Goal: Task Accomplishment & Management: Complete application form

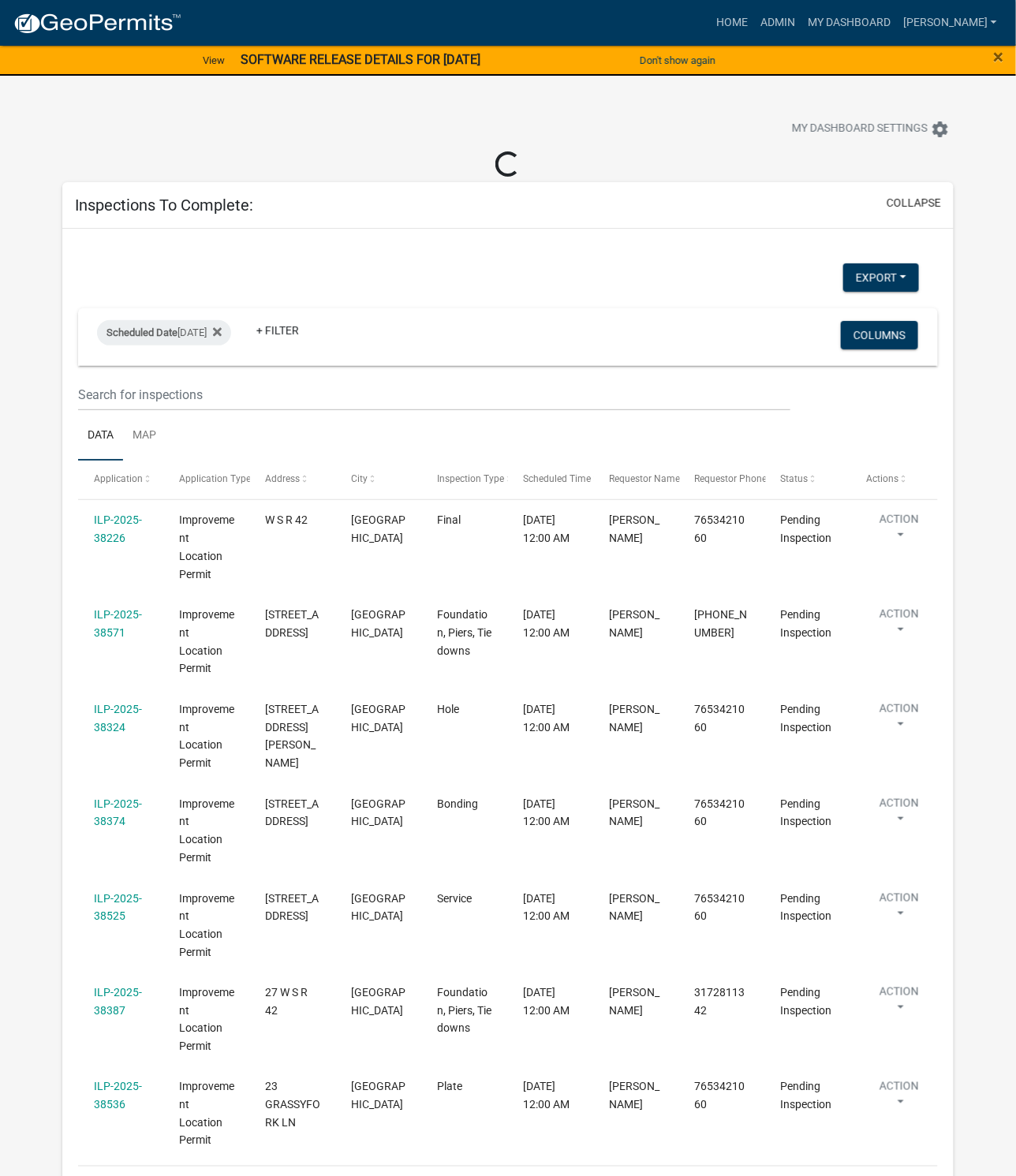
select select "1: 25"
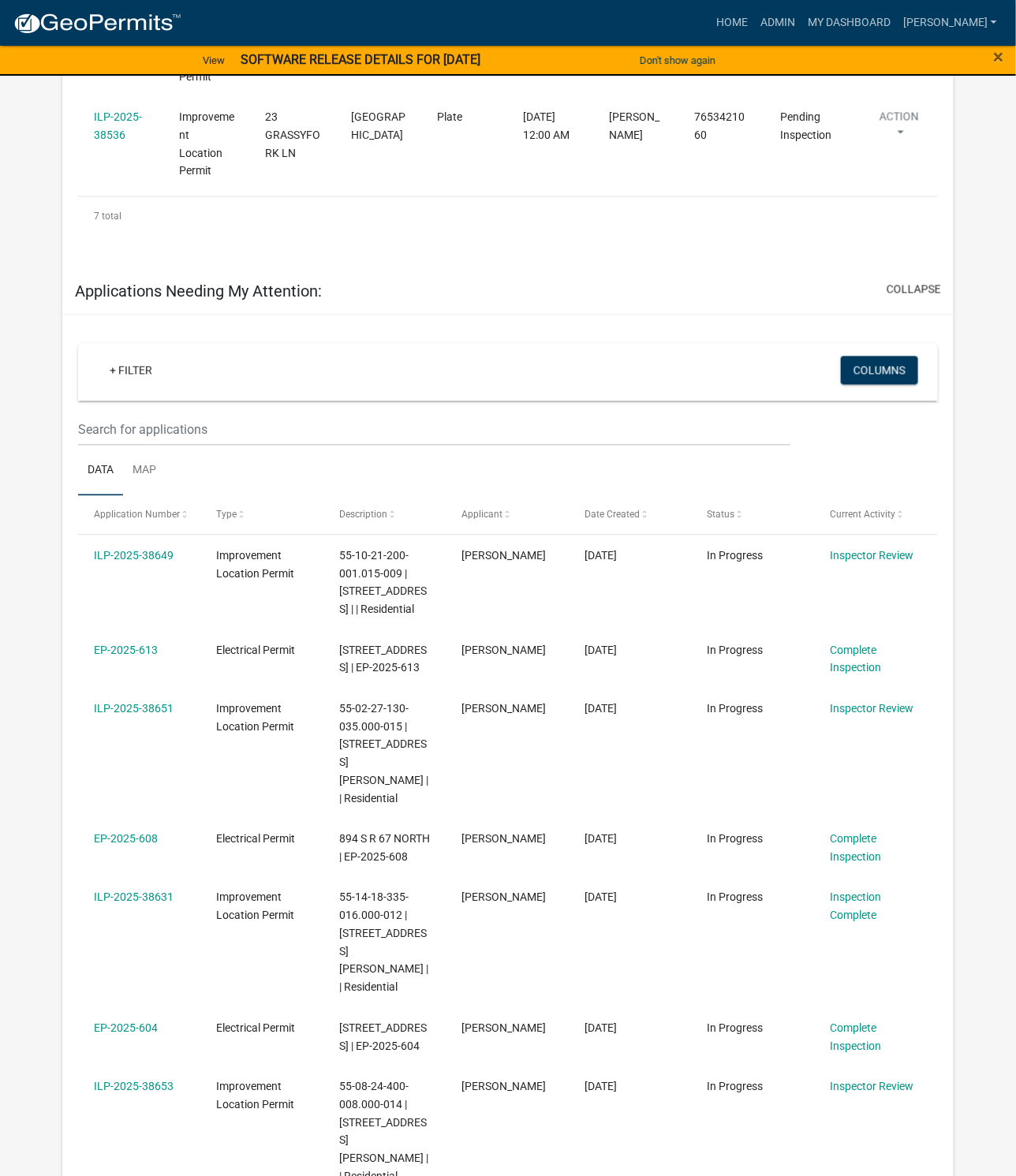
scroll to position [946, 0]
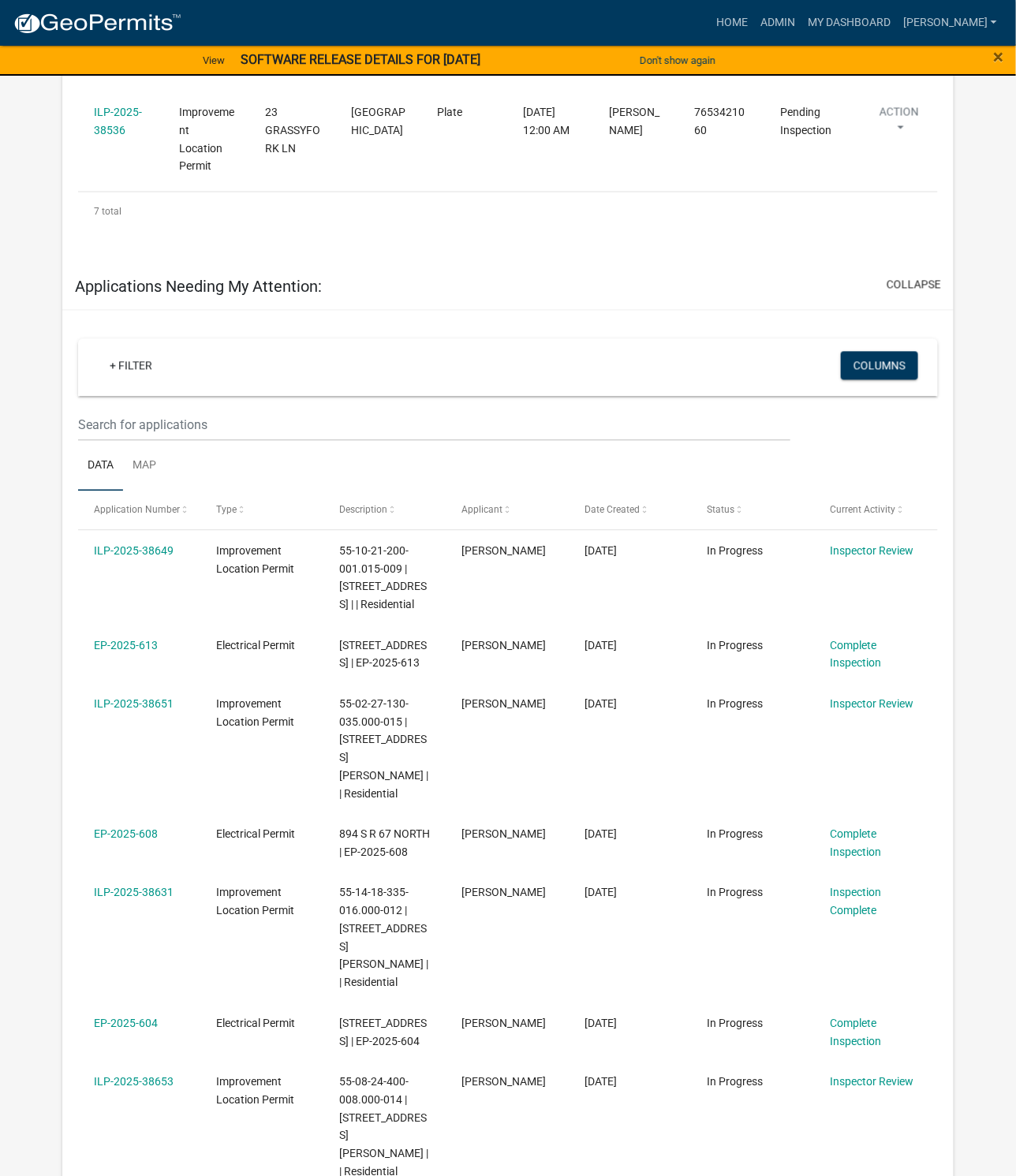
click at [156, 545] on link "ILP-2025-38649" at bounding box center [134, 551] width 80 height 13
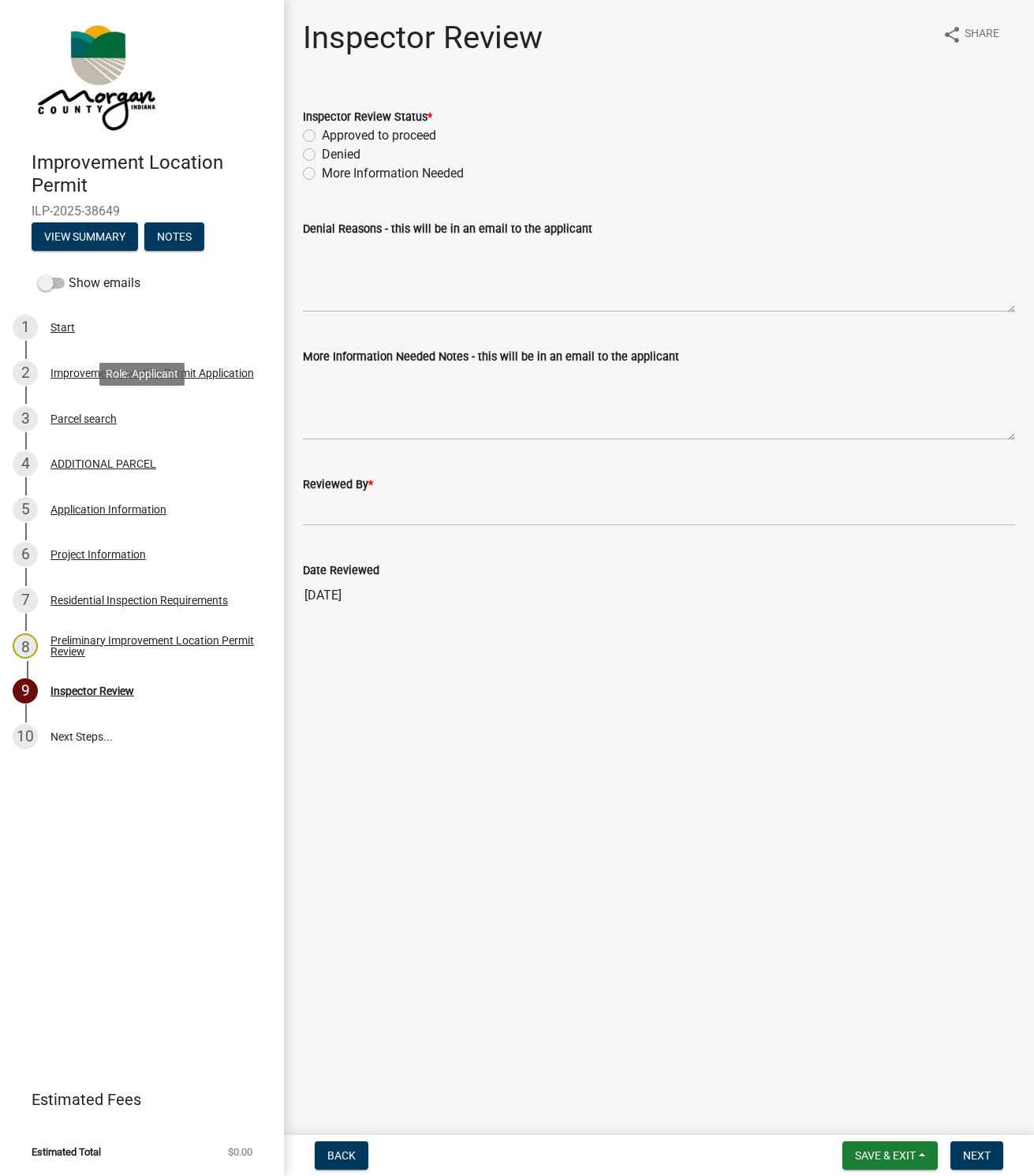
click at [89, 417] on div "Parcel search" at bounding box center [83, 419] width 66 height 11
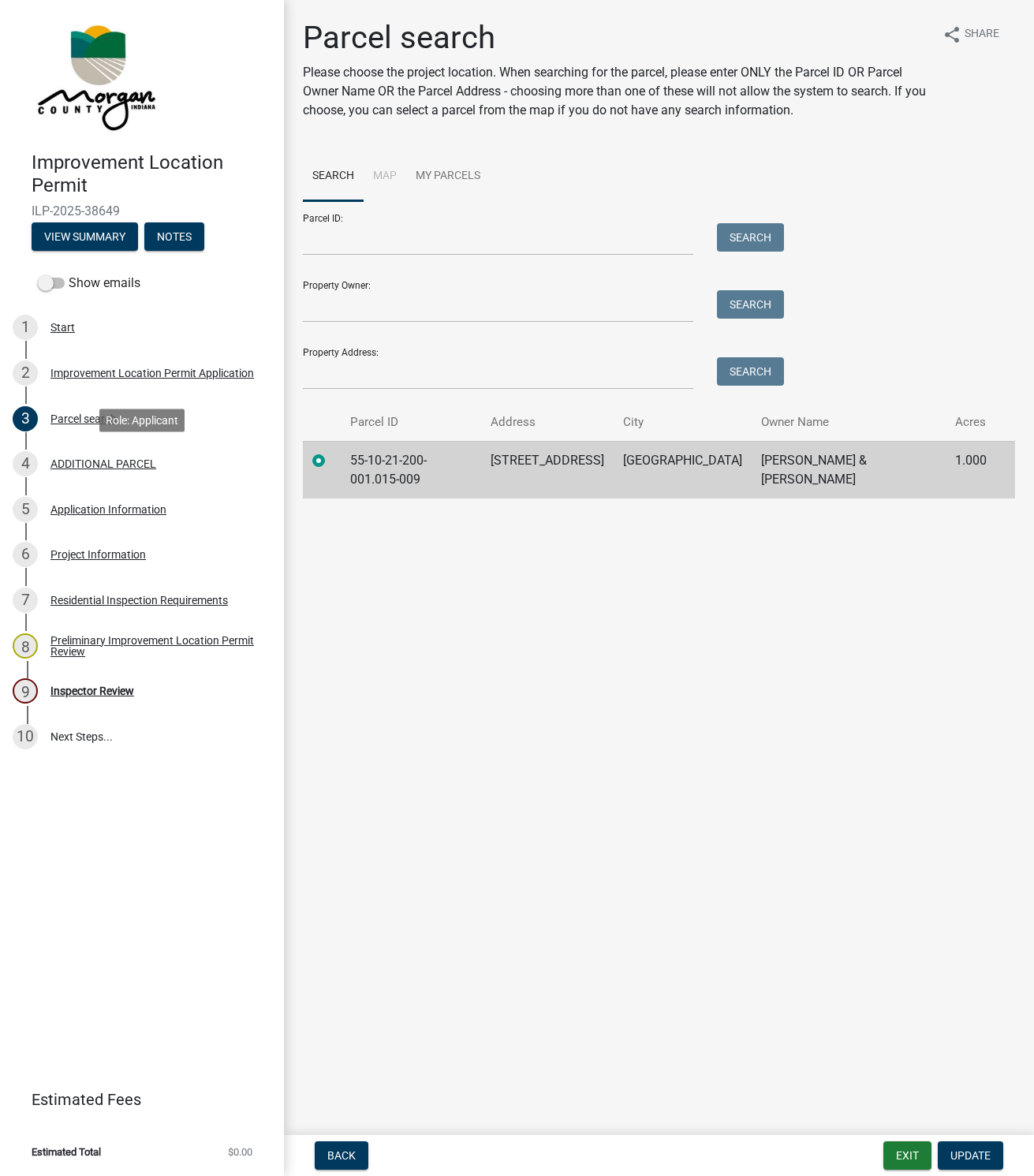
click at [104, 464] on div "ADDITIONAL PARCEL" at bounding box center [103, 464] width 105 height 11
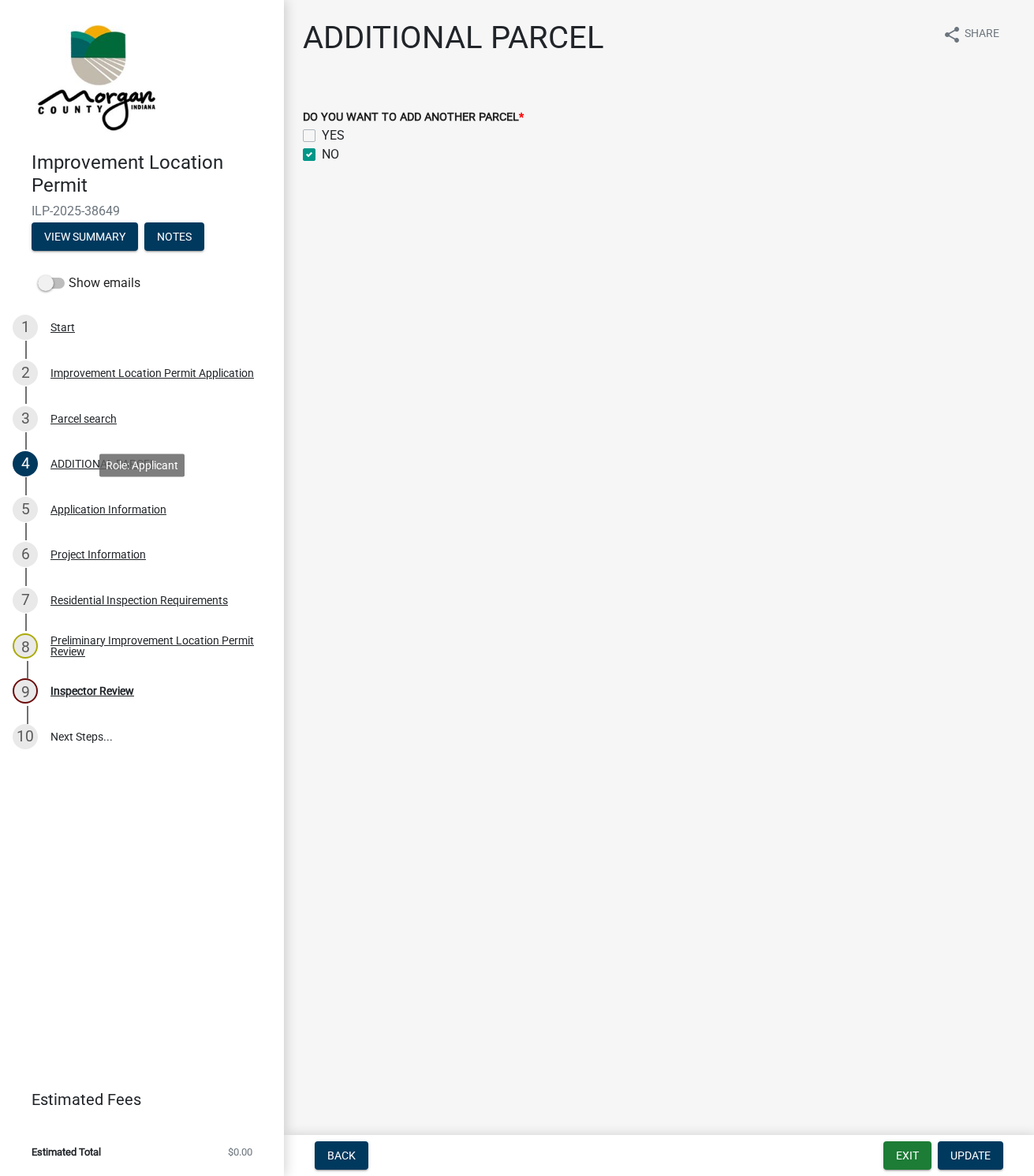
click at [101, 511] on div "Application Information" at bounding box center [108, 510] width 116 height 11
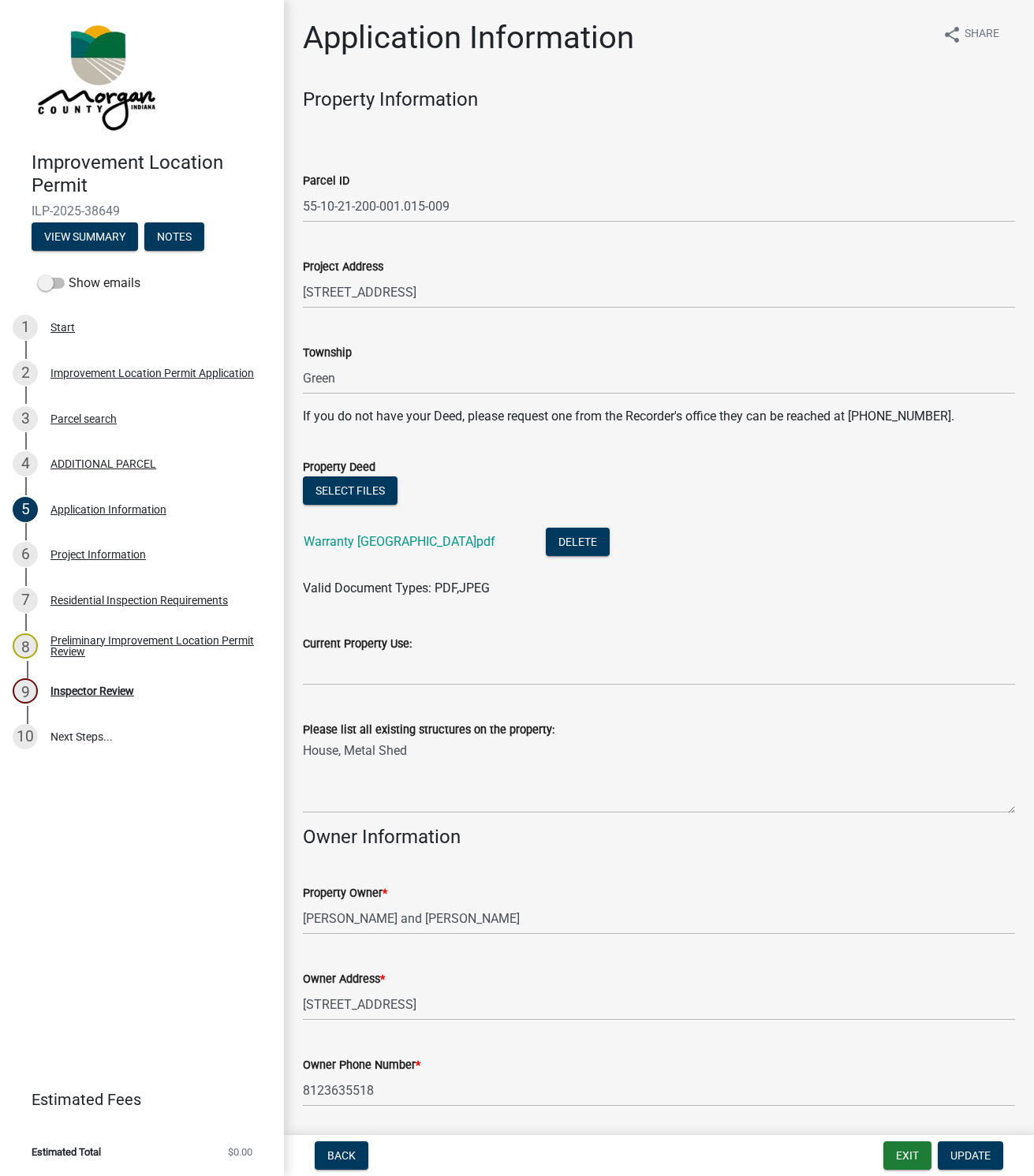
click at [405, 537] on link "Warranty [GEOGRAPHIC_DATA]pdf" at bounding box center [400, 541] width 191 height 15
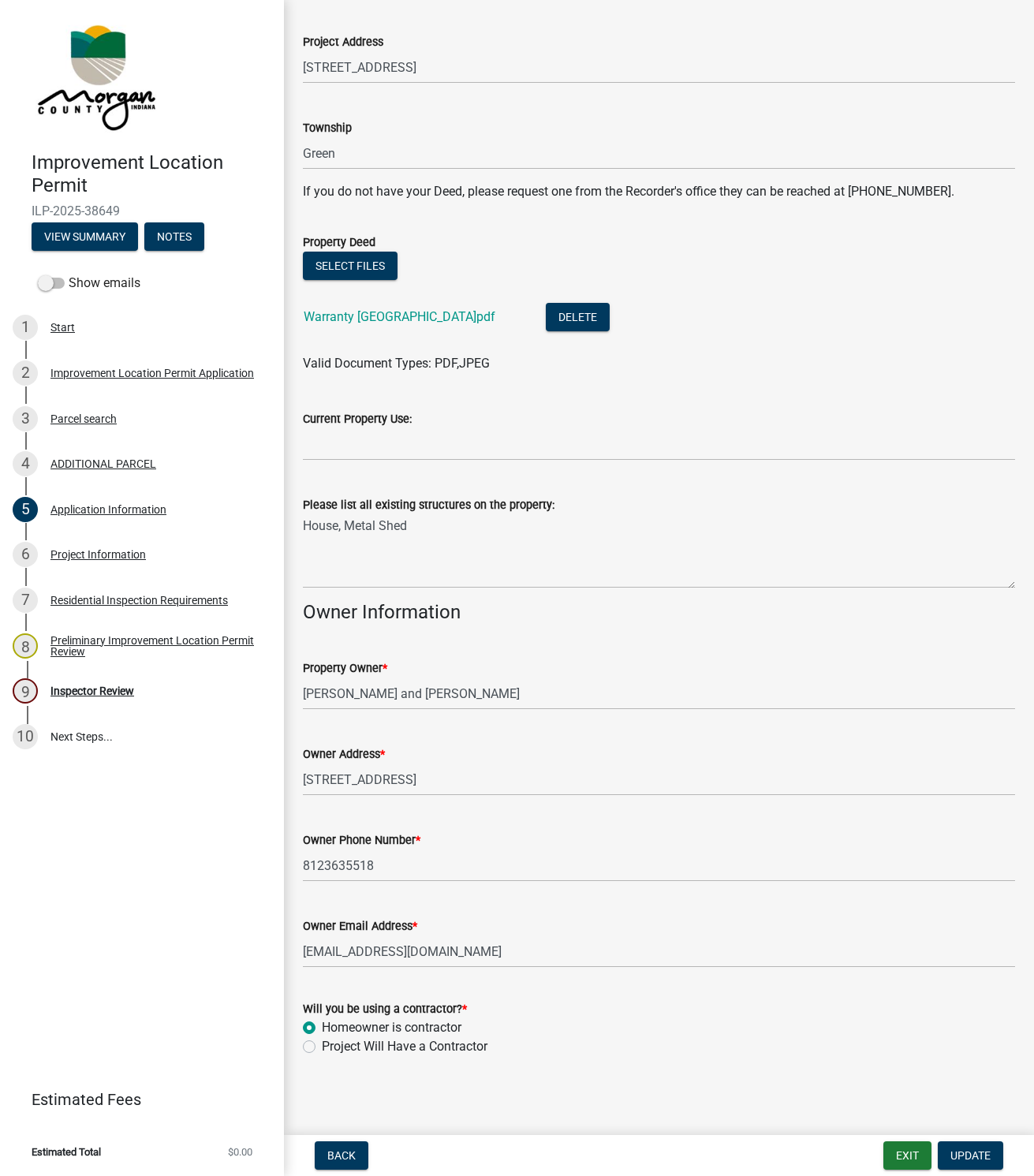
scroll to position [227, 0]
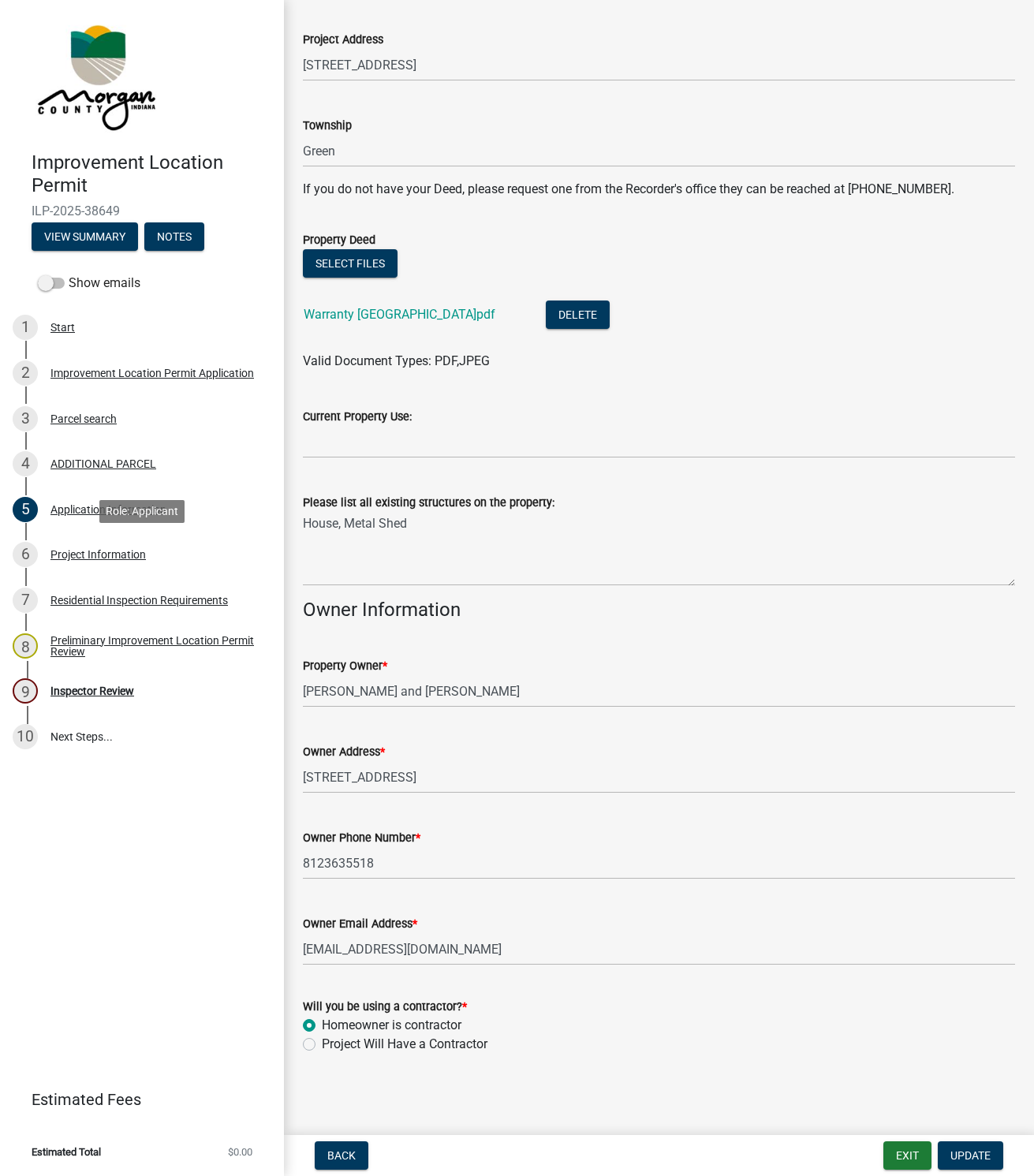
click at [74, 552] on div "Project Information" at bounding box center [98, 554] width 96 height 11
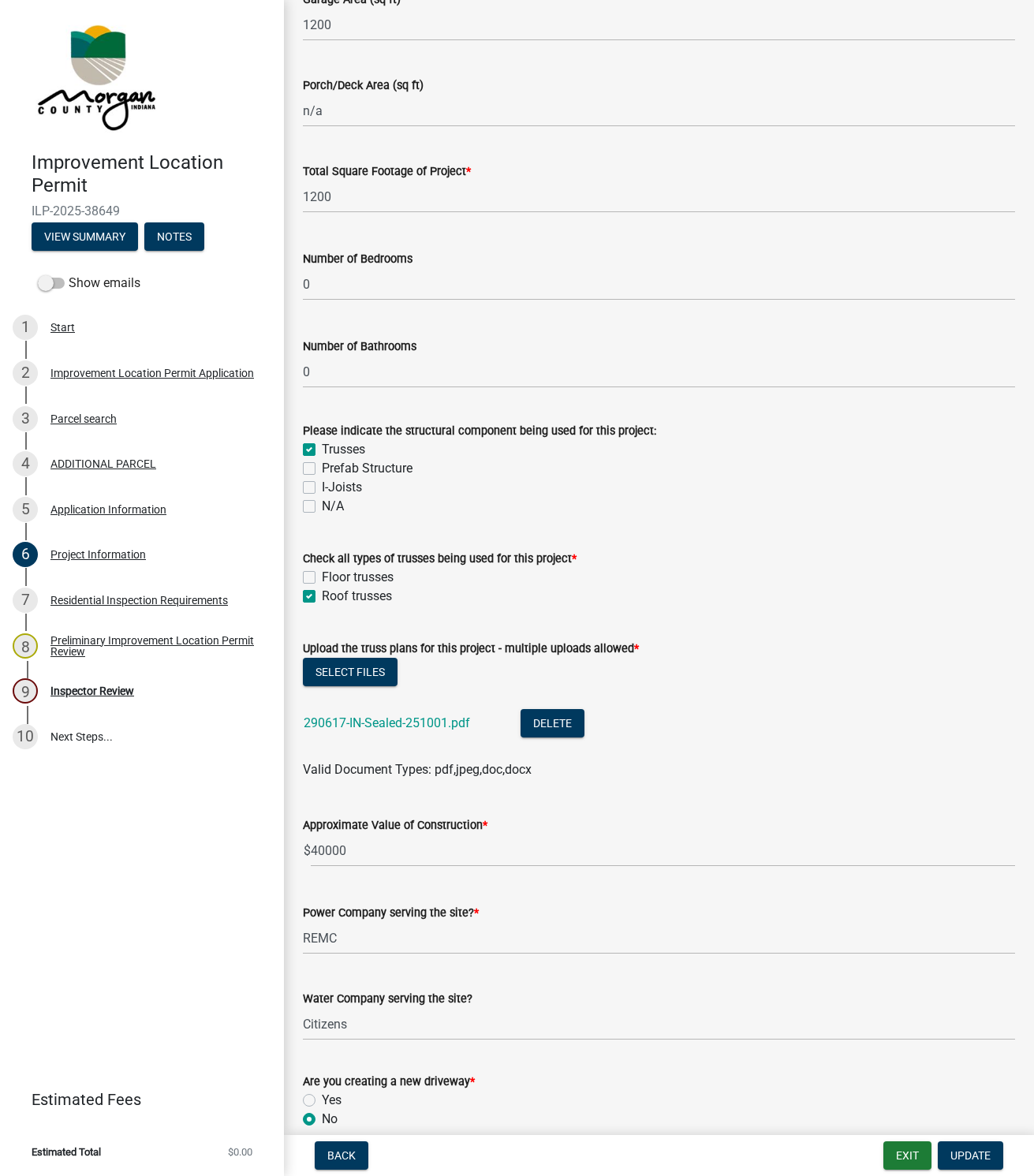
scroll to position [1183, 0]
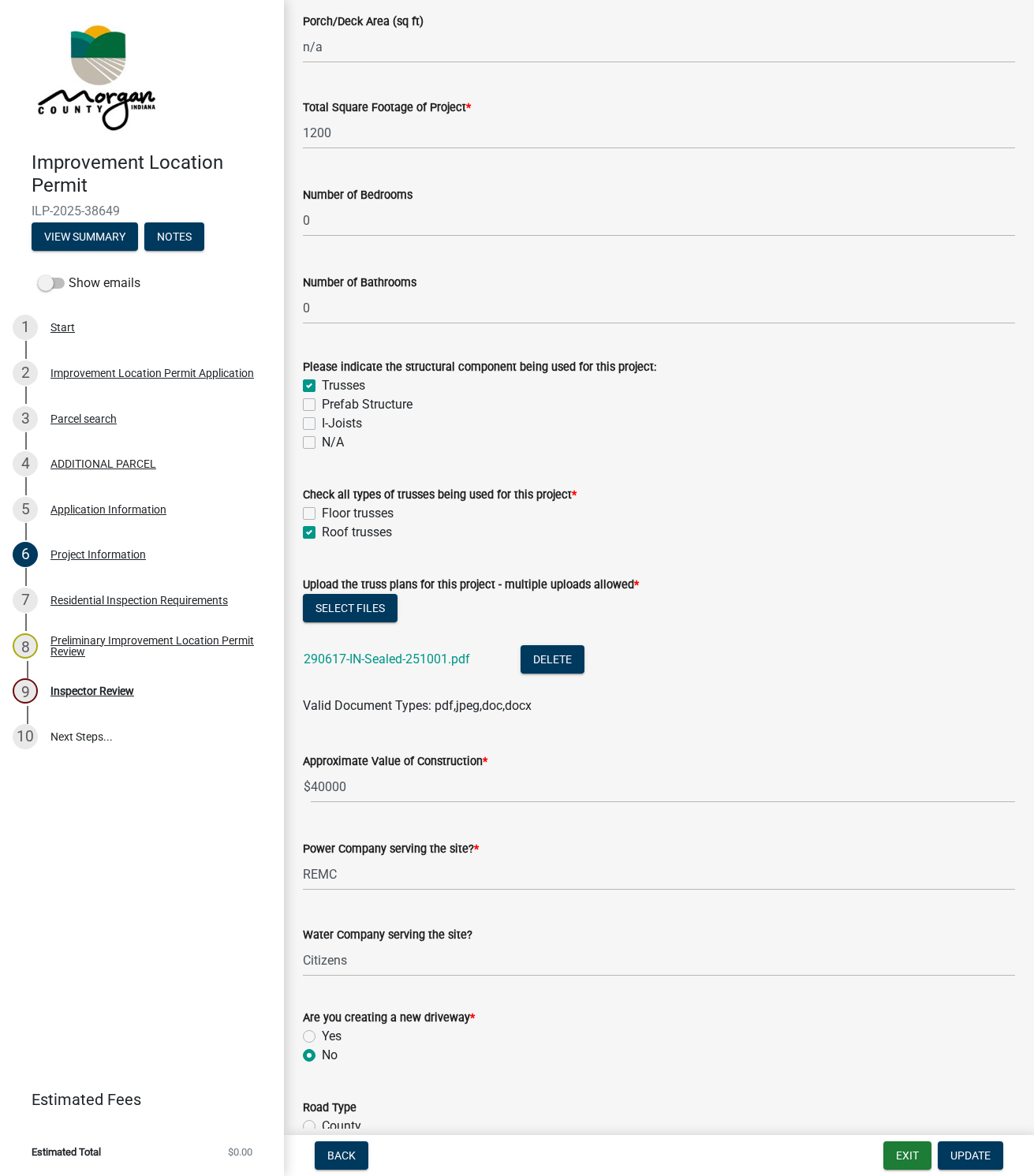
click at [362, 656] on link "290617-IN-Sealed-251001.pdf" at bounding box center [387, 658] width 167 height 15
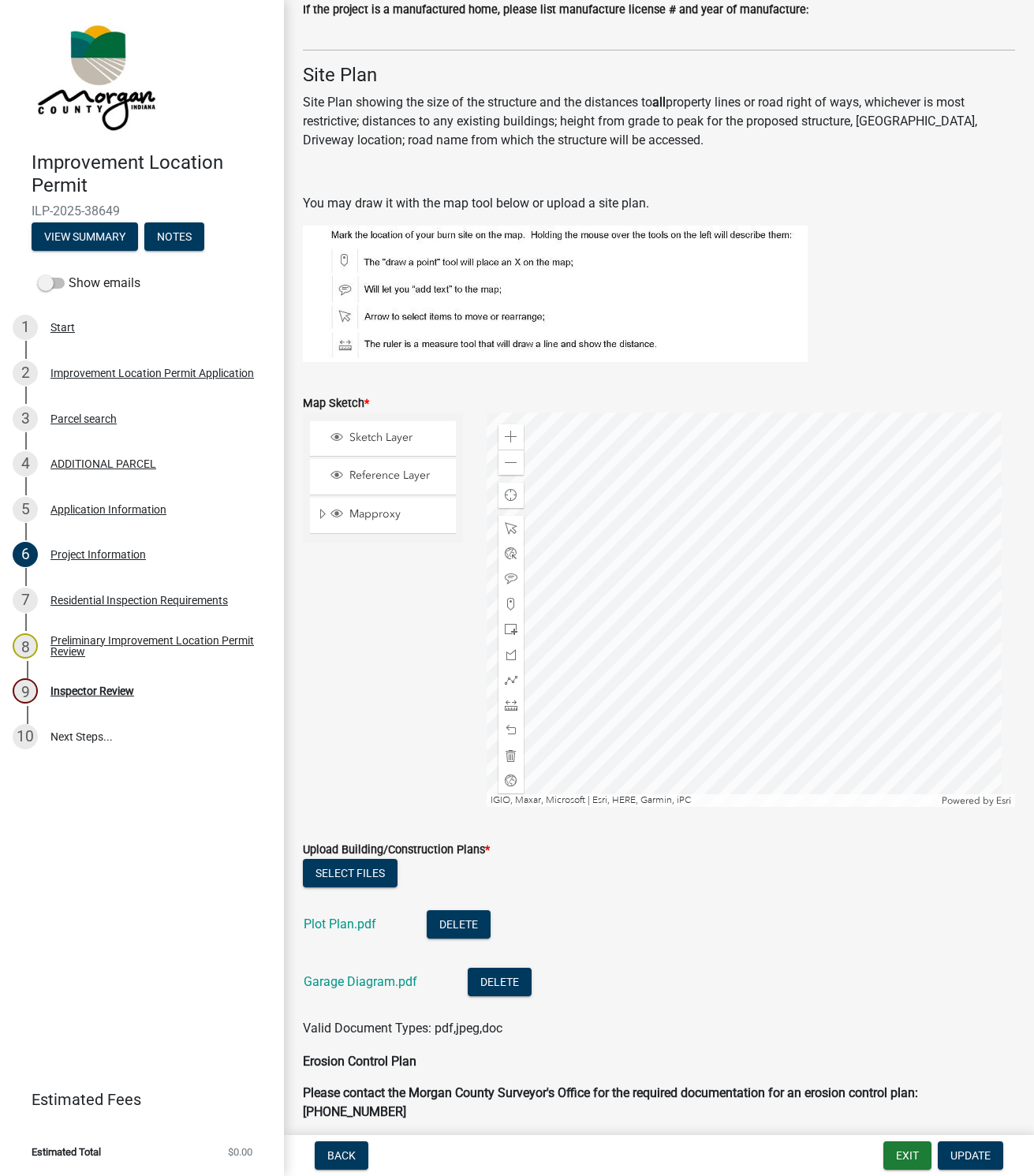
scroll to position [3145, 0]
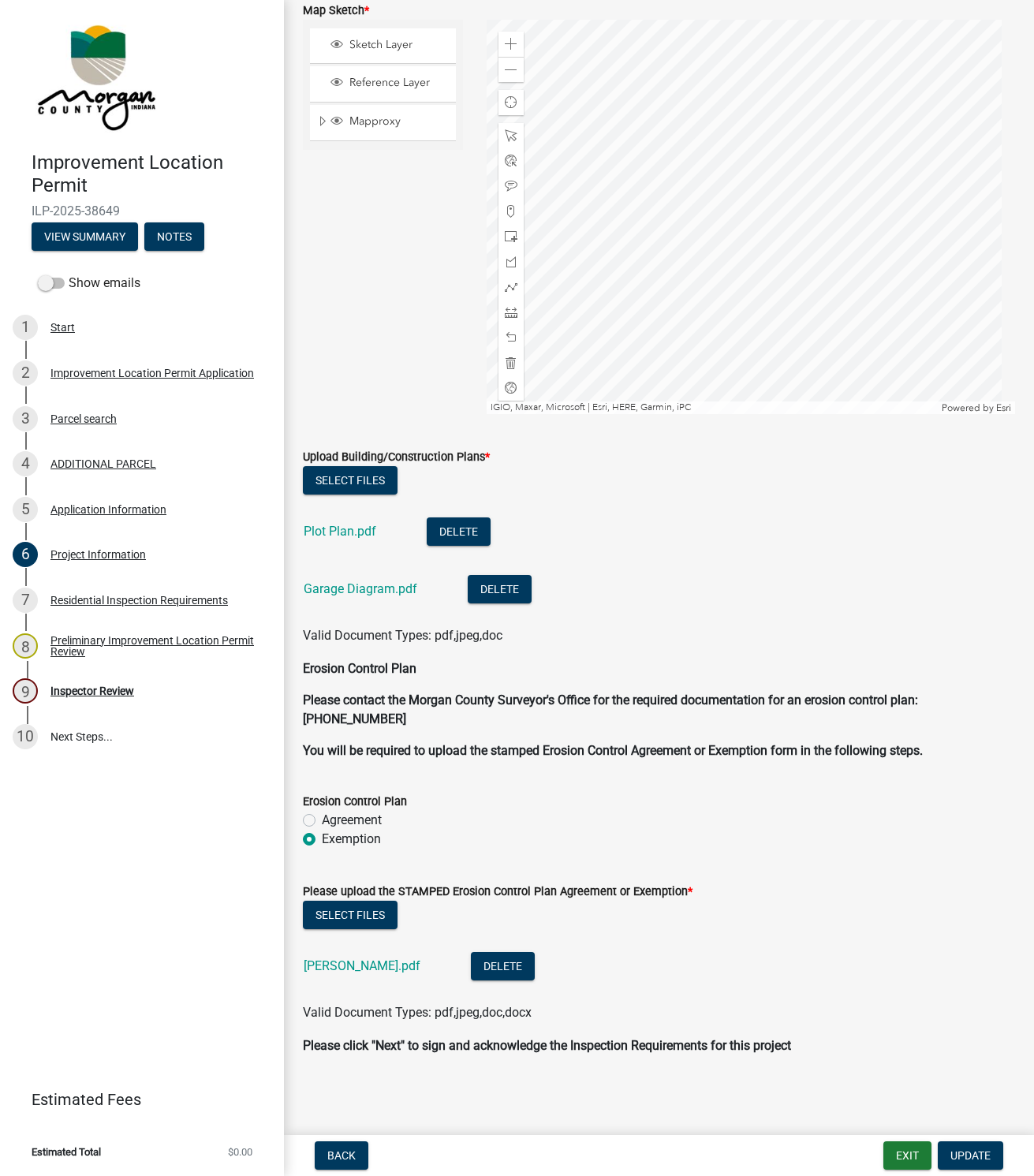
click at [339, 528] on link "Plot Plan.pdf" at bounding box center [340, 531] width 73 height 15
click at [346, 590] on link "Garage Diagram.pdf" at bounding box center [361, 588] width 113 height 15
click at [331, 959] on link "[PERSON_NAME].pdf" at bounding box center [362, 965] width 116 height 15
click at [76, 689] on div "Inspector Review" at bounding box center [92, 691] width 84 height 11
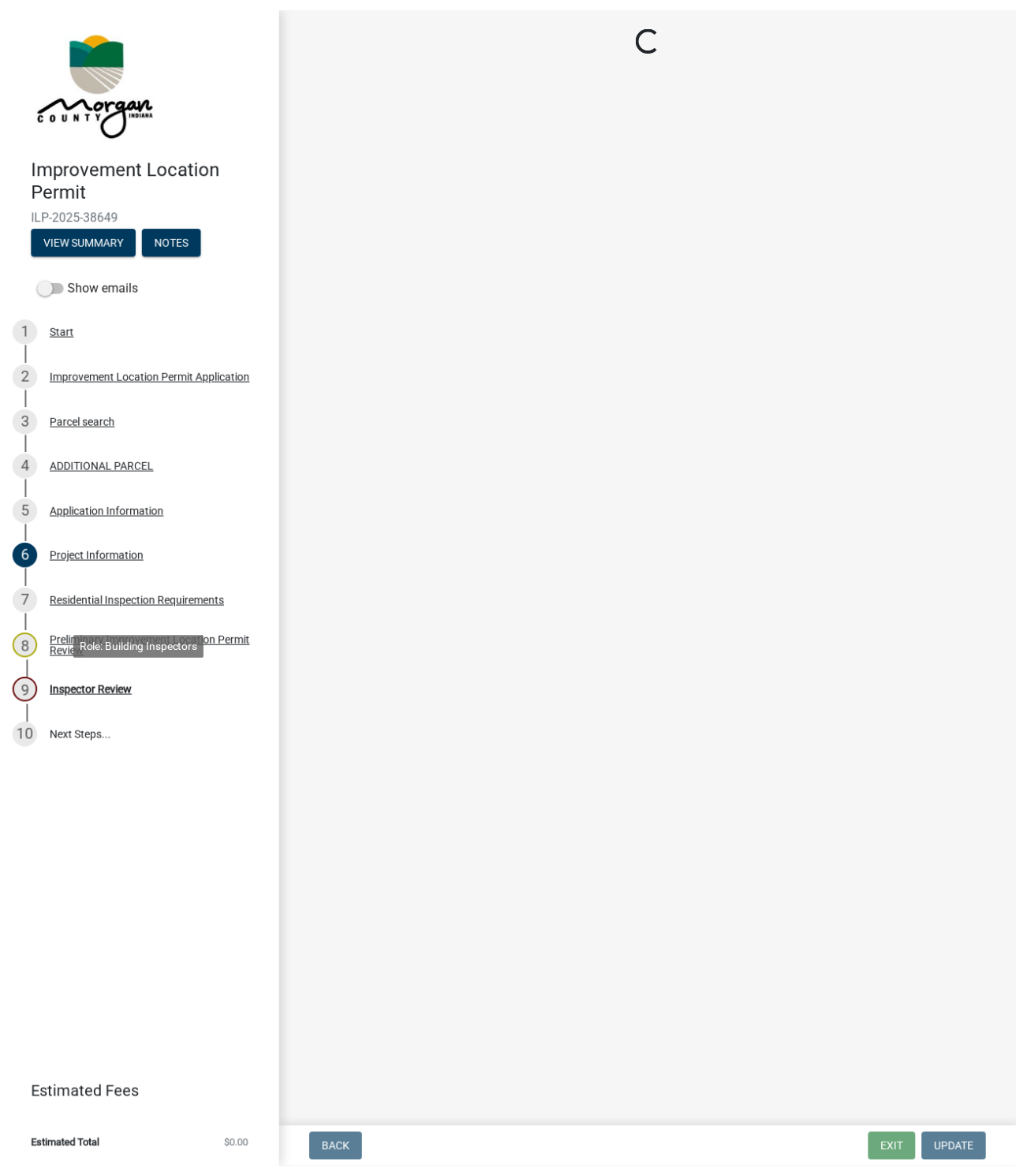
scroll to position [0, 0]
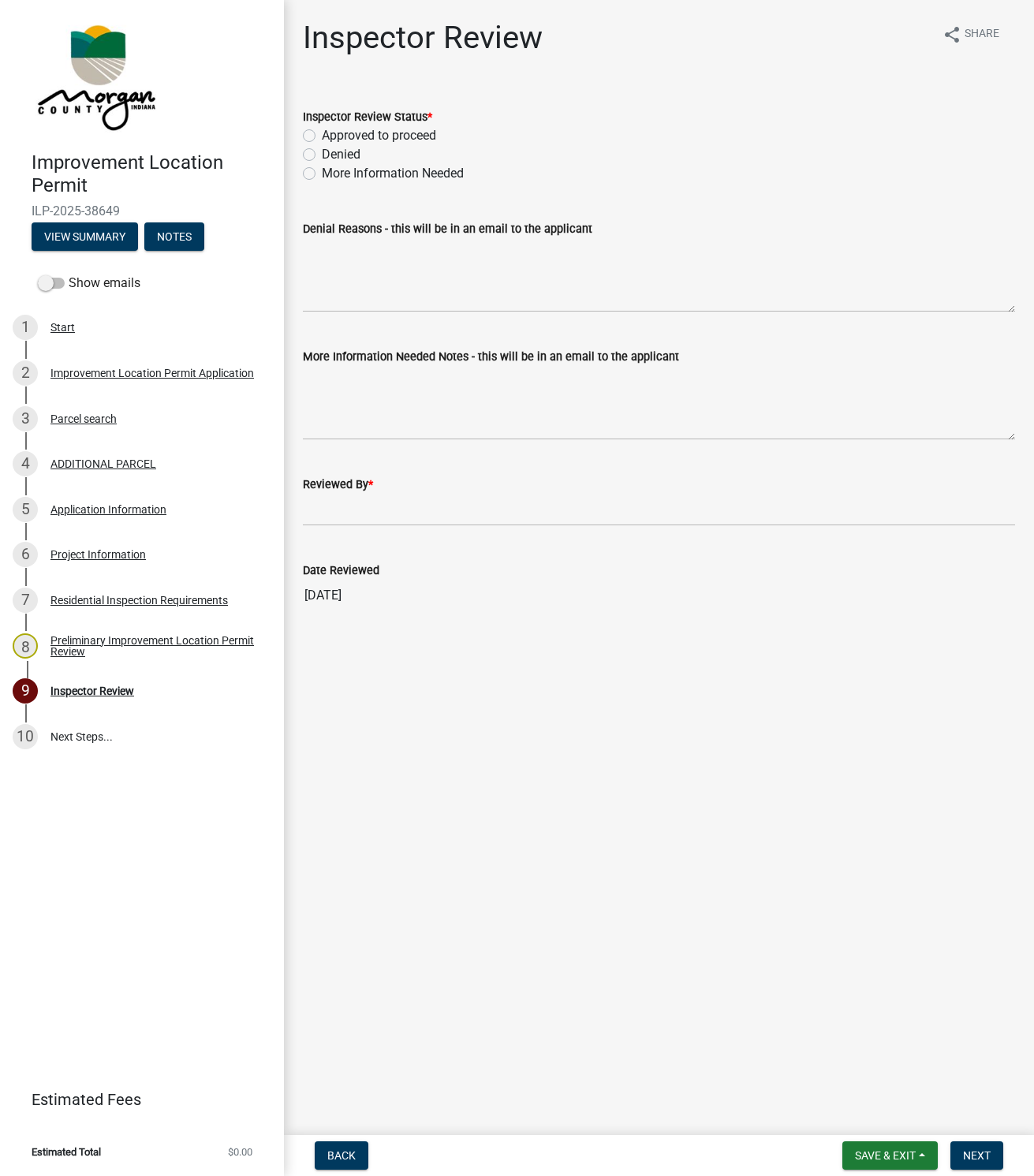
click at [322, 133] on label "Approved to proceed" at bounding box center [378, 136] width 114 height 19
click at [322, 133] on input "Approved to proceed" at bounding box center [326, 131] width 10 height 10
radio input "true"
click at [365, 507] on input "Reviewed By *" at bounding box center [659, 510] width 712 height 33
type input "[PERSON_NAME]"
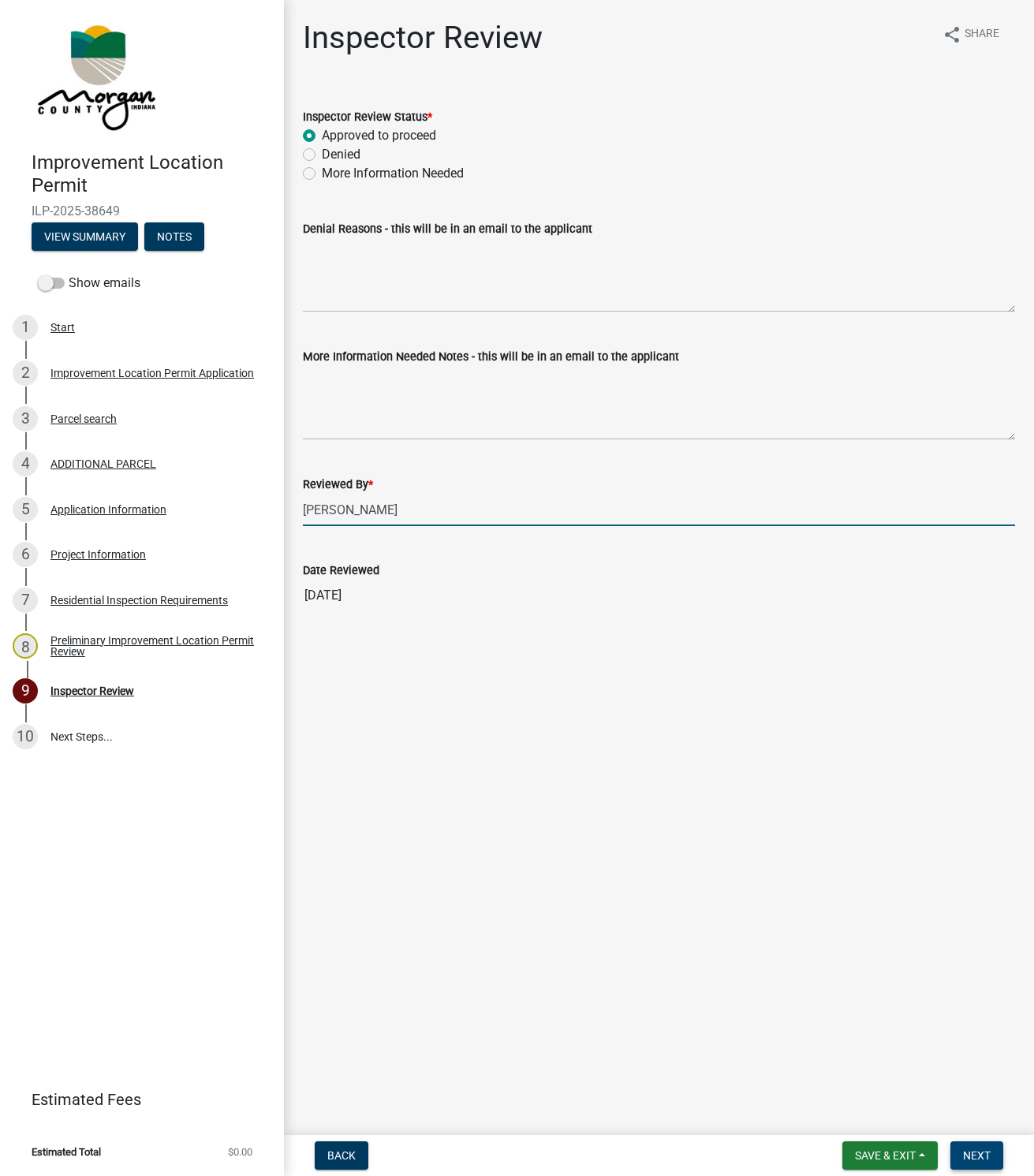
click at [973, 1159] on span "Next" at bounding box center [977, 1155] width 28 height 13
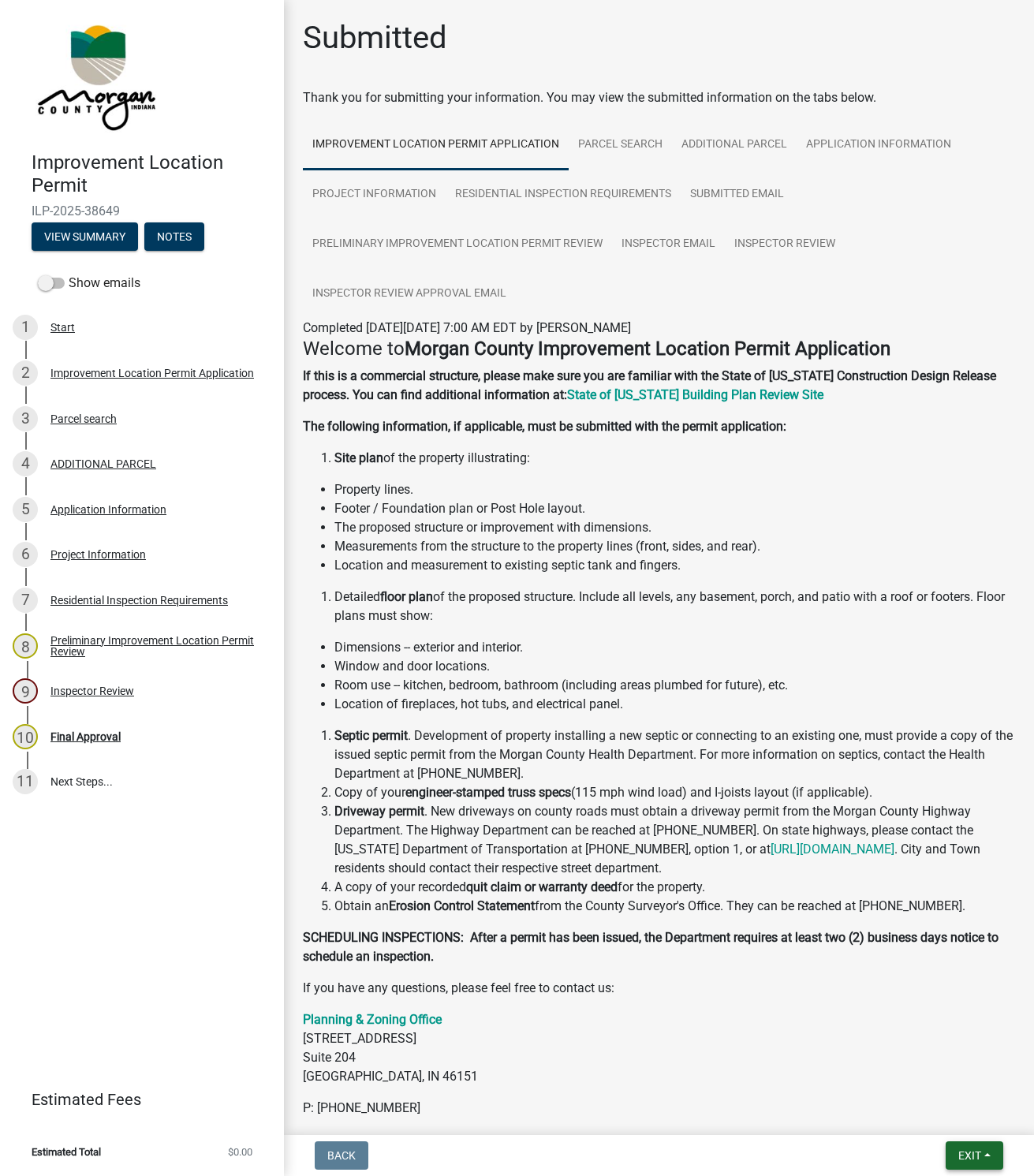
click at [969, 1160] on span "Exit" at bounding box center [969, 1155] width 23 height 13
click at [922, 1119] on button "Save & Exit" at bounding box center [940, 1115] width 126 height 37
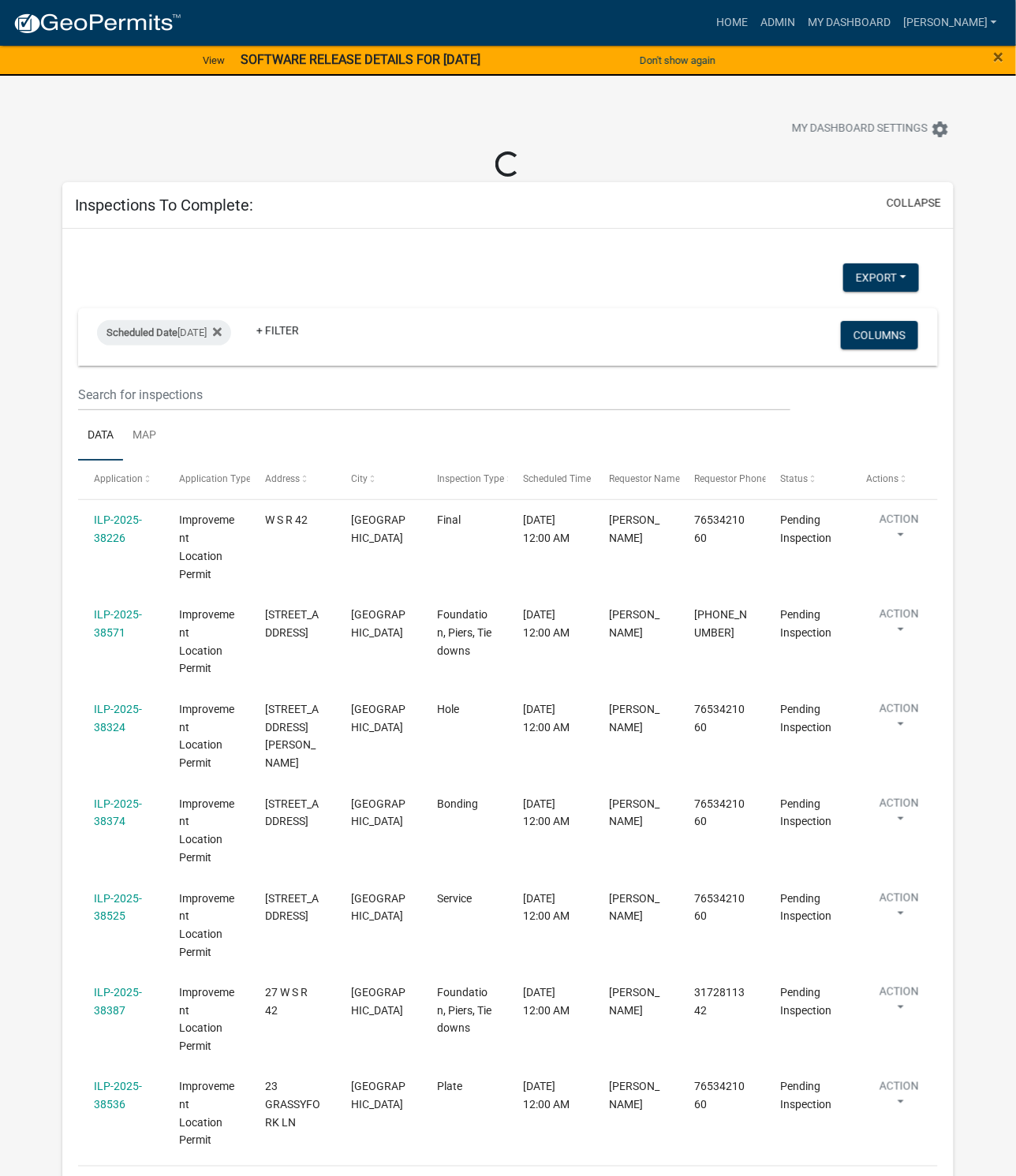
select select "1: 25"
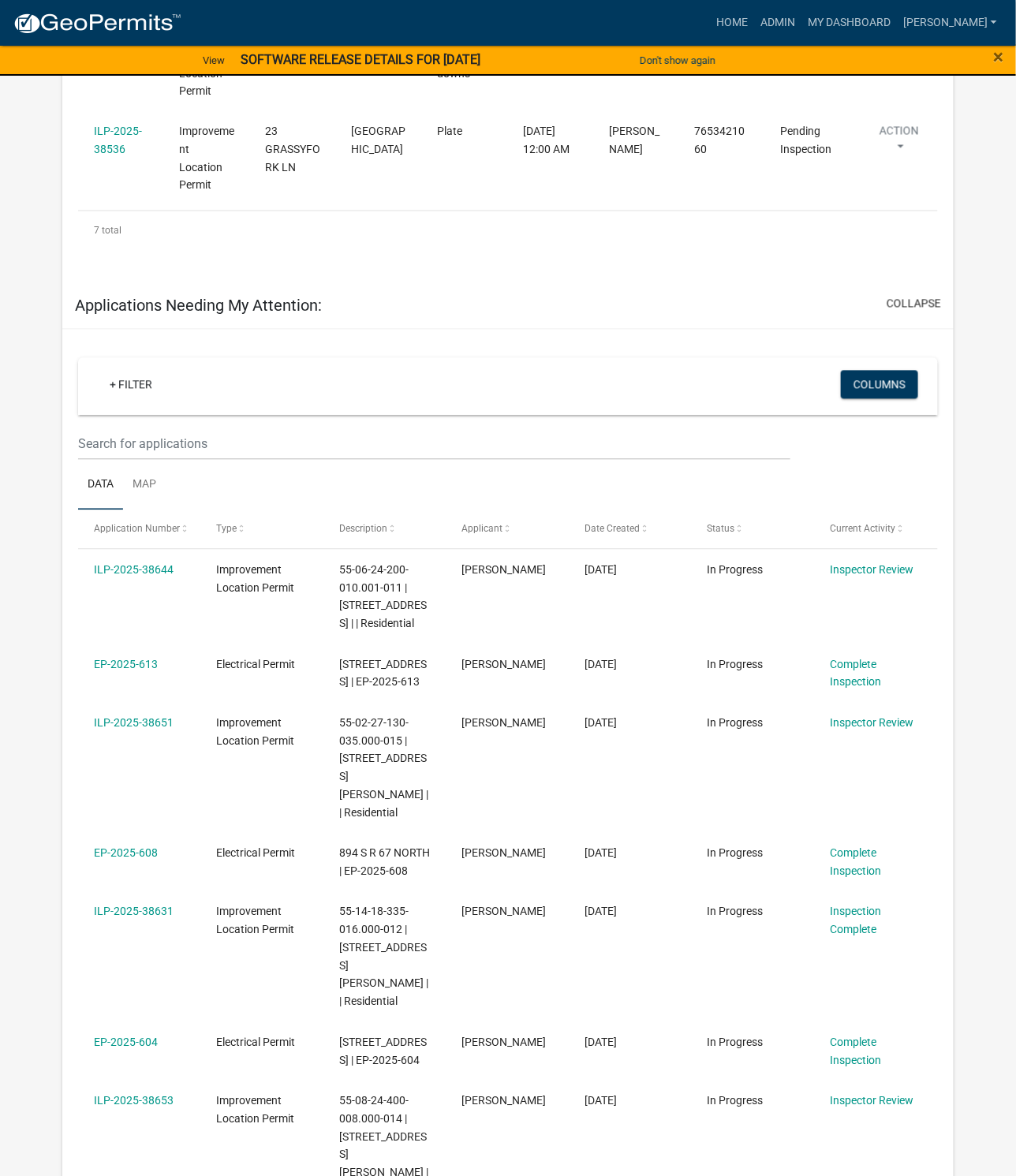
scroll to position [946, 0]
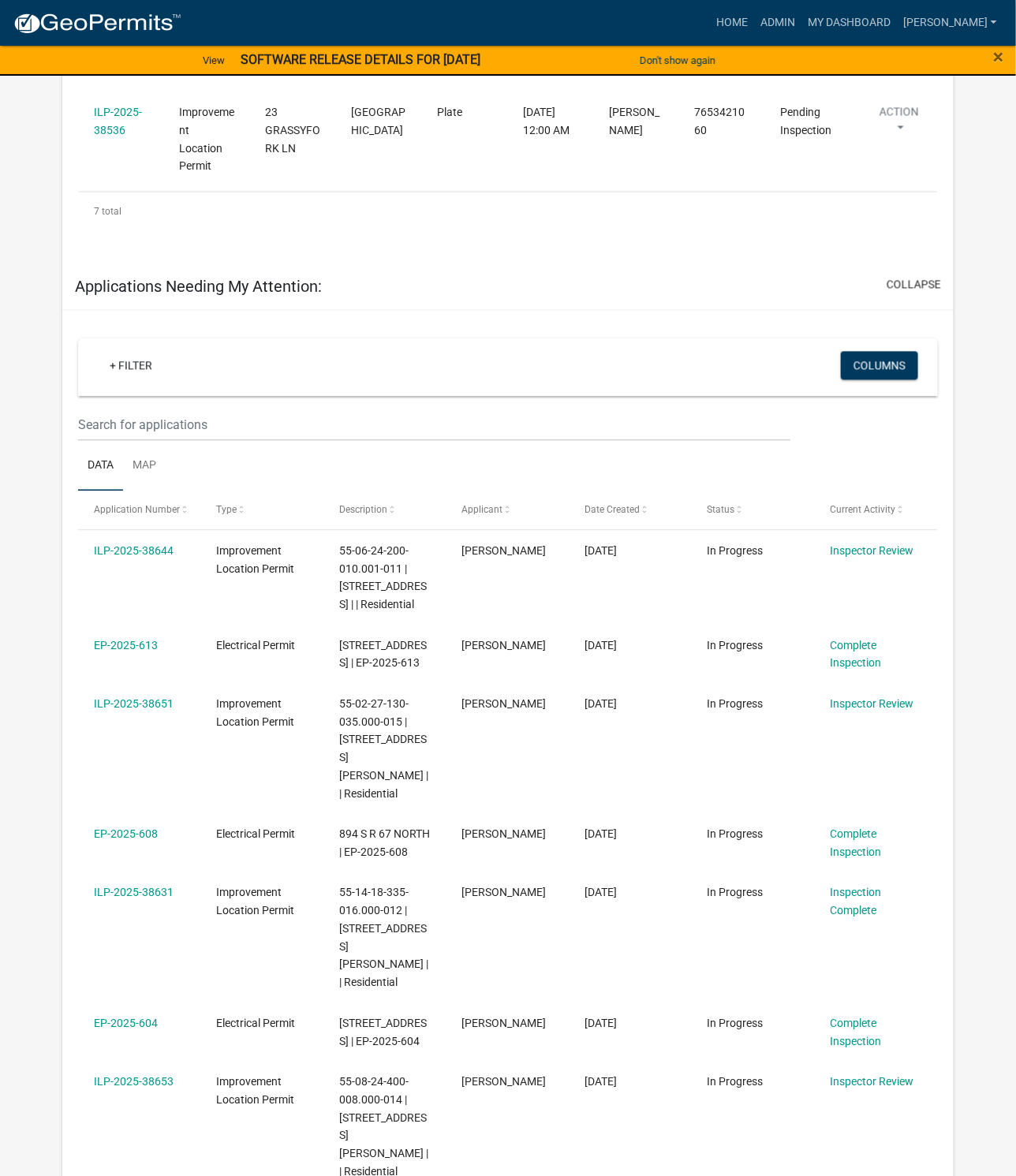
click at [140, 698] on link "ILP-2025-38651" at bounding box center [134, 704] width 80 height 13
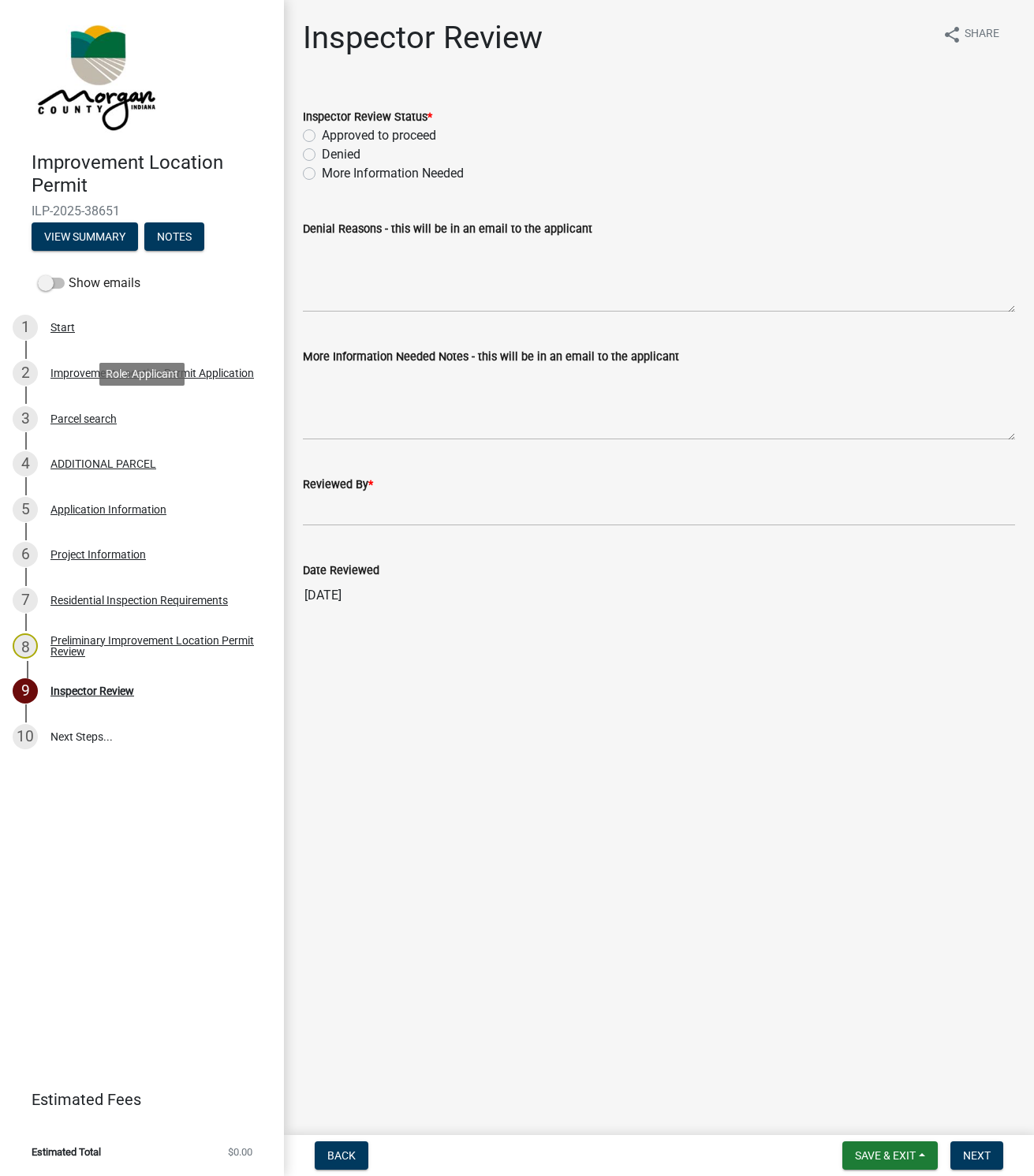
click at [72, 416] on div "Parcel search" at bounding box center [83, 419] width 66 height 11
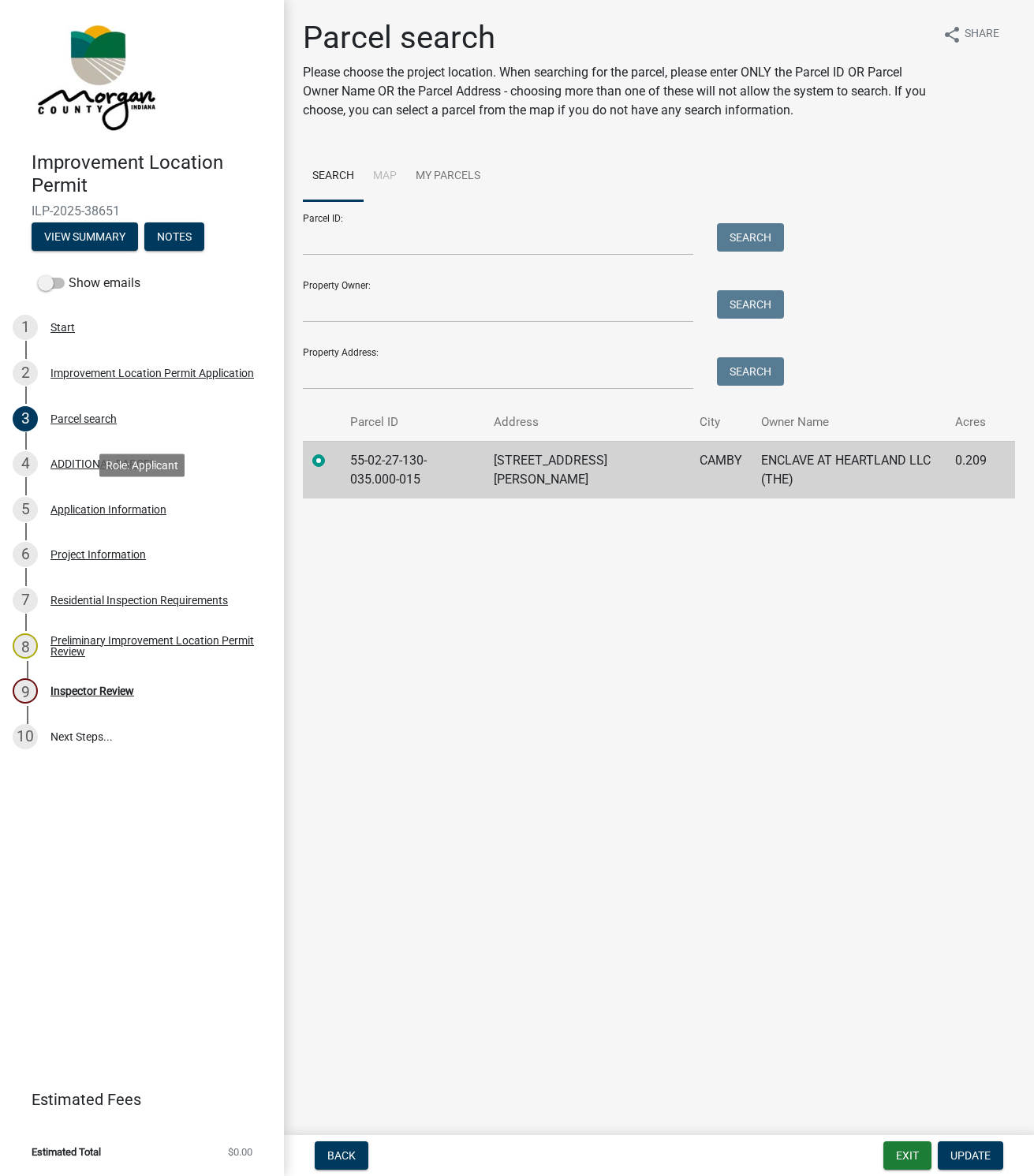
click at [76, 510] on div "Application Information" at bounding box center [108, 510] width 116 height 11
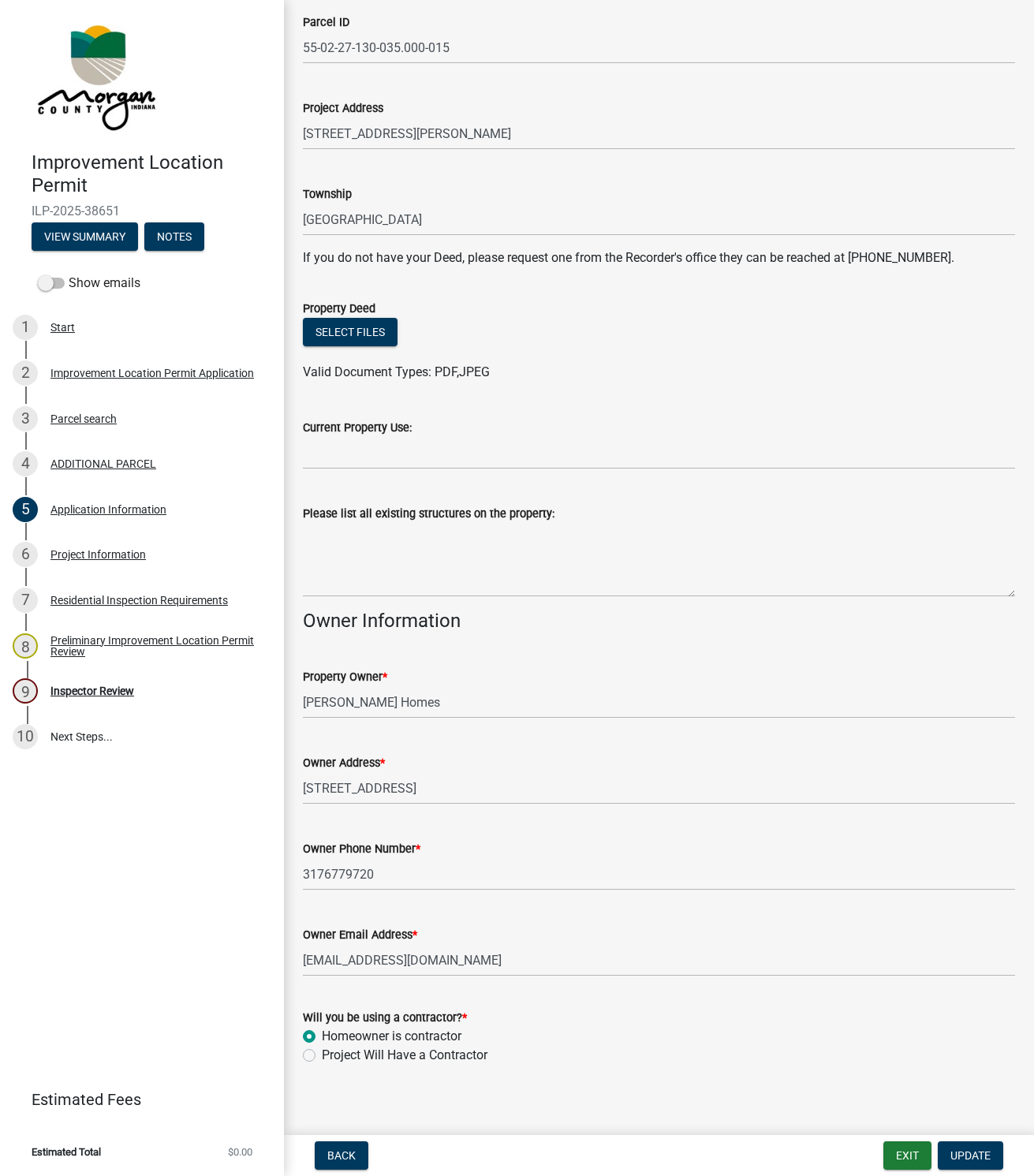
scroll to position [169, 0]
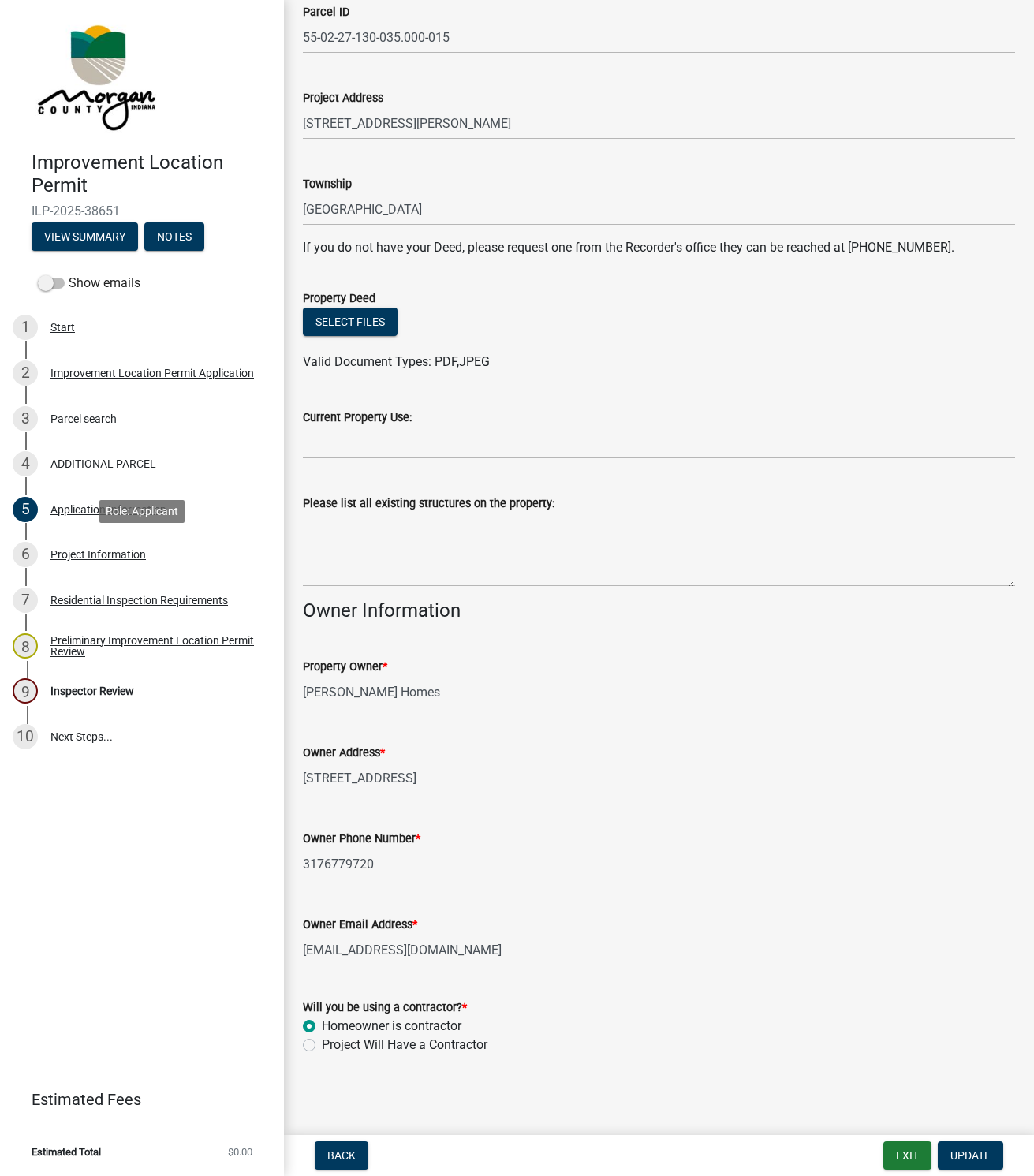
click at [77, 554] on div "Project Information" at bounding box center [98, 554] width 96 height 11
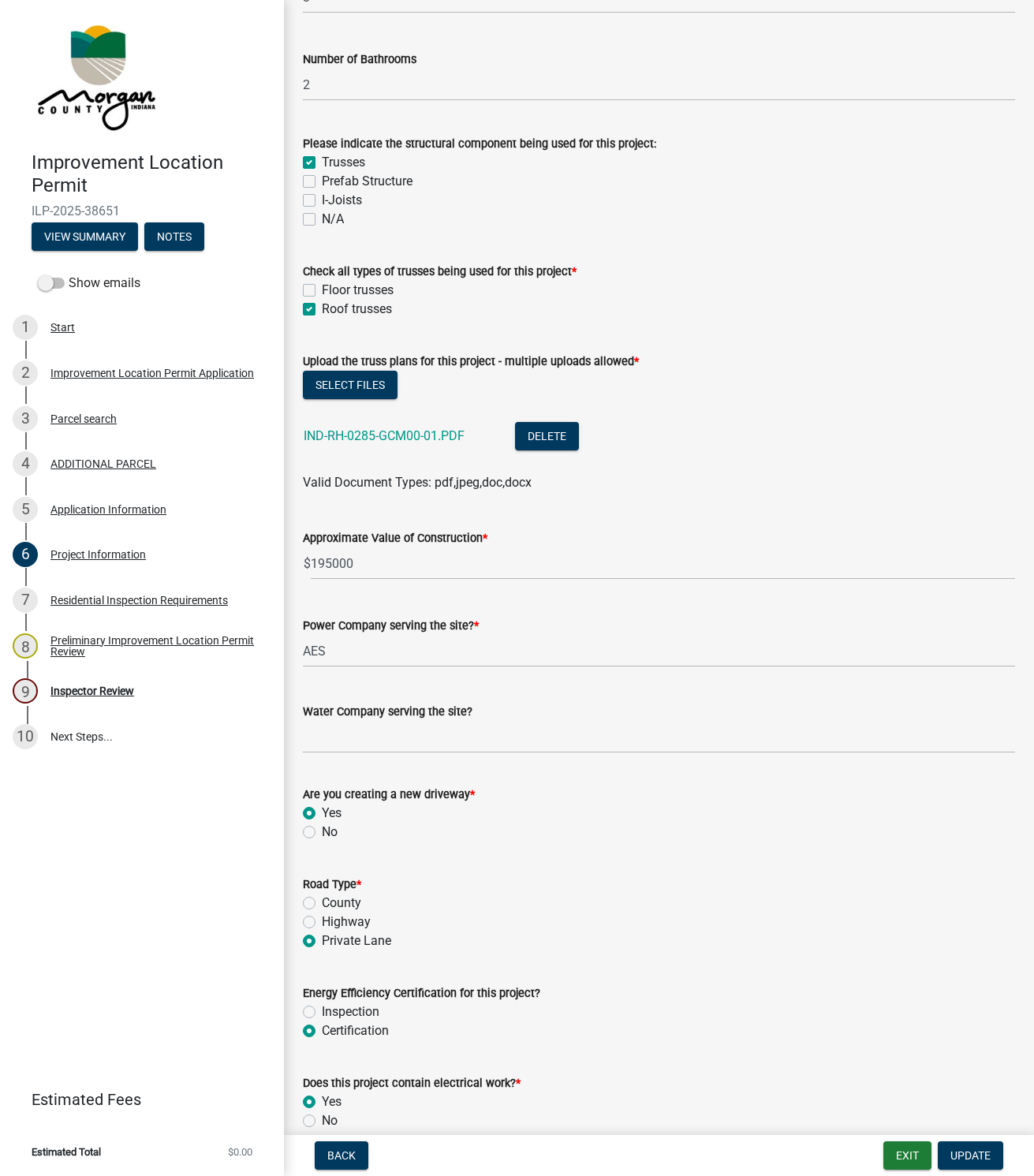
scroll to position [1419, 0]
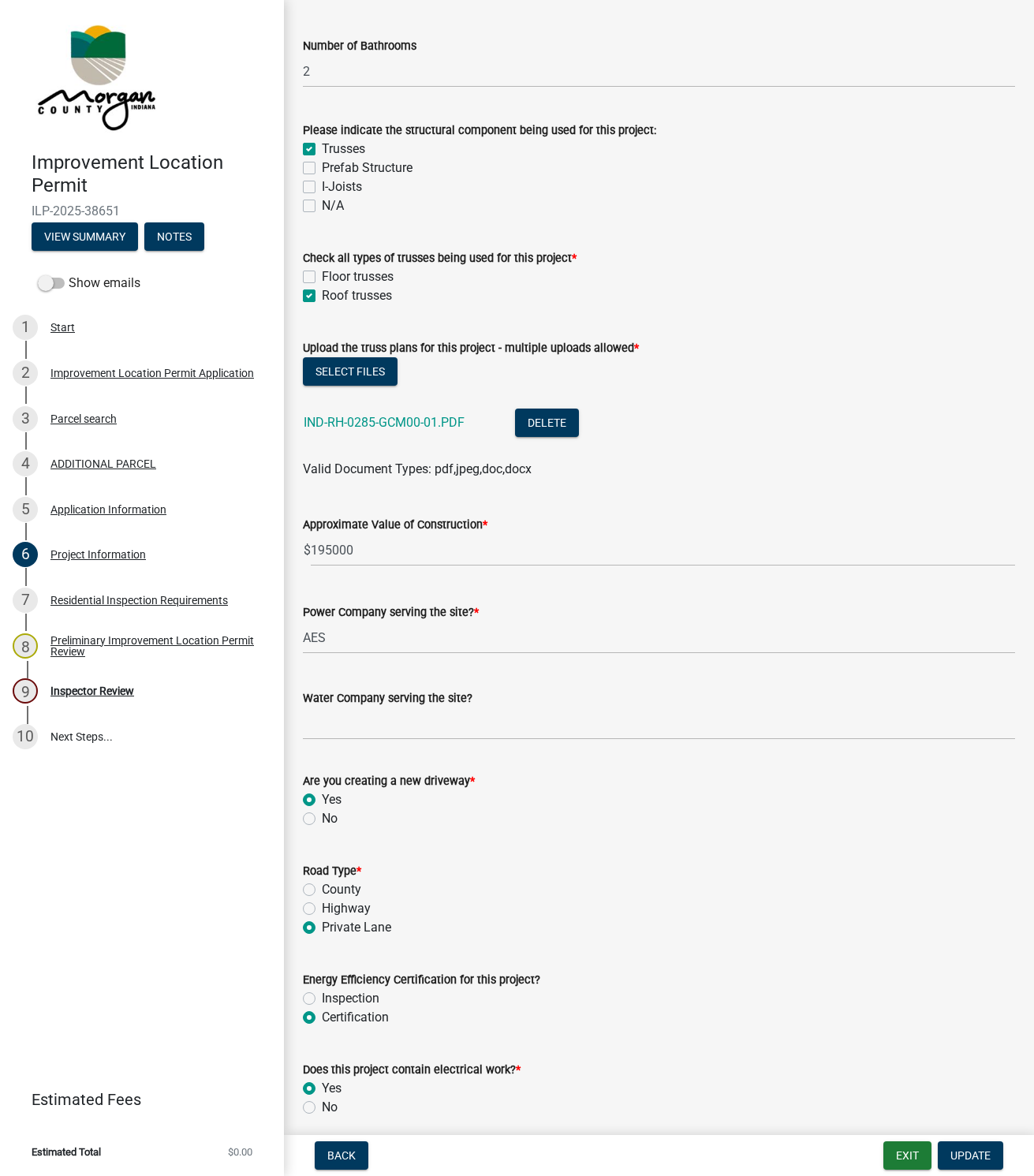
click at [369, 424] on link "IND-RH-0285-GCM00-01.PDF" at bounding box center [385, 422] width 161 height 15
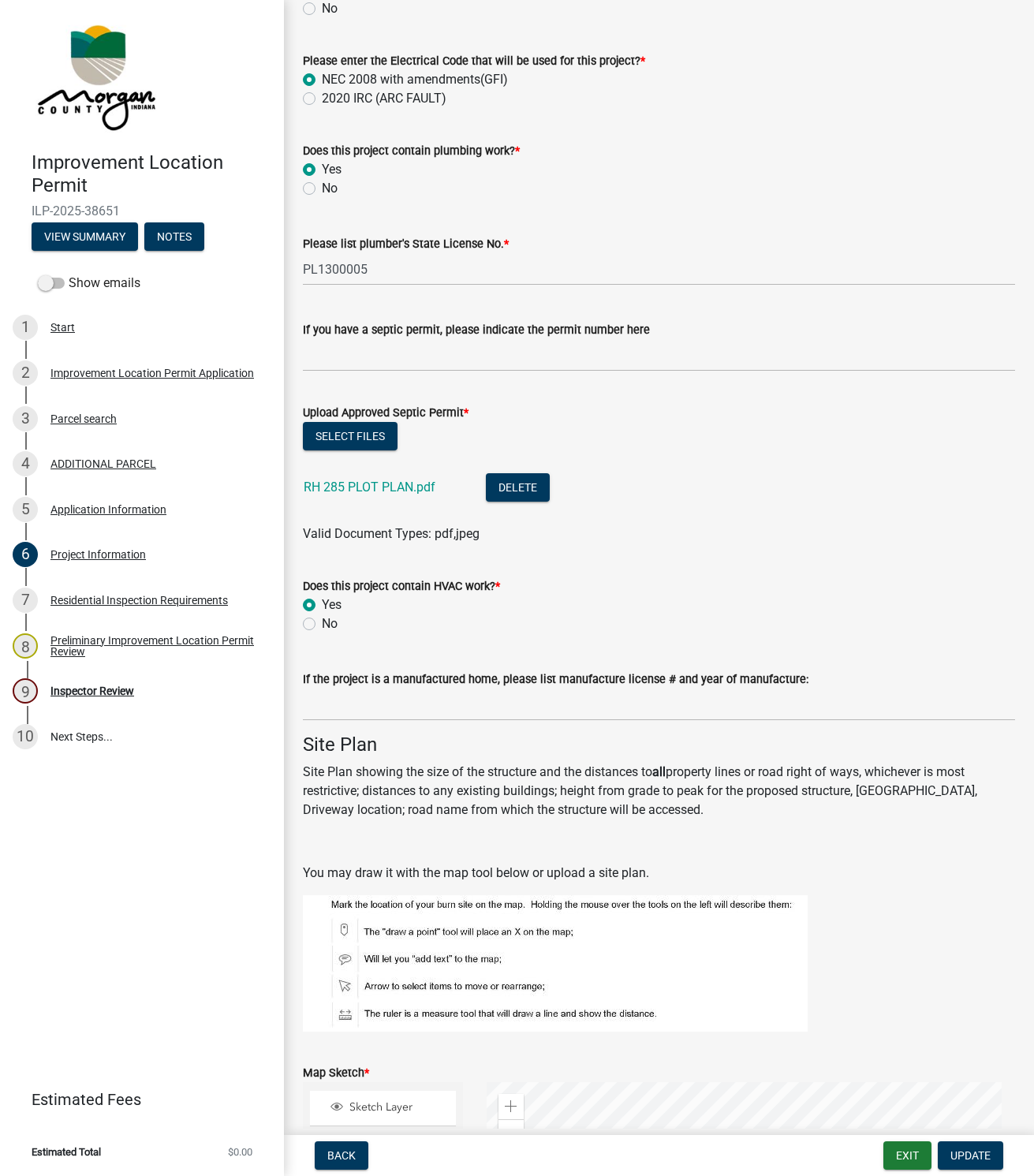
scroll to position [2603, 0]
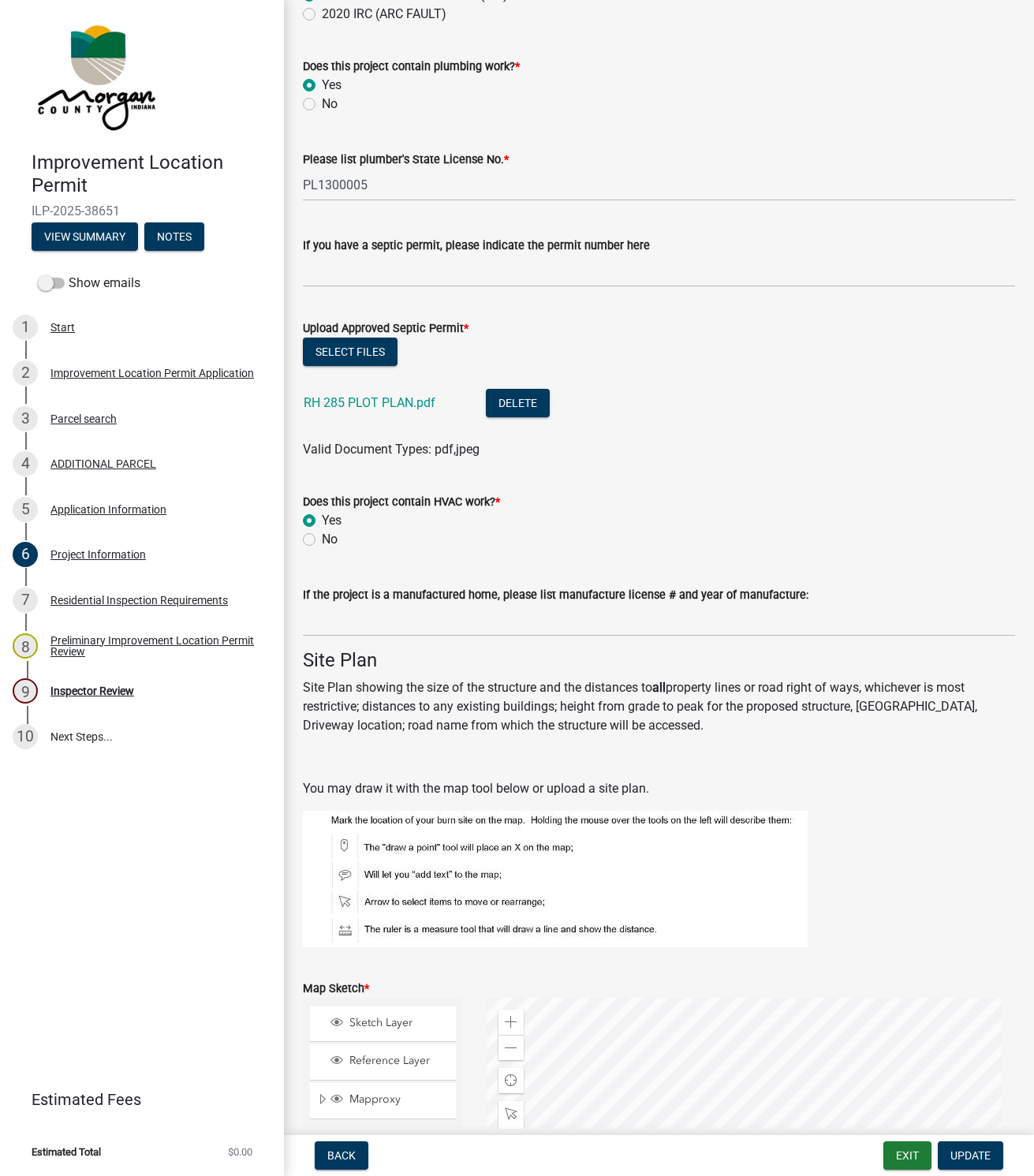
click at [363, 404] on link "RH 285 PLOT PLAN.pdf" at bounding box center [369, 402] width 132 height 15
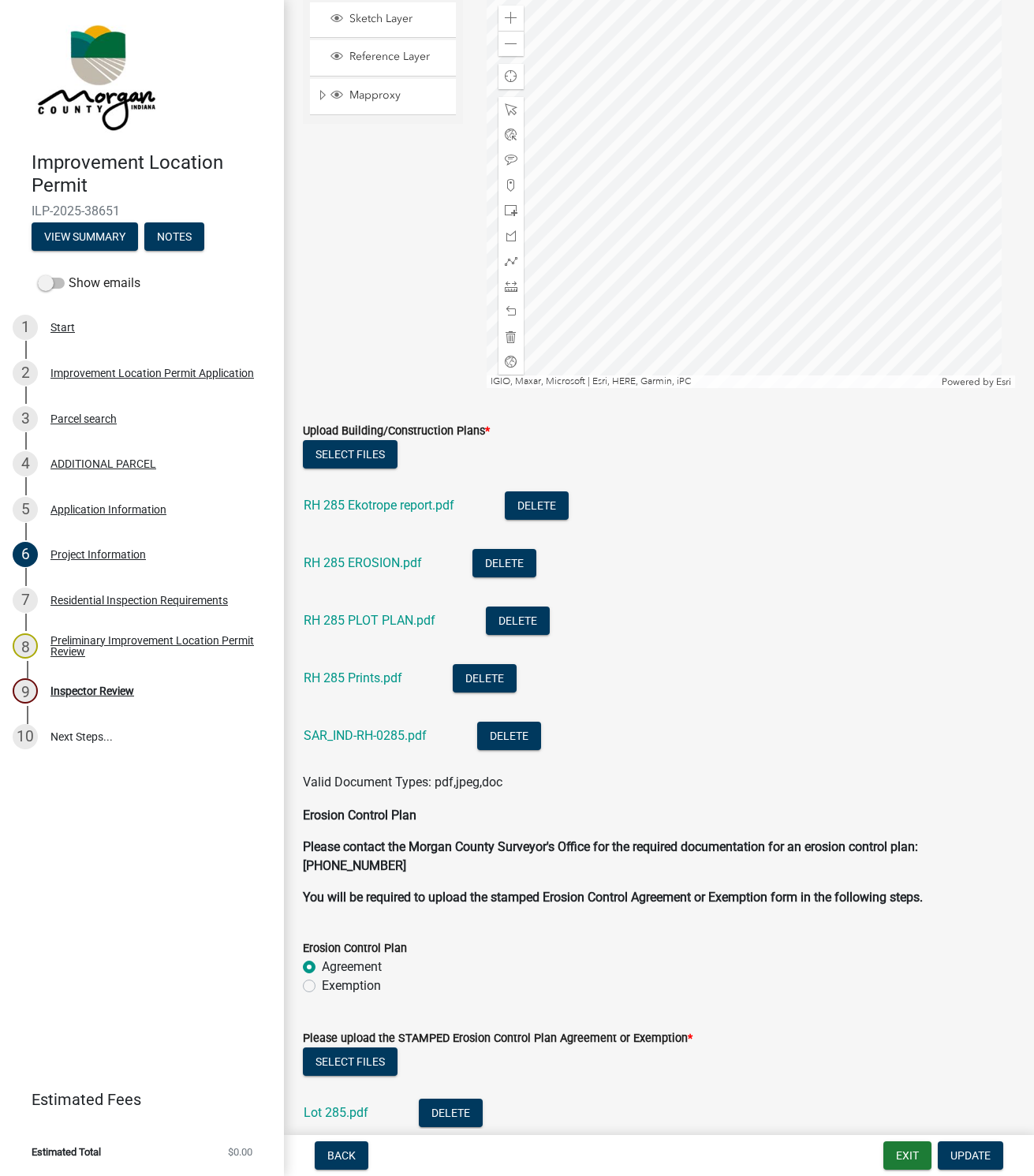
scroll to position [3667, 0]
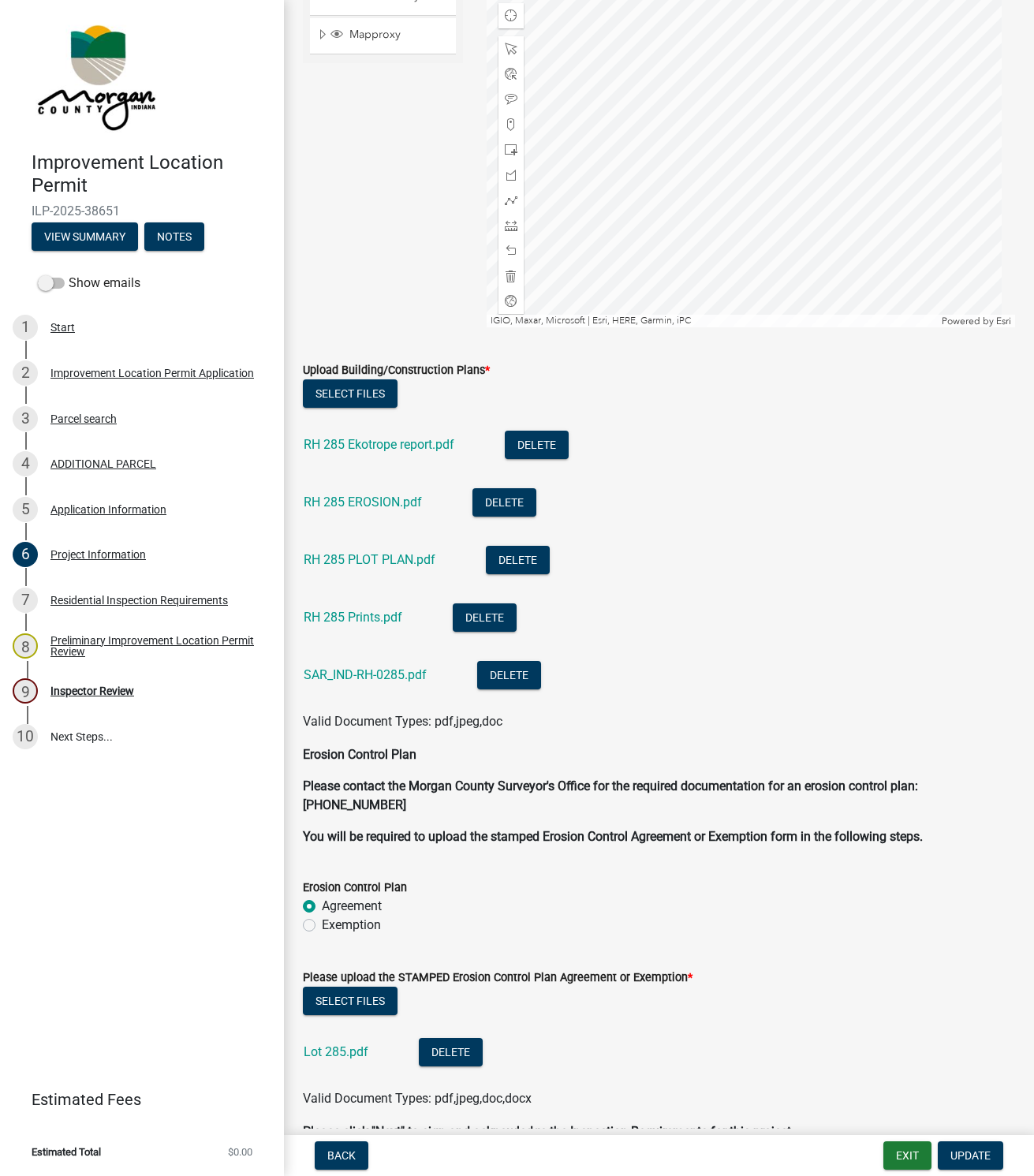
click at [355, 438] on link "RH 285 Ekotrope report.pdf" at bounding box center [379, 444] width 151 height 15
click at [355, 500] on link "RH 285 EROSION.pdf" at bounding box center [363, 502] width 118 height 15
click at [360, 554] on link "RH 285 PLOT PLAN.pdf" at bounding box center [369, 559] width 132 height 15
click at [343, 610] on link "RH 285 Prints.pdf" at bounding box center [353, 617] width 99 height 15
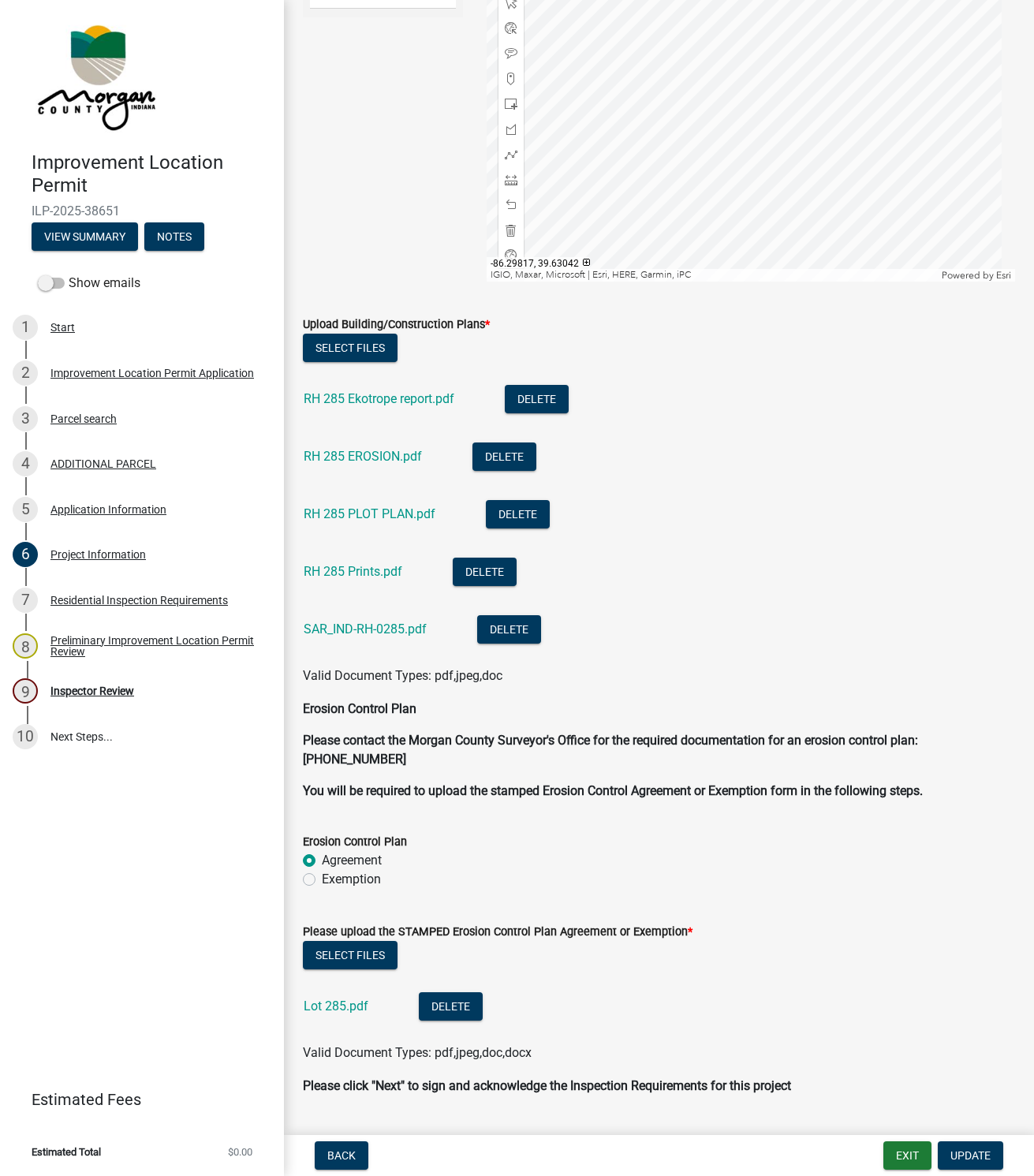
scroll to position [3752, 0]
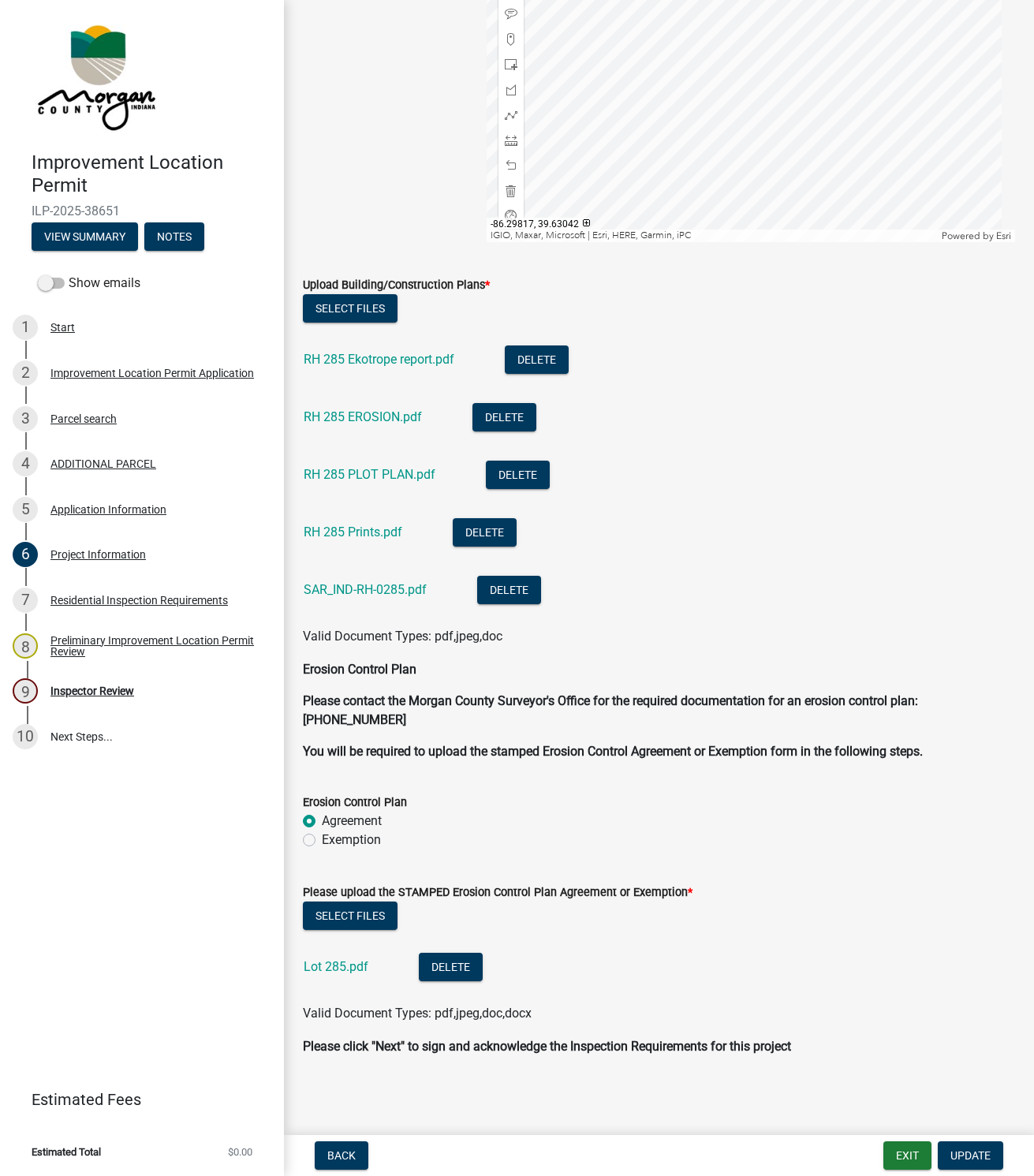
click at [325, 966] on link "Lot 285.pdf" at bounding box center [336, 966] width 65 height 15
click at [95, 689] on div "Inspector Review" at bounding box center [92, 691] width 84 height 11
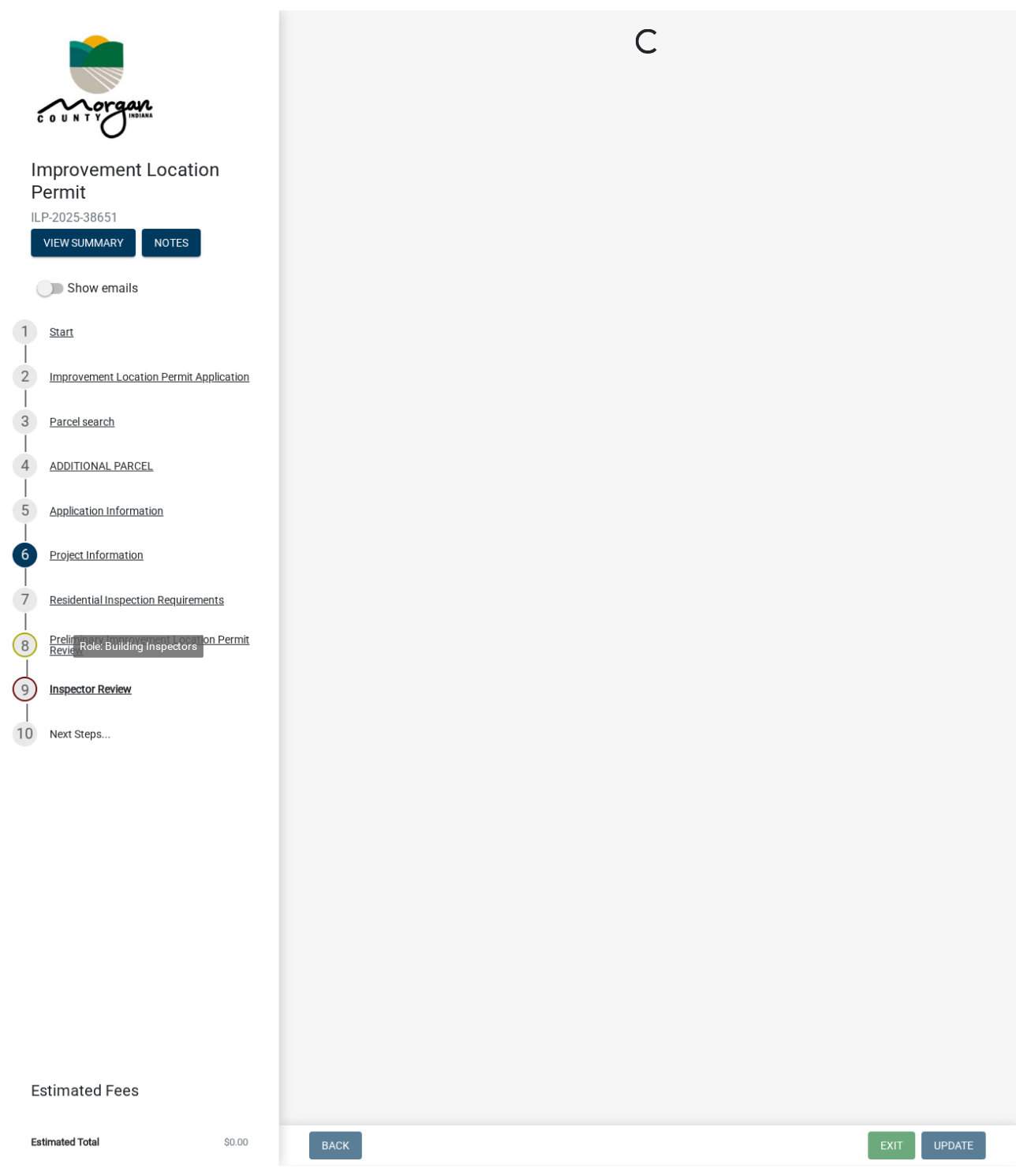
scroll to position [0, 0]
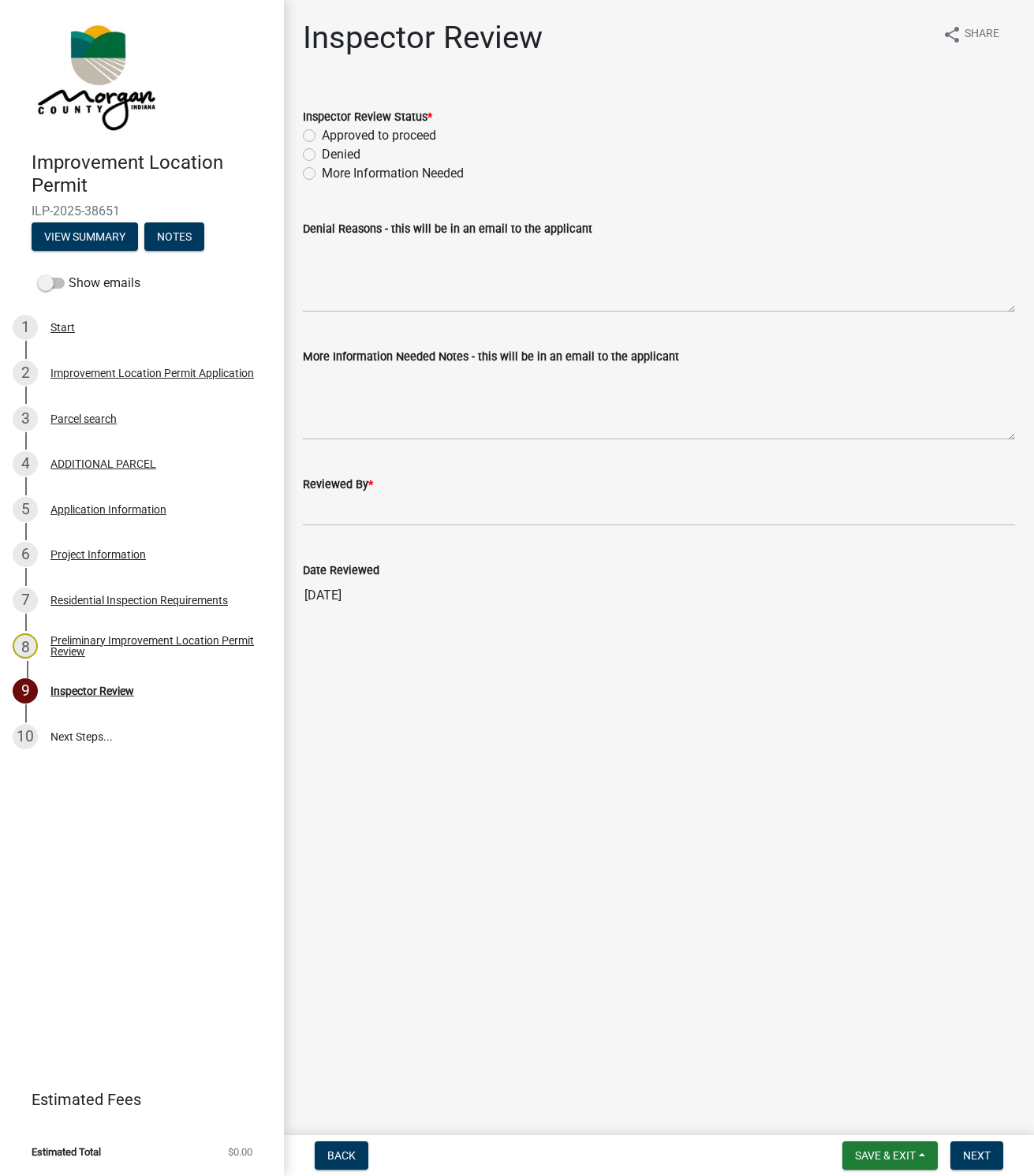
click at [322, 133] on label "Approved to proceed" at bounding box center [378, 136] width 114 height 19
click at [322, 133] on input "Approved to proceed" at bounding box center [326, 131] width 10 height 10
radio input "true"
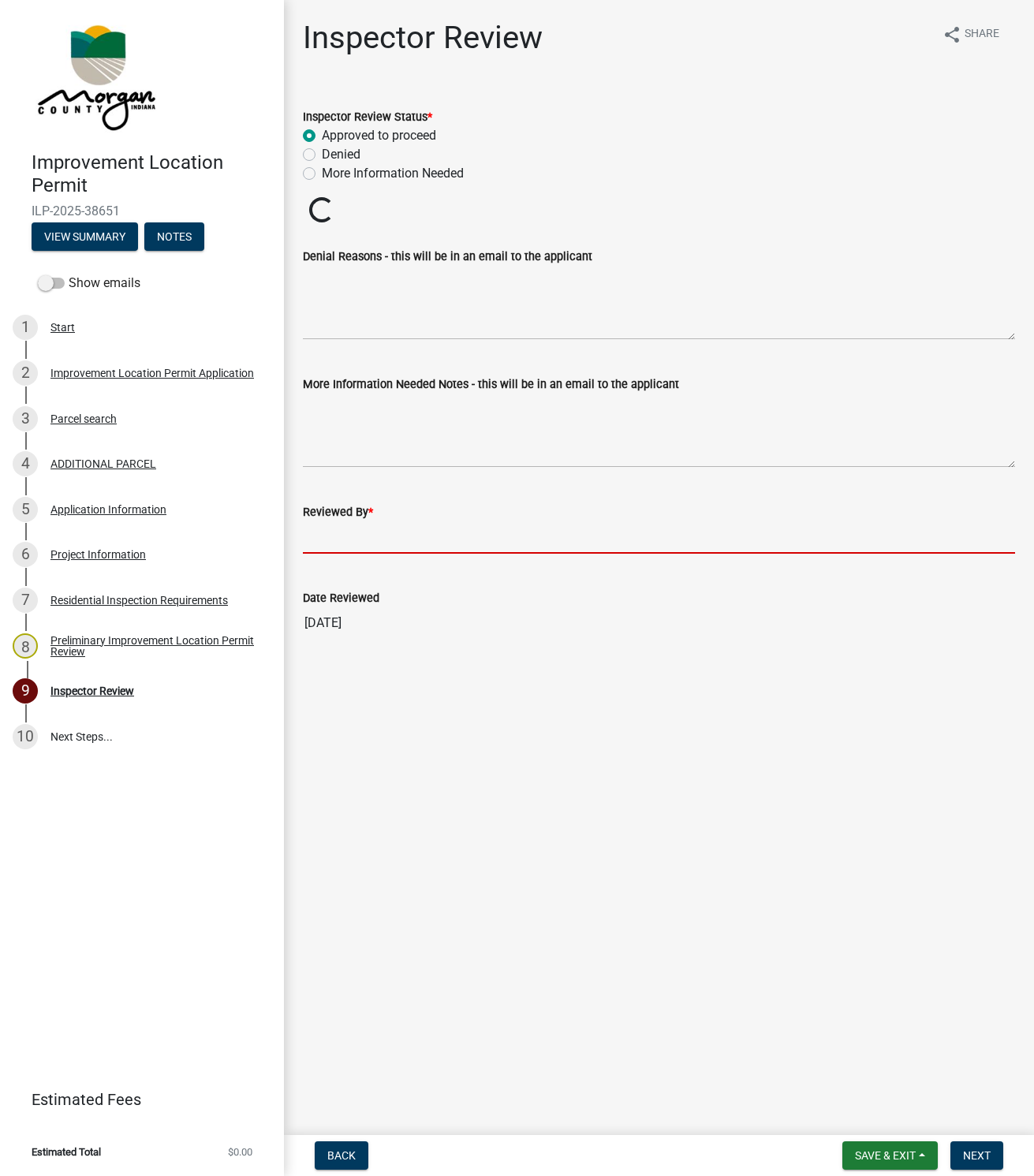
click at [325, 527] on input "Reviewed By *" at bounding box center [659, 537] width 712 height 33
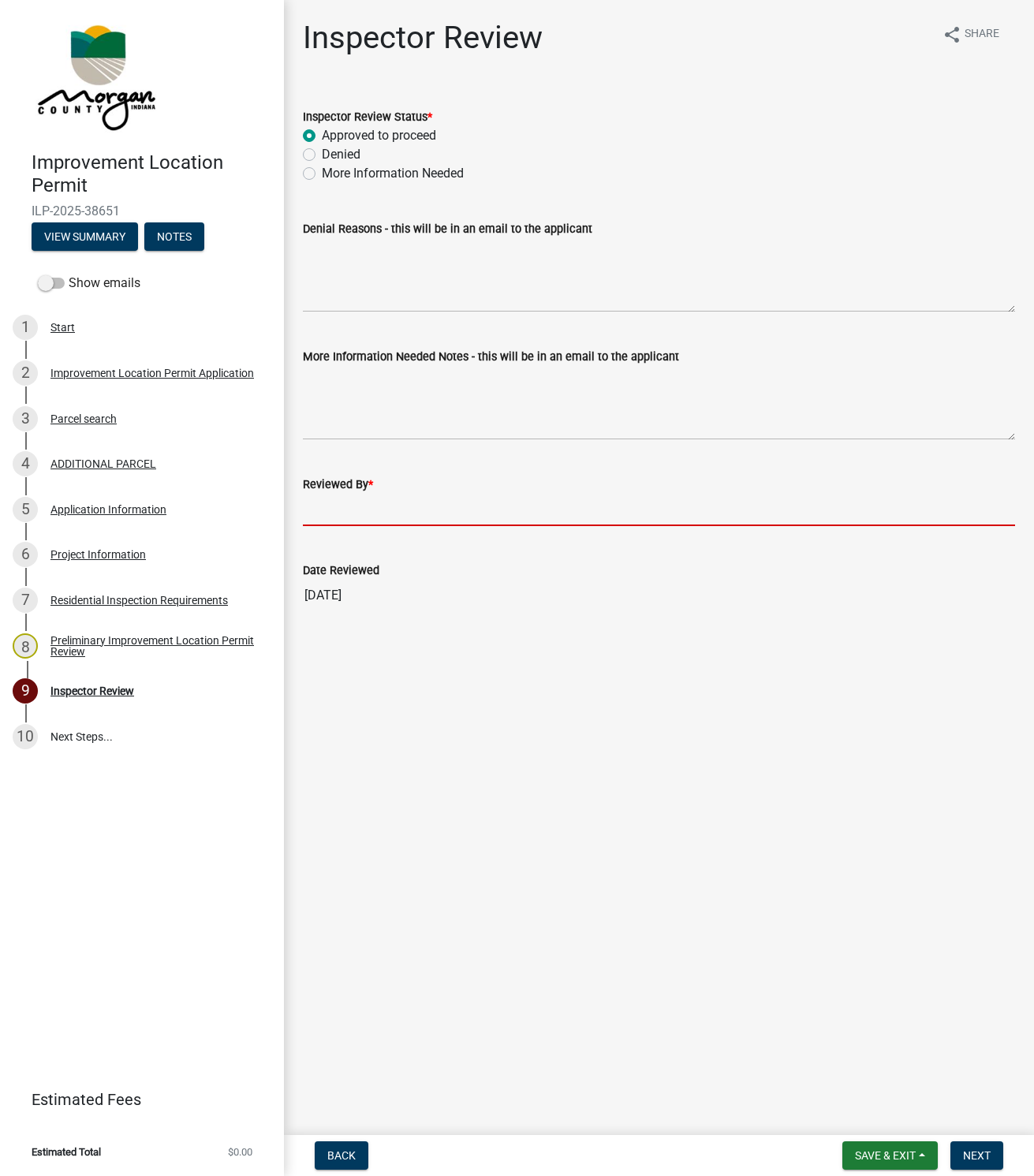
type input "[PERSON_NAME]"
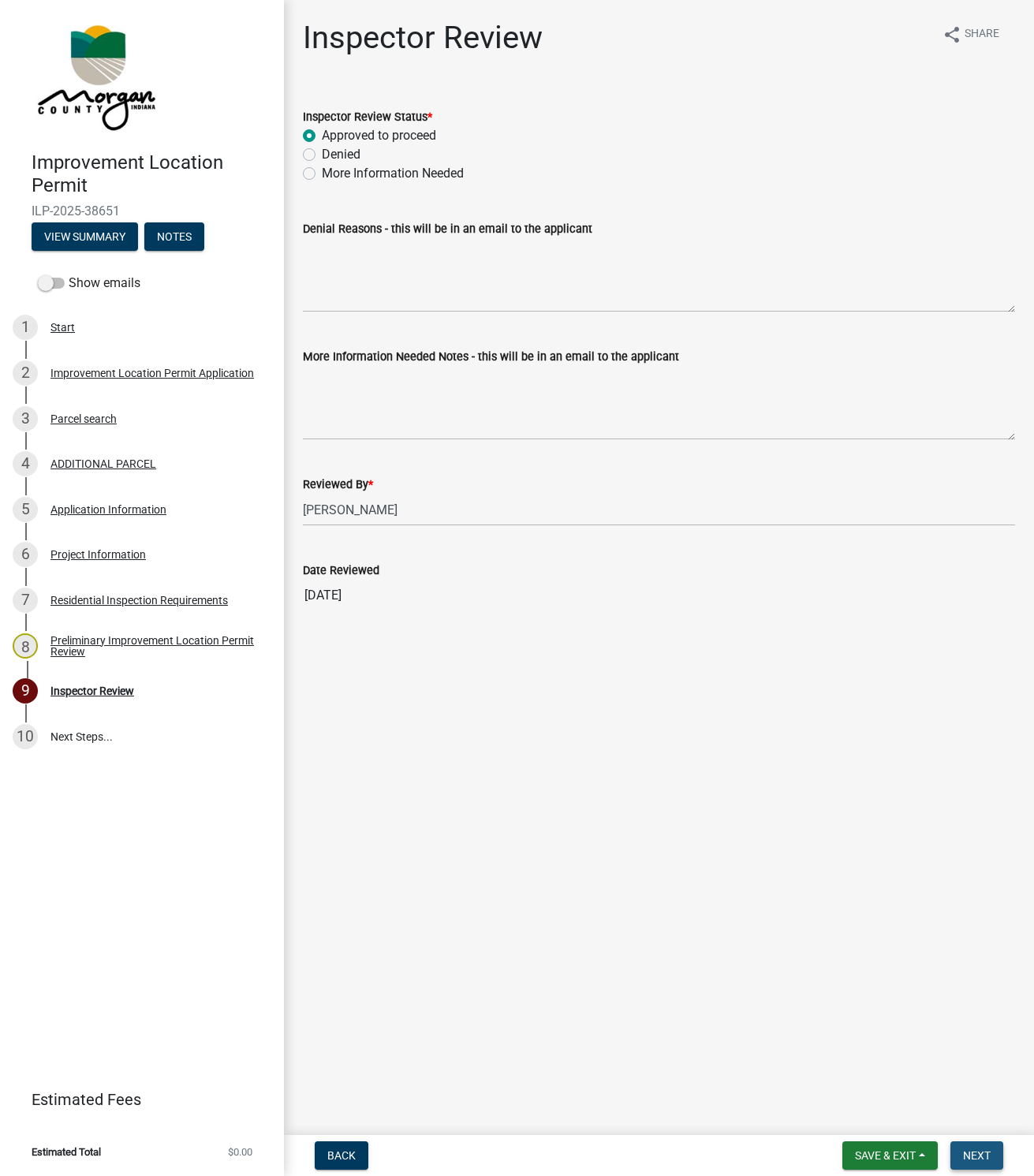
click at [980, 1158] on span "Next" at bounding box center [977, 1155] width 28 height 13
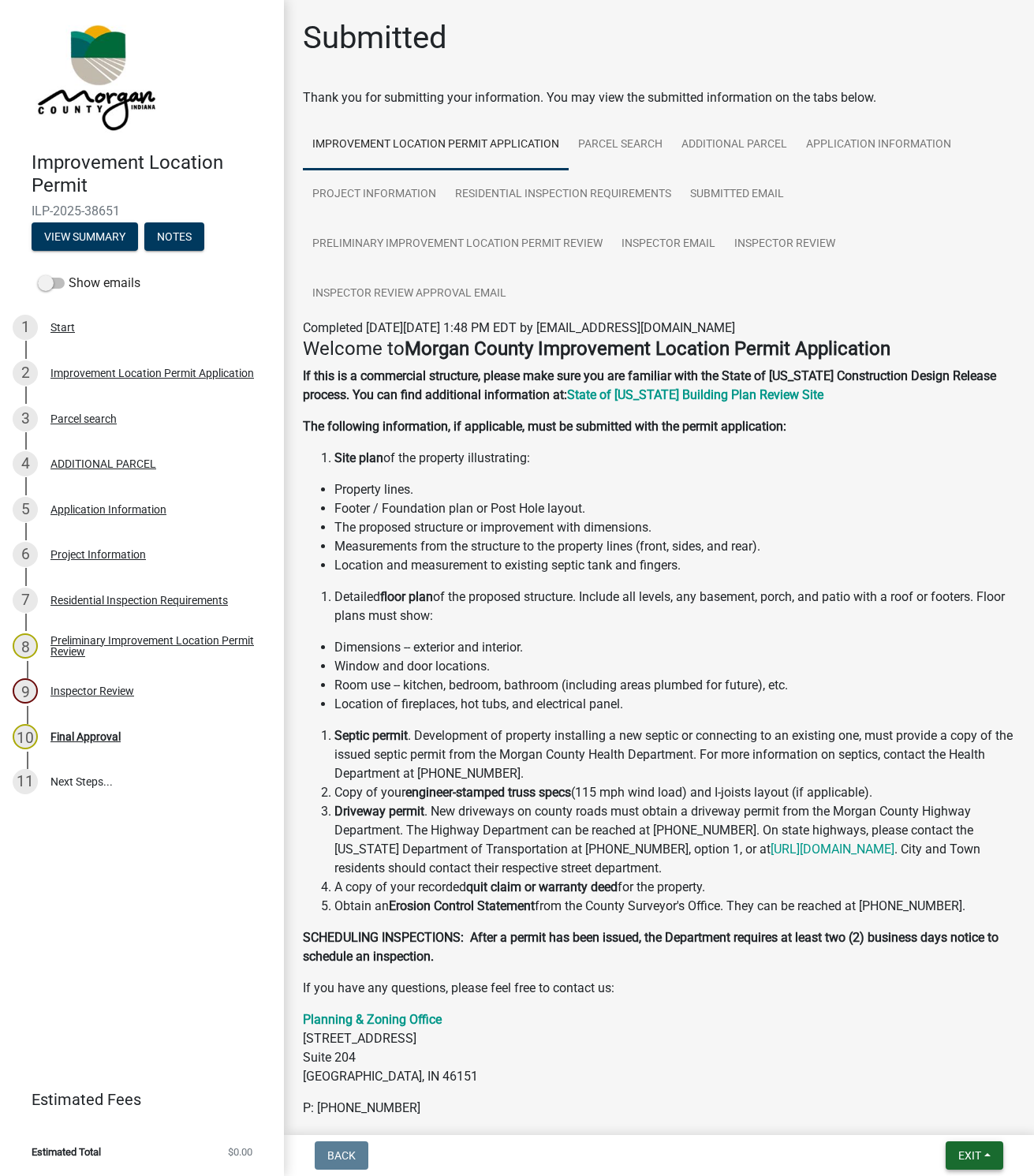
click at [982, 1145] on button "Exit" at bounding box center [974, 1155] width 57 height 29
click at [929, 1117] on button "Save & Exit" at bounding box center [940, 1115] width 126 height 37
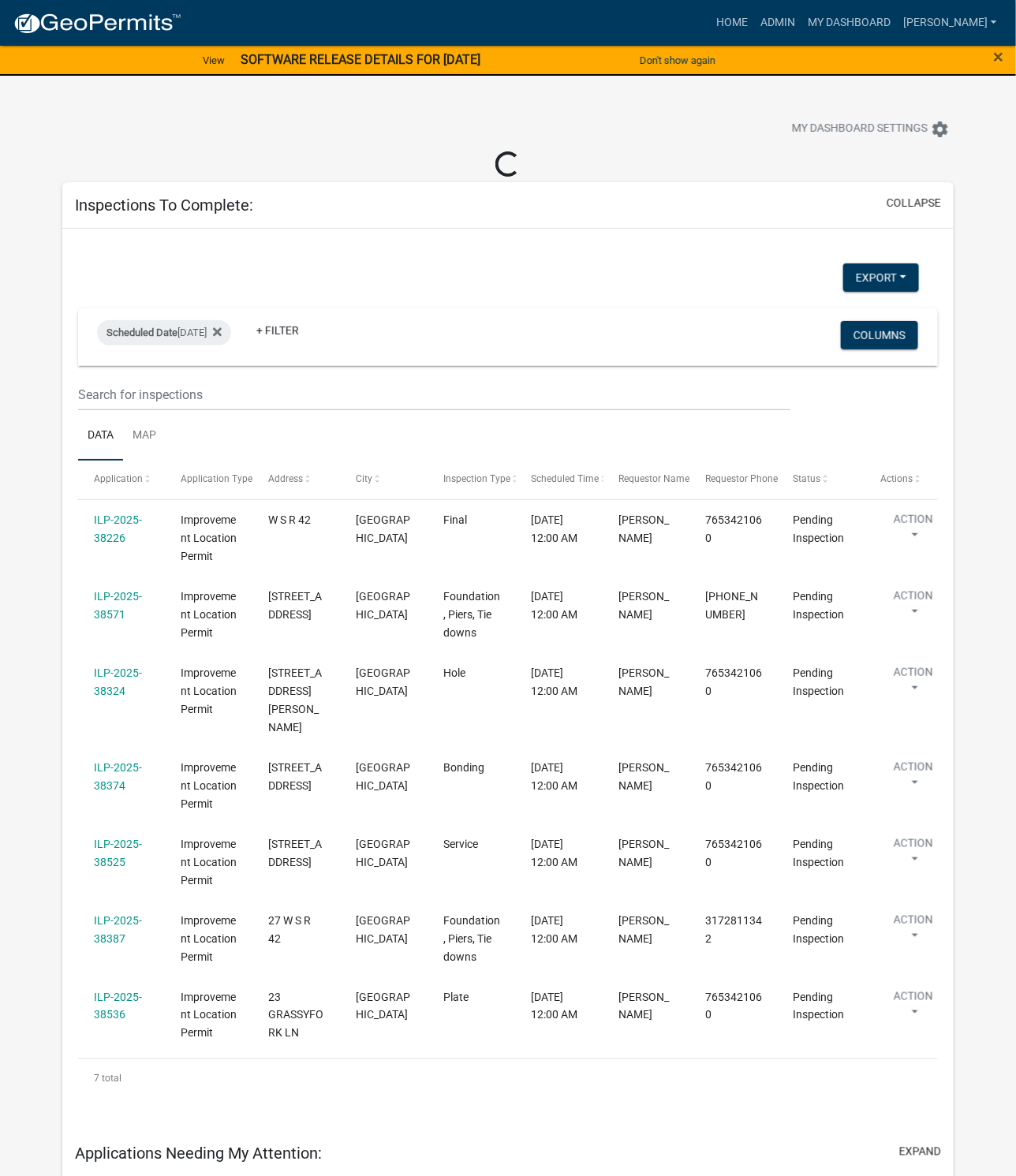
select select "1: 25"
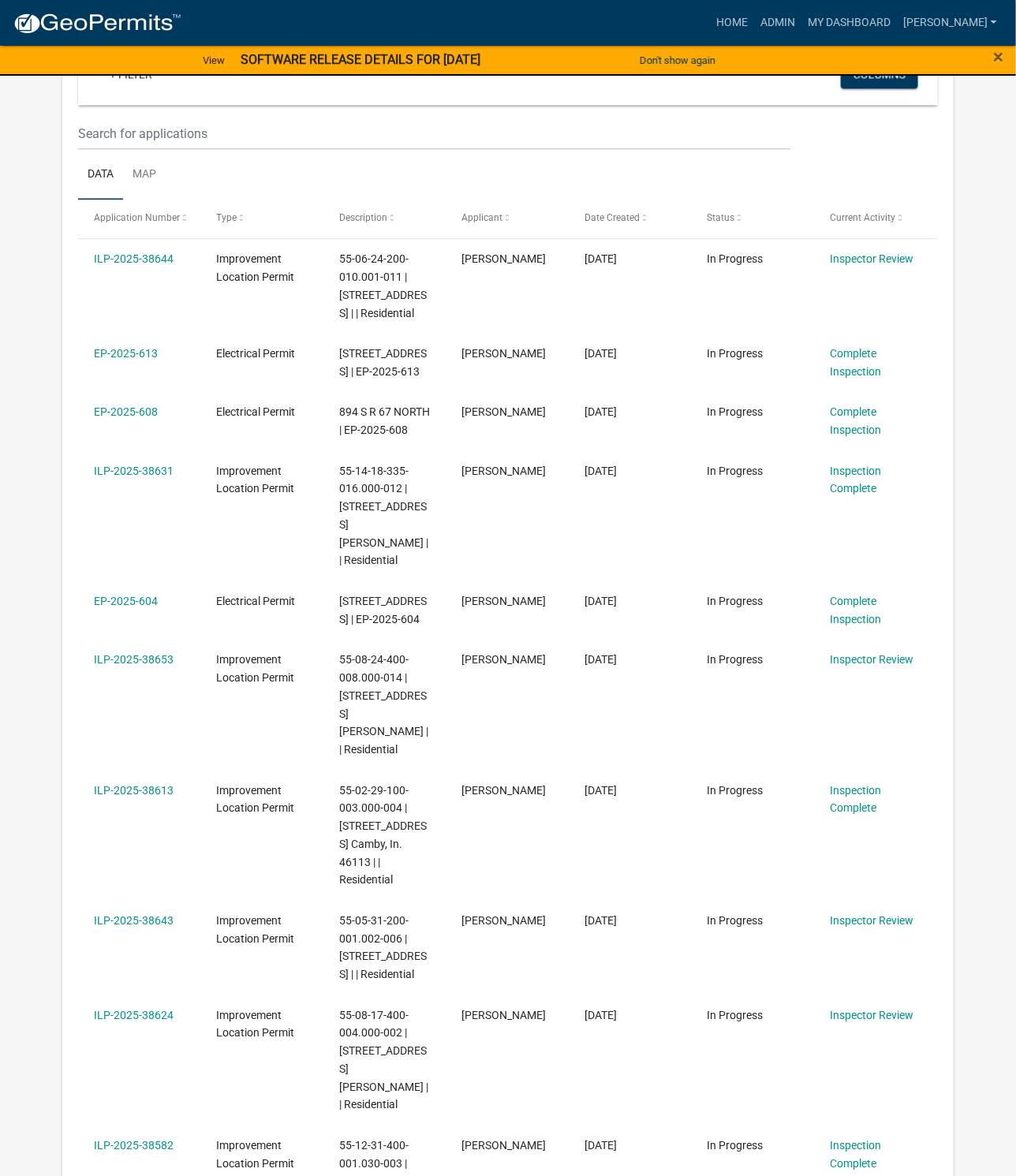
scroll to position [1183, 0]
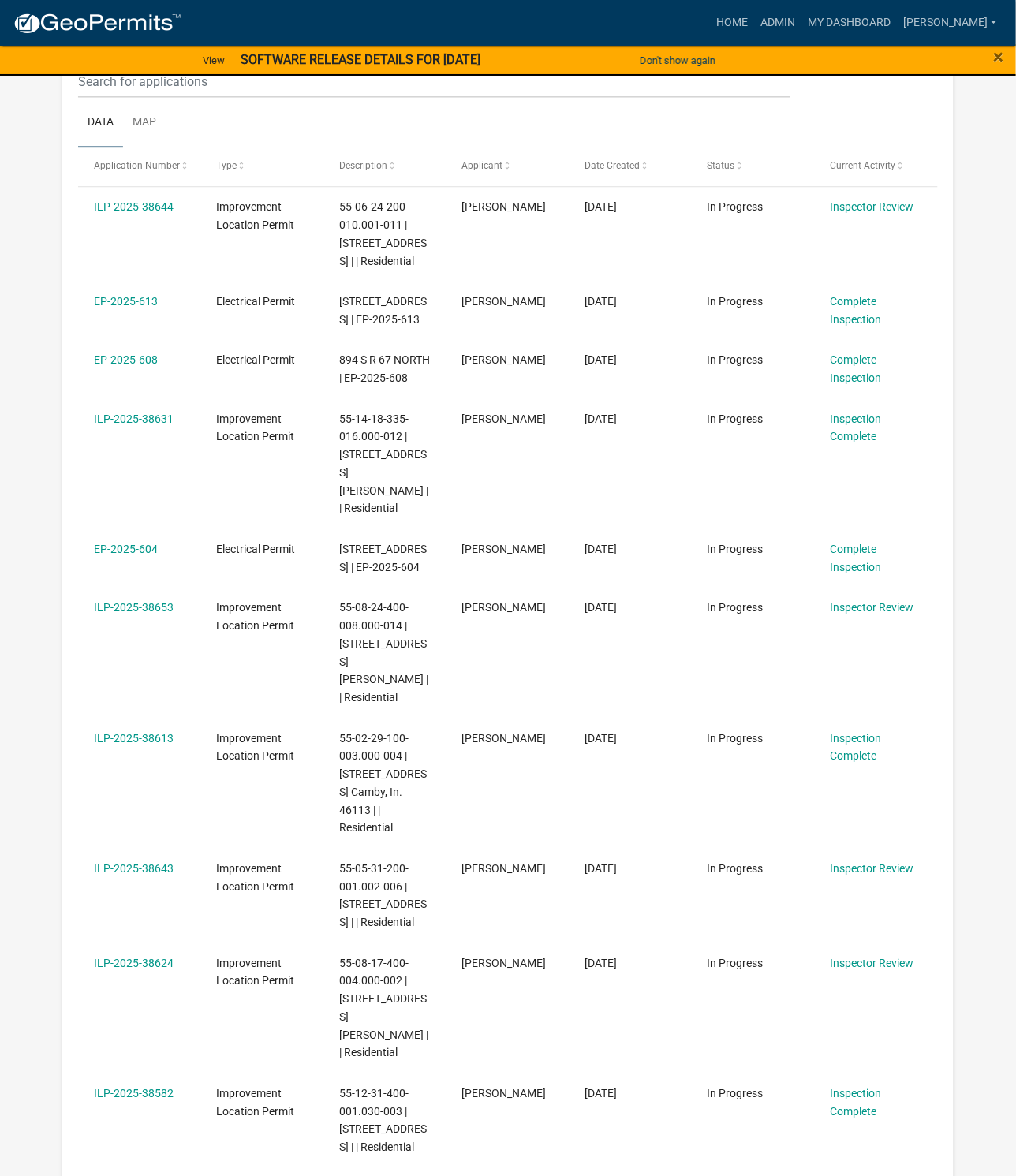
click at [147, 610] on link "ILP-2025-38653" at bounding box center [134, 607] width 80 height 13
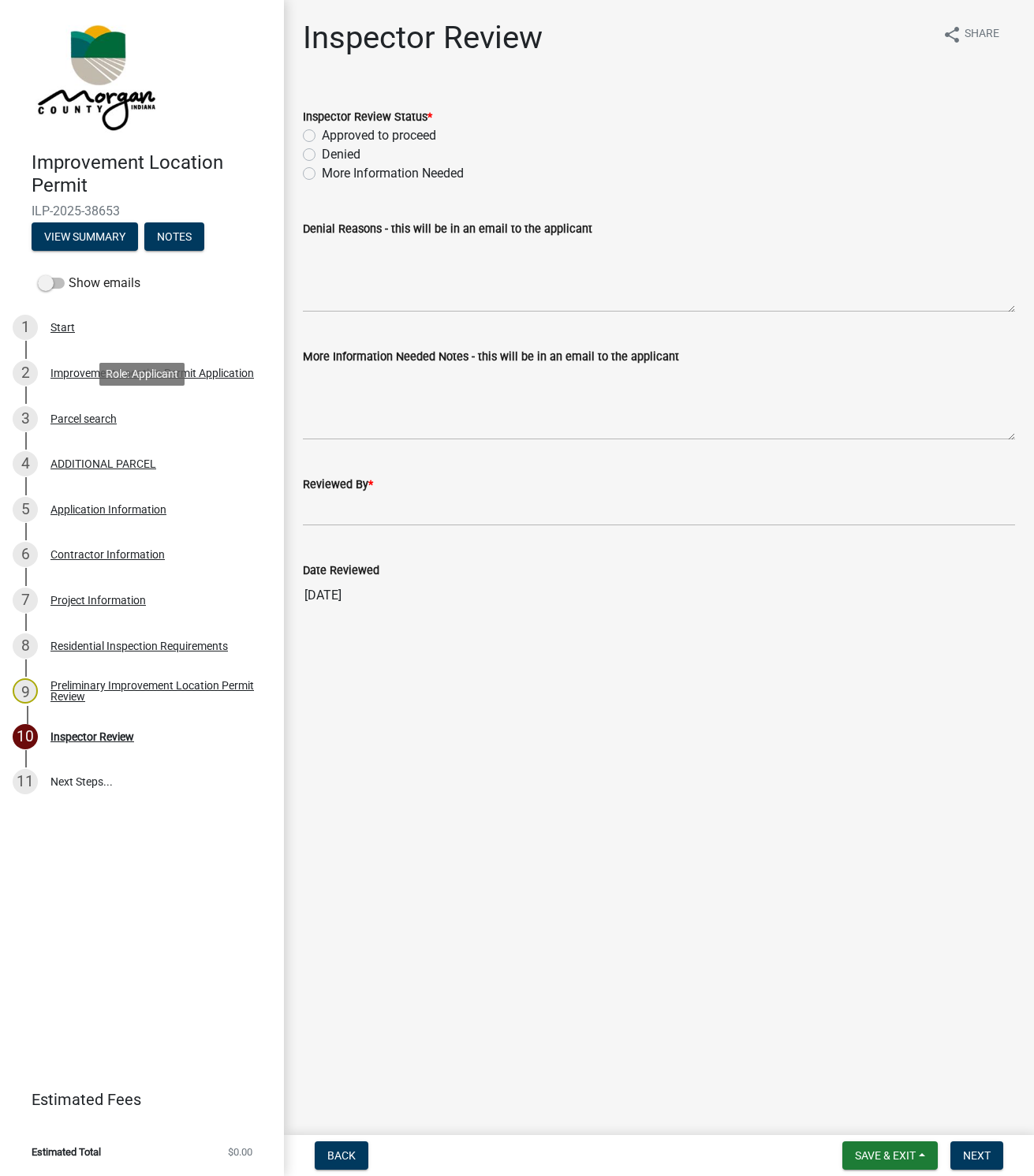
click at [66, 416] on div "Parcel search" at bounding box center [83, 419] width 66 height 11
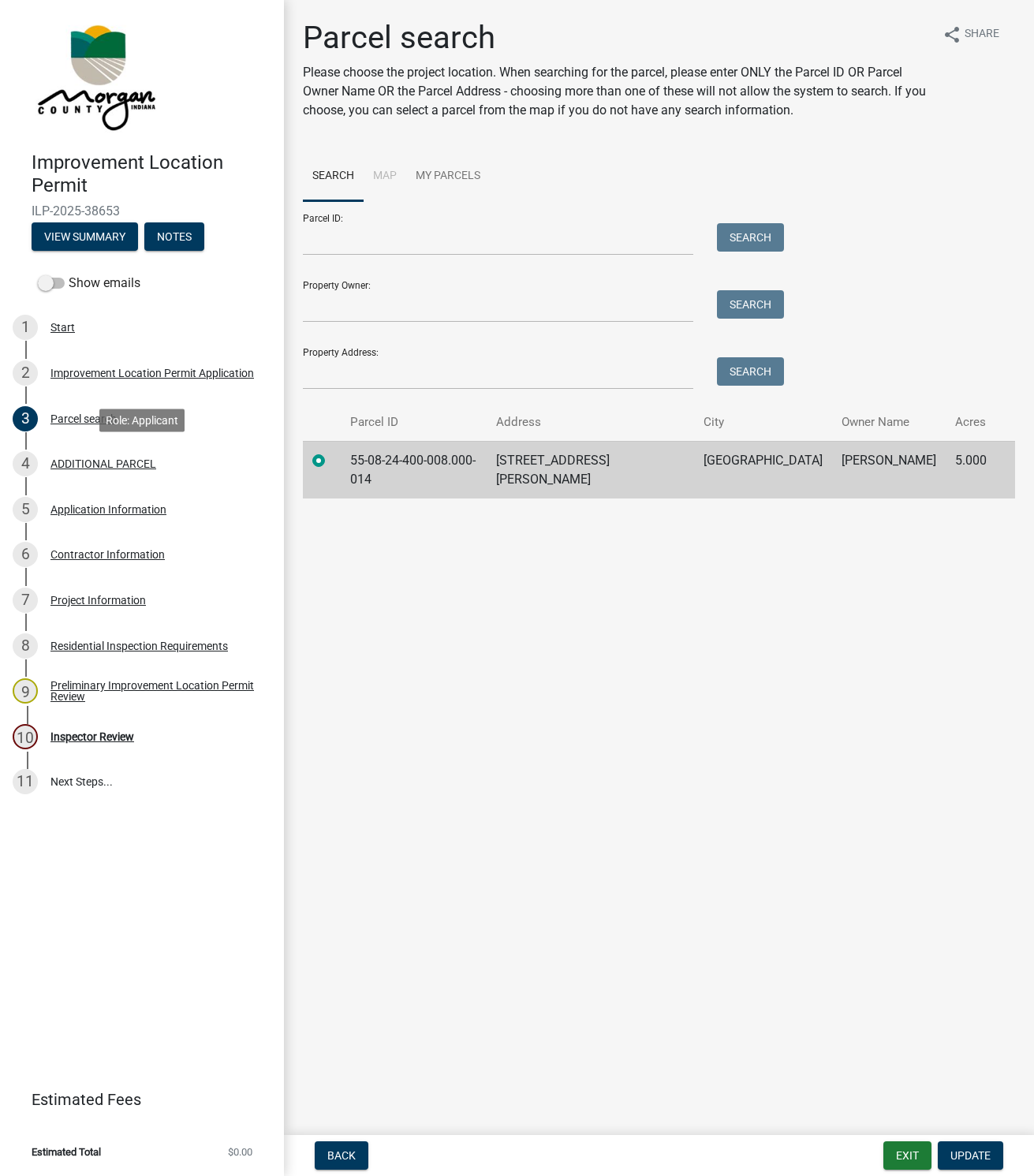
click at [91, 461] on div "ADDITIONAL PARCEL" at bounding box center [103, 464] width 105 height 11
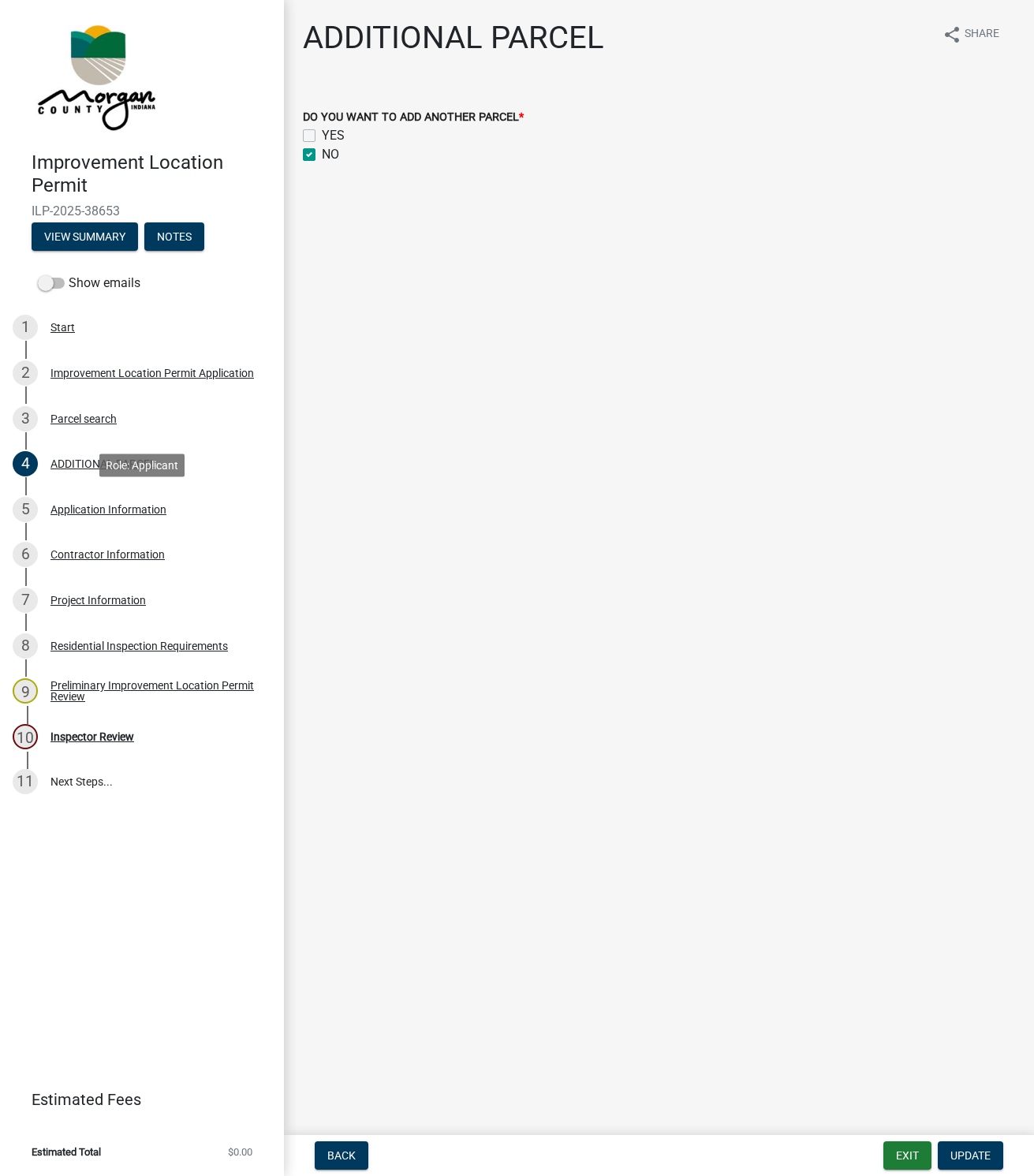
drag, startPoint x: 101, startPoint y: 511, endPoint x: 111, endPoint y: 525, distance: 17.2
click at [101, 510] on div "Application Information" at bounding box center [108, 510] width 116 height 11
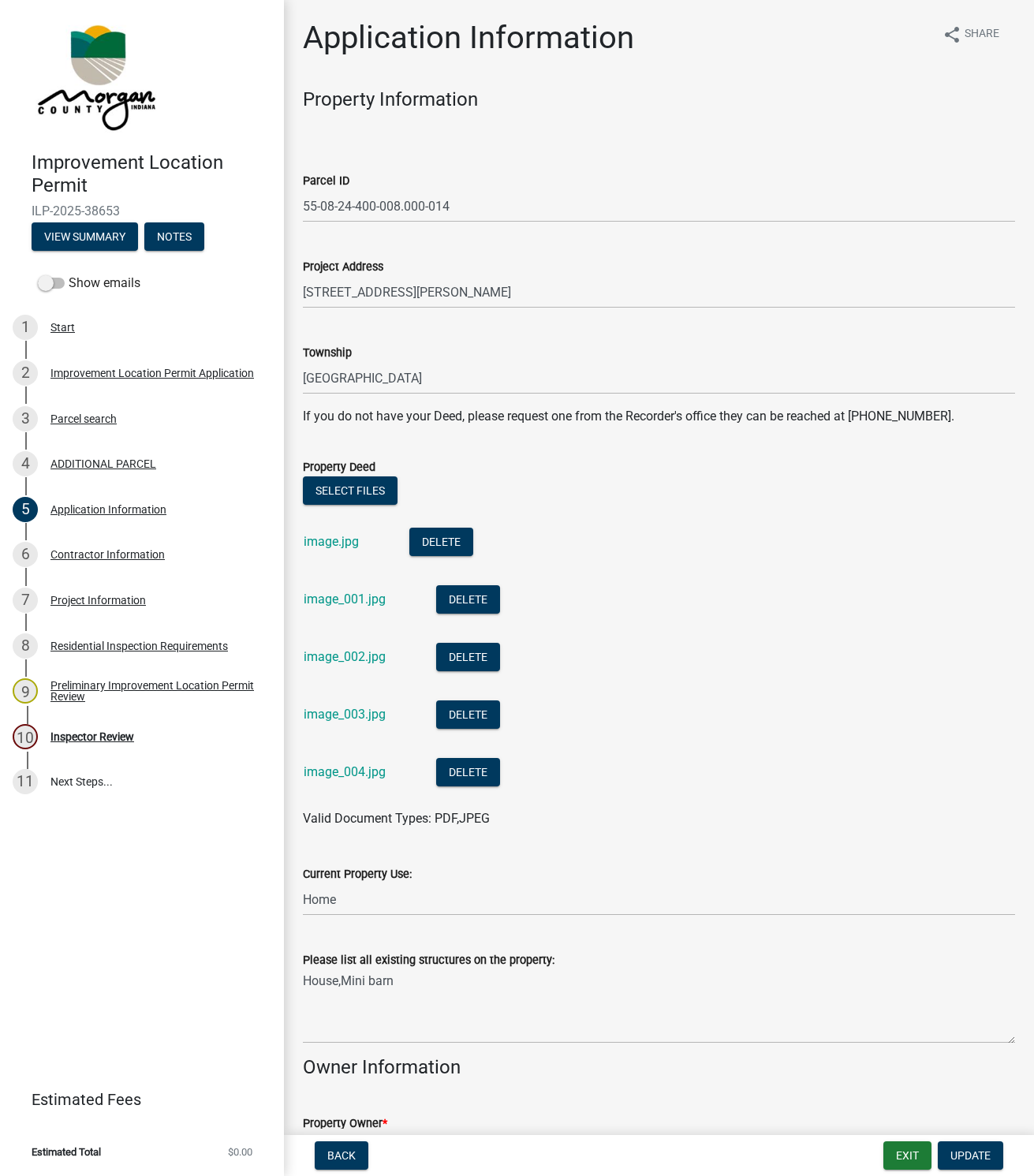
click at [330, 542] on link "image.jpg" at bounding box center [331, 541] width 55 height 15
click at [326, 596] on link "image_001.jpg" at bounding box center [345, 598] width 82 height 15
click at [334, 655] on link "image_002.jpg" at bounding box center [345, 656] width 82 height 15
click at [361, 712] on link "image_003.jpg" at bounding box center [345, 714] width 82 height 15
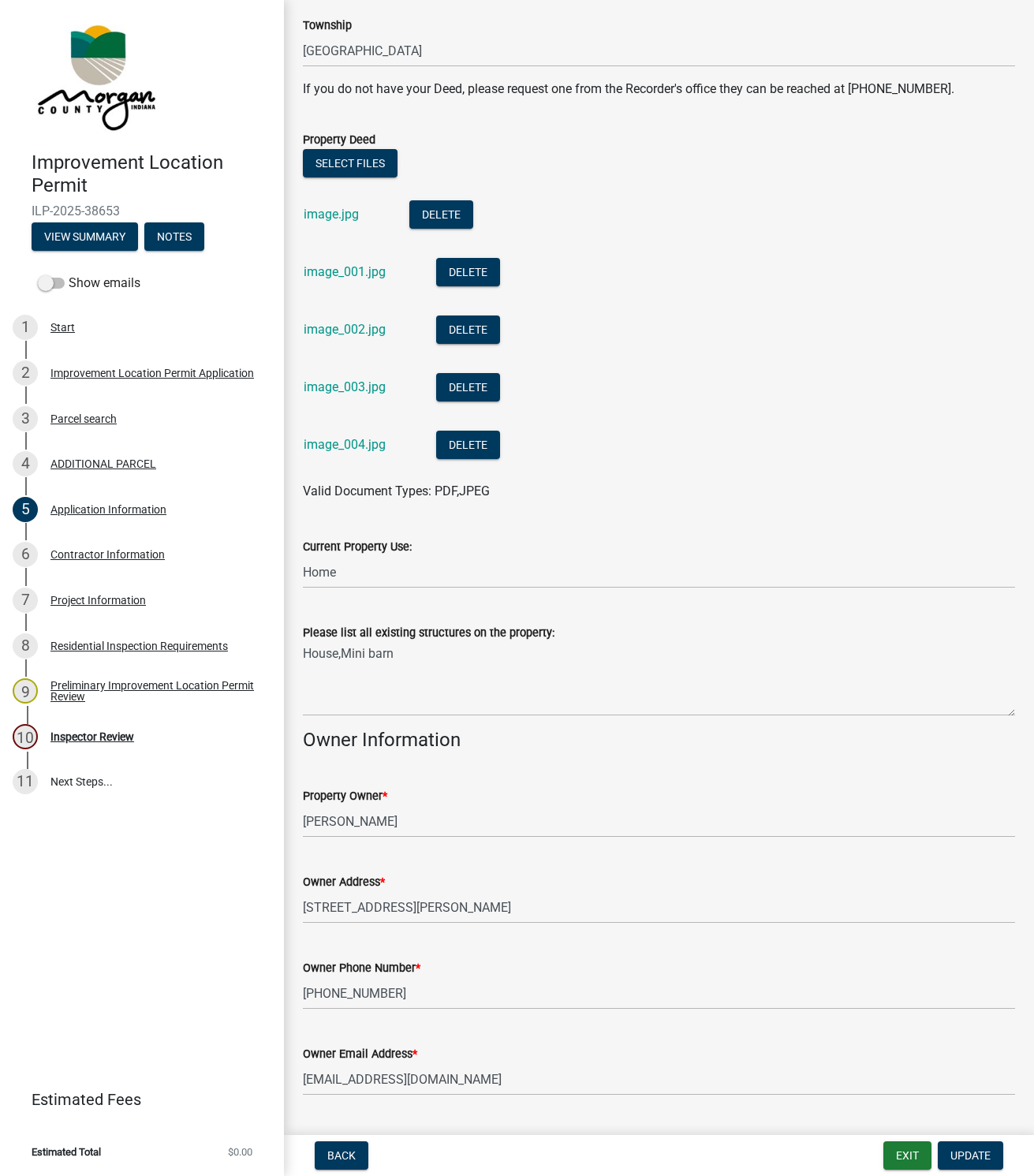
scroll to position [456, 0]
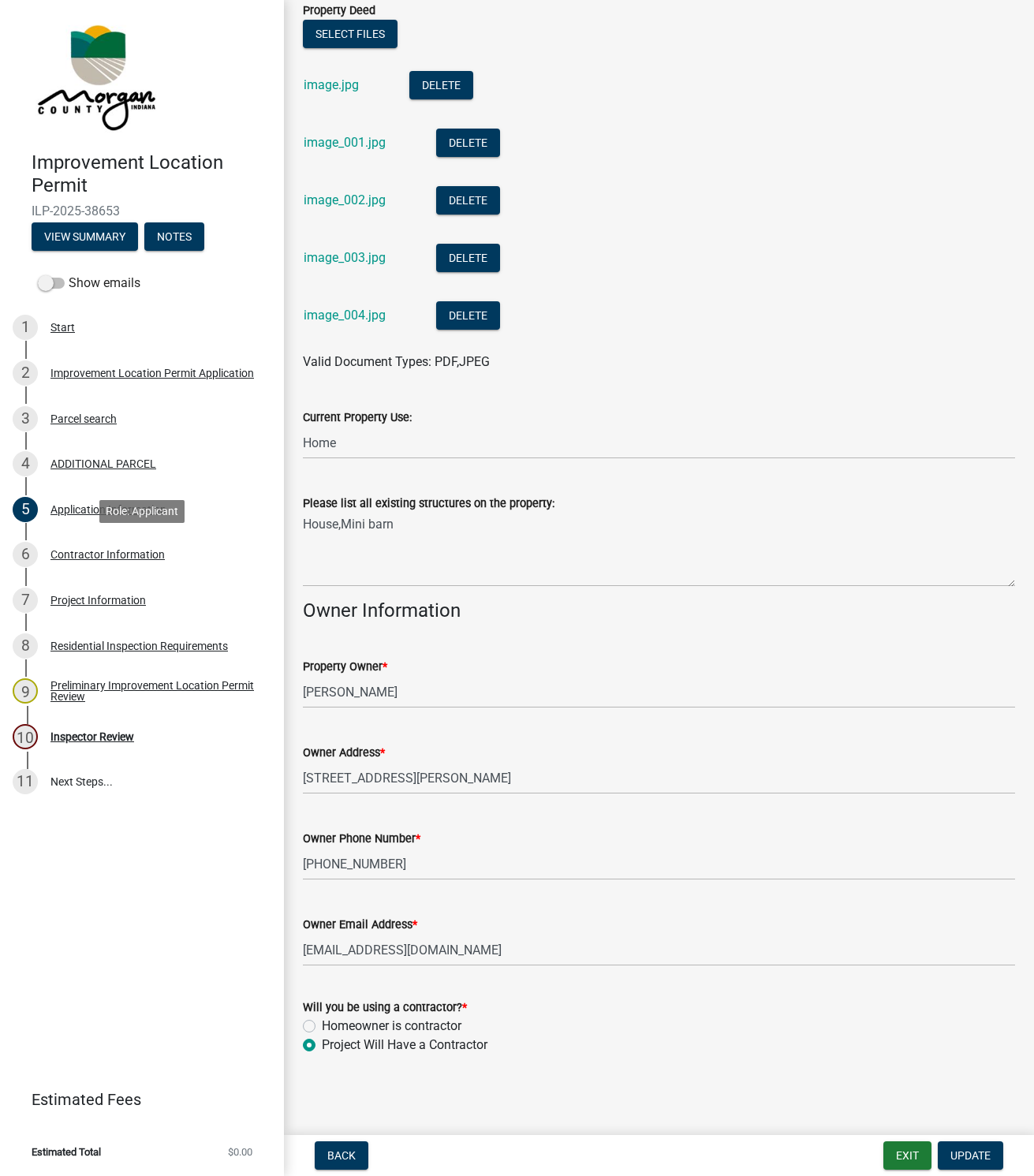
click at [73, 552] on div "Contractor Information" at bounding box center [107, 554] width 114 height 11
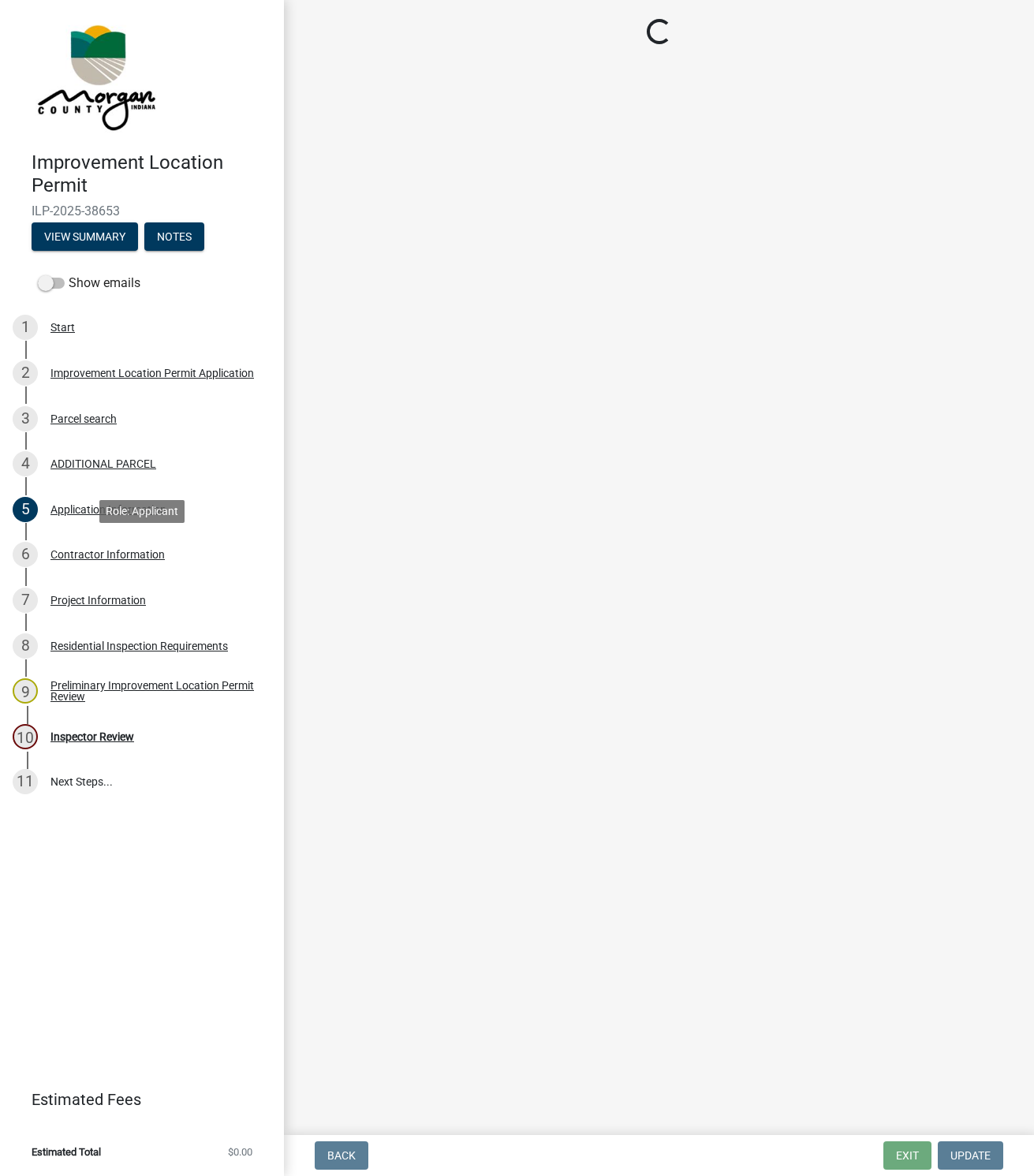
scroll to position [0, 0]
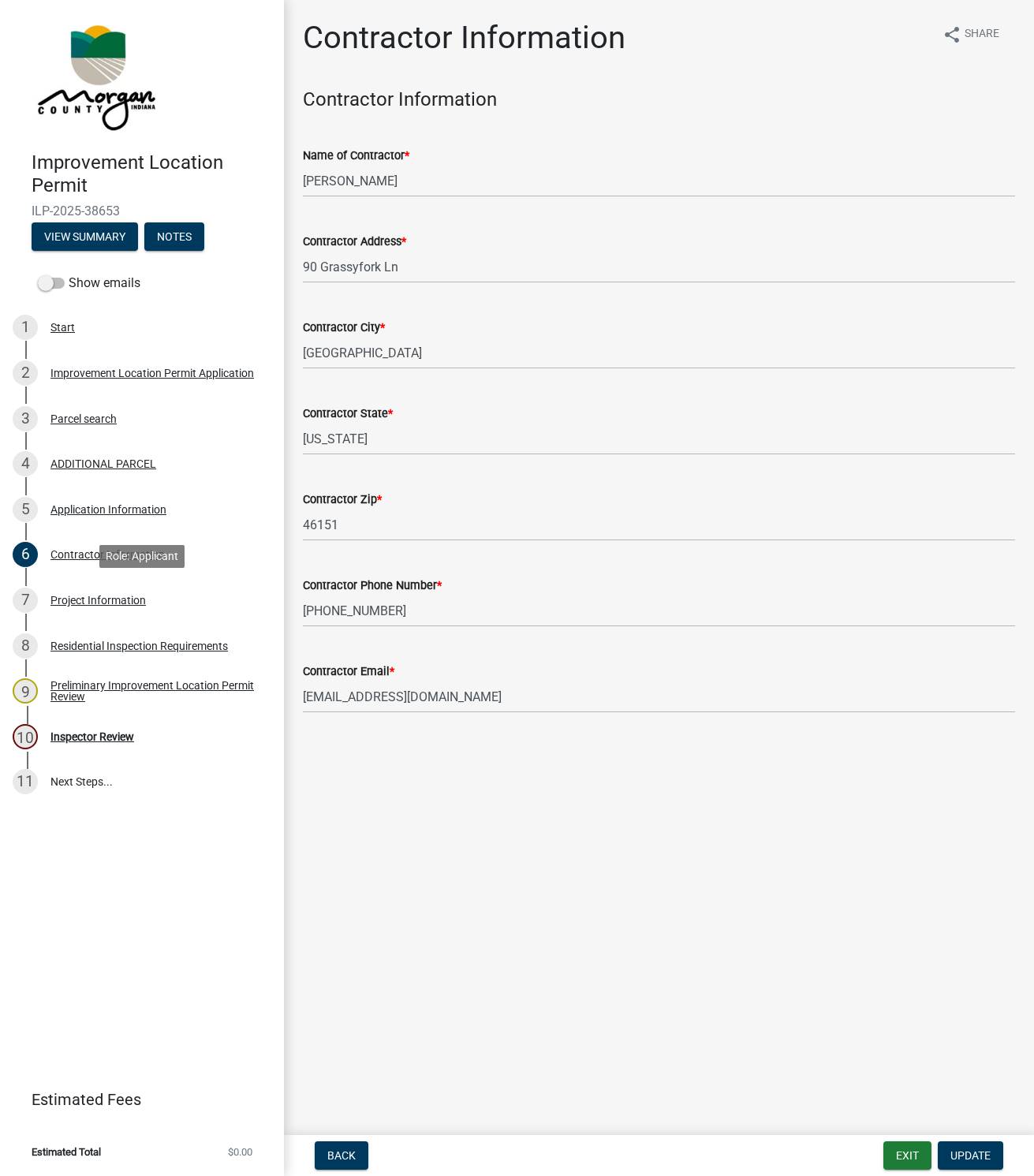
click at [91, 602] on div "Project Information" at bounding box center [98, 600] width 96 height 11
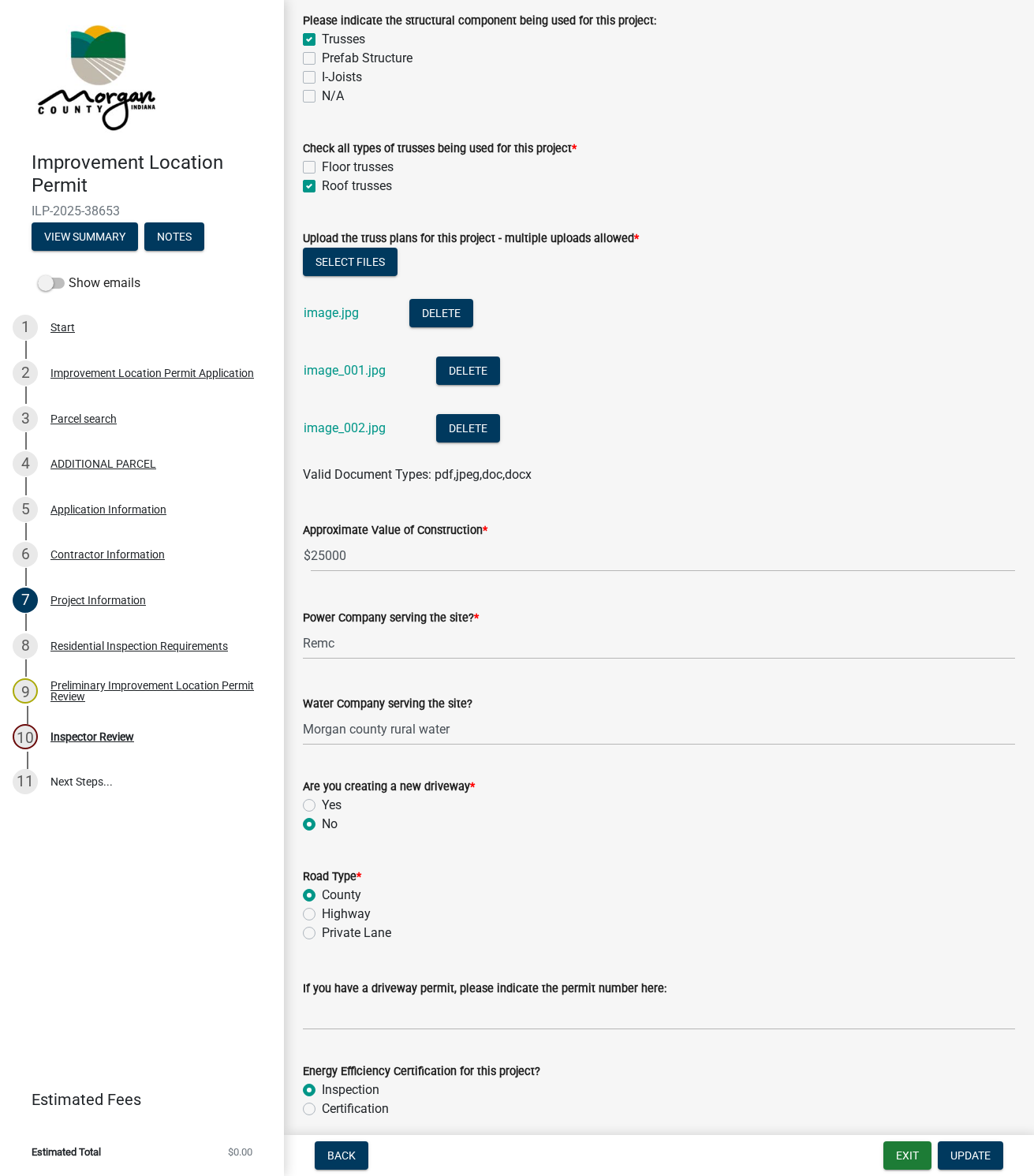
scroll to position [1537, 0]
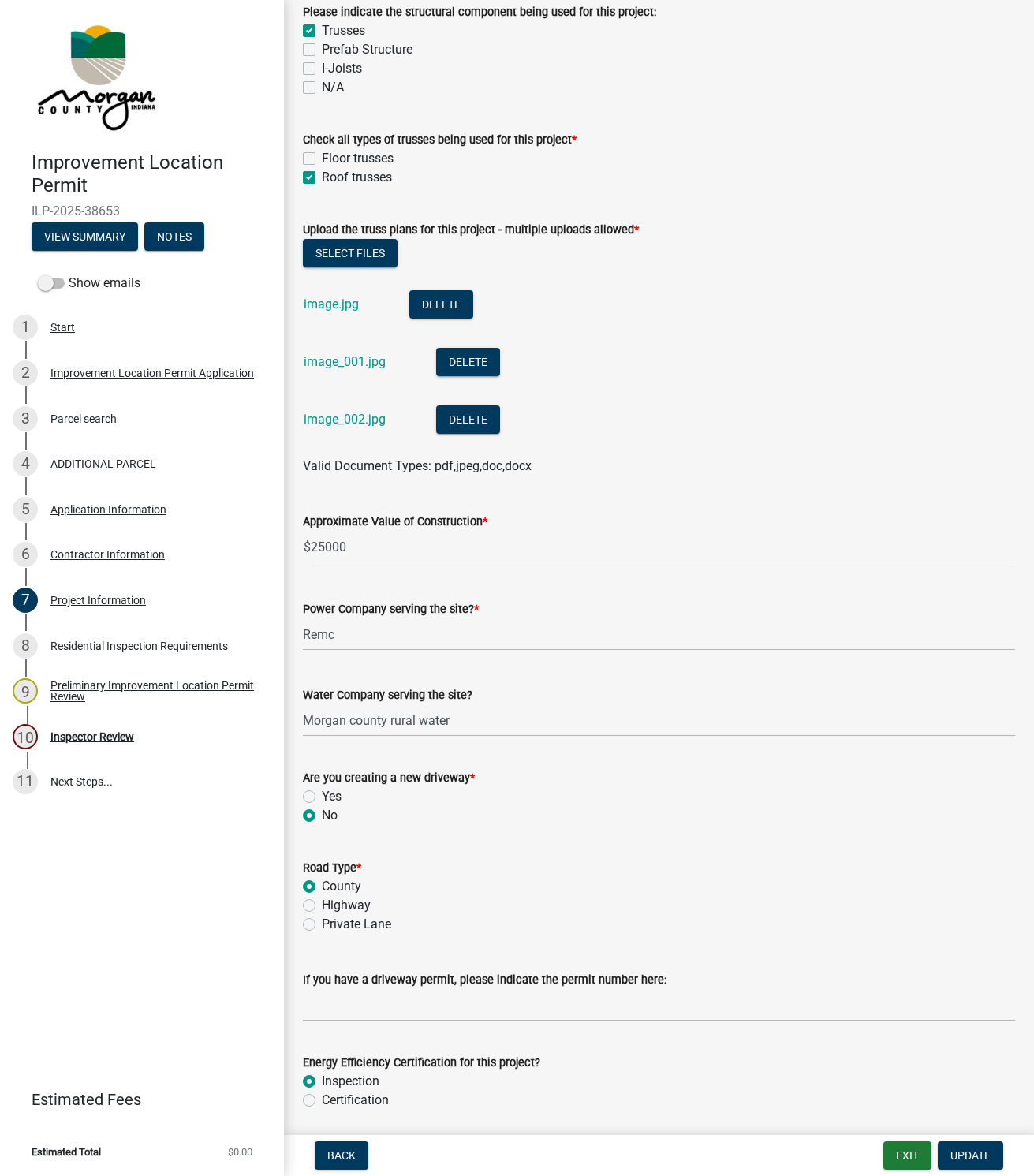
click at [330, 301] on link "image.jpg" at bounding box center [331, 304] width 55 height 15
click at [344, 355] on link "image_001.jpg" at bounding box center [345, 361] width 82 height 15
click at [341, 409] on div "image_002.jpg" at bounding box center [357, 421] width 107 height 33
click at [325, 420] on link "image_002.jpg" at bounding box center [345, 419] width 82 height 15
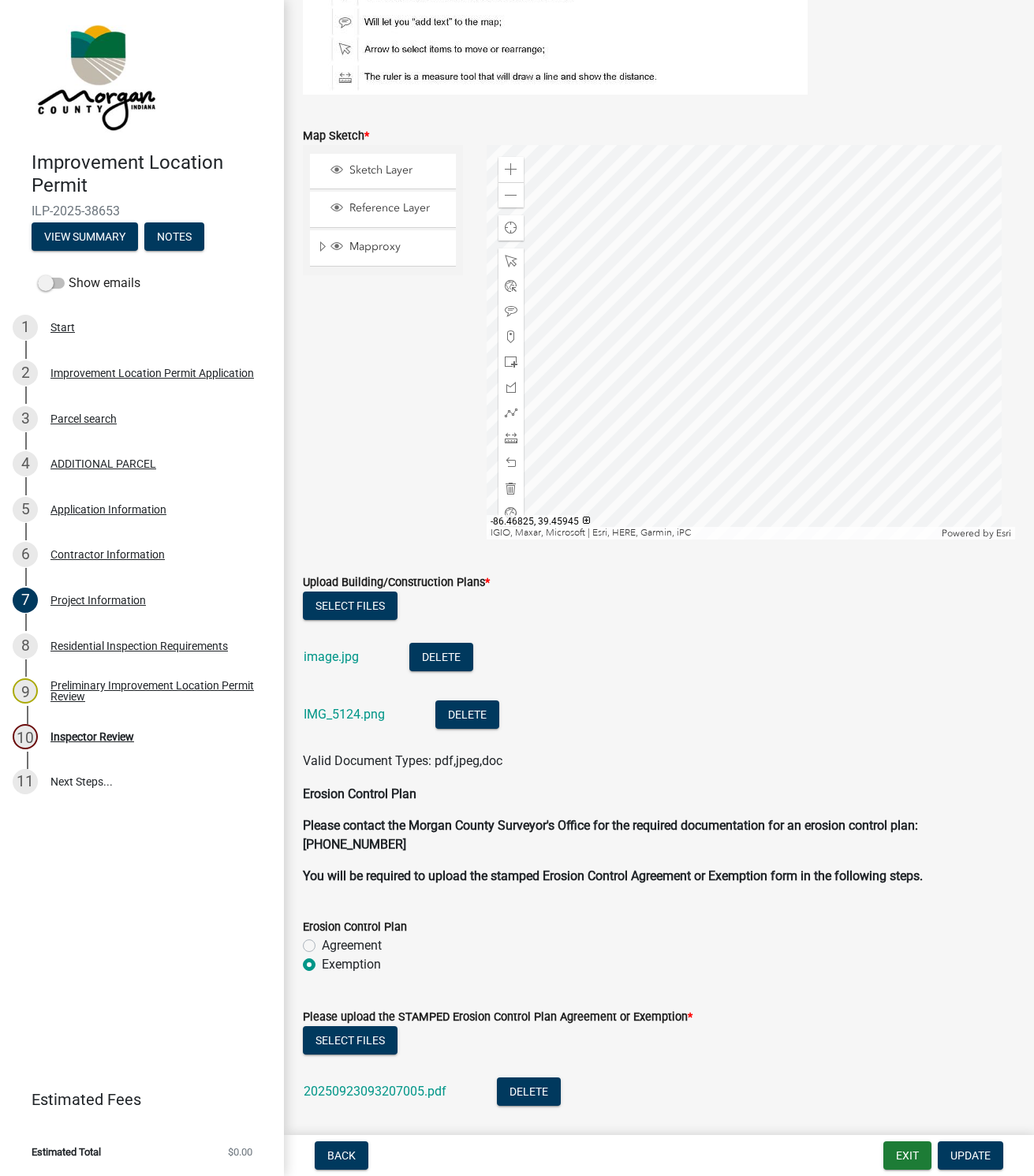
scroll to position [3312, 0]
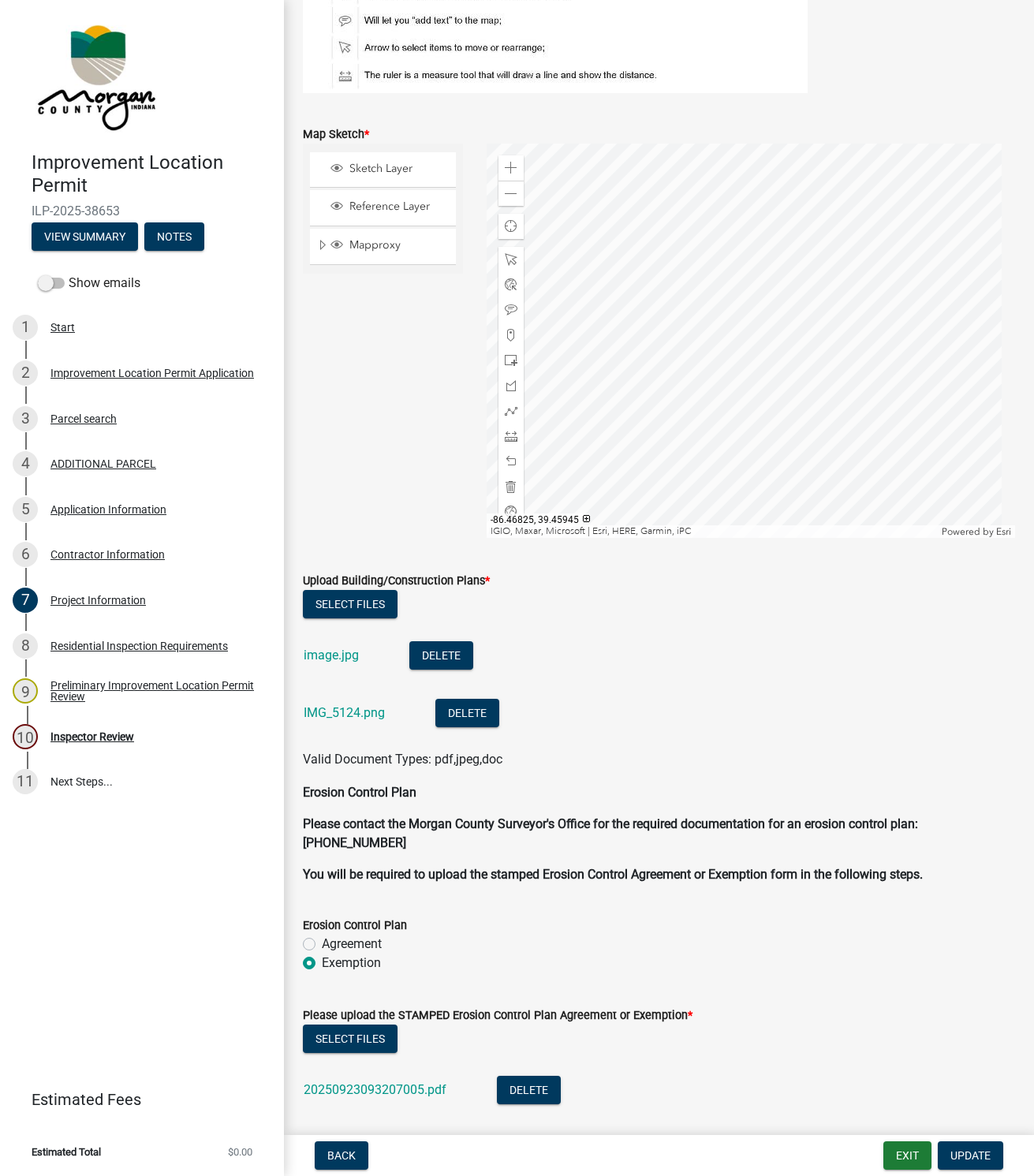
click at [322, 650] on link "image.jpg" at bounding box center [331, 655] width 55 height 15
click at [319, 711] on link "IMG_5124.png" at bounding box center [345, 712] width 81 height 15
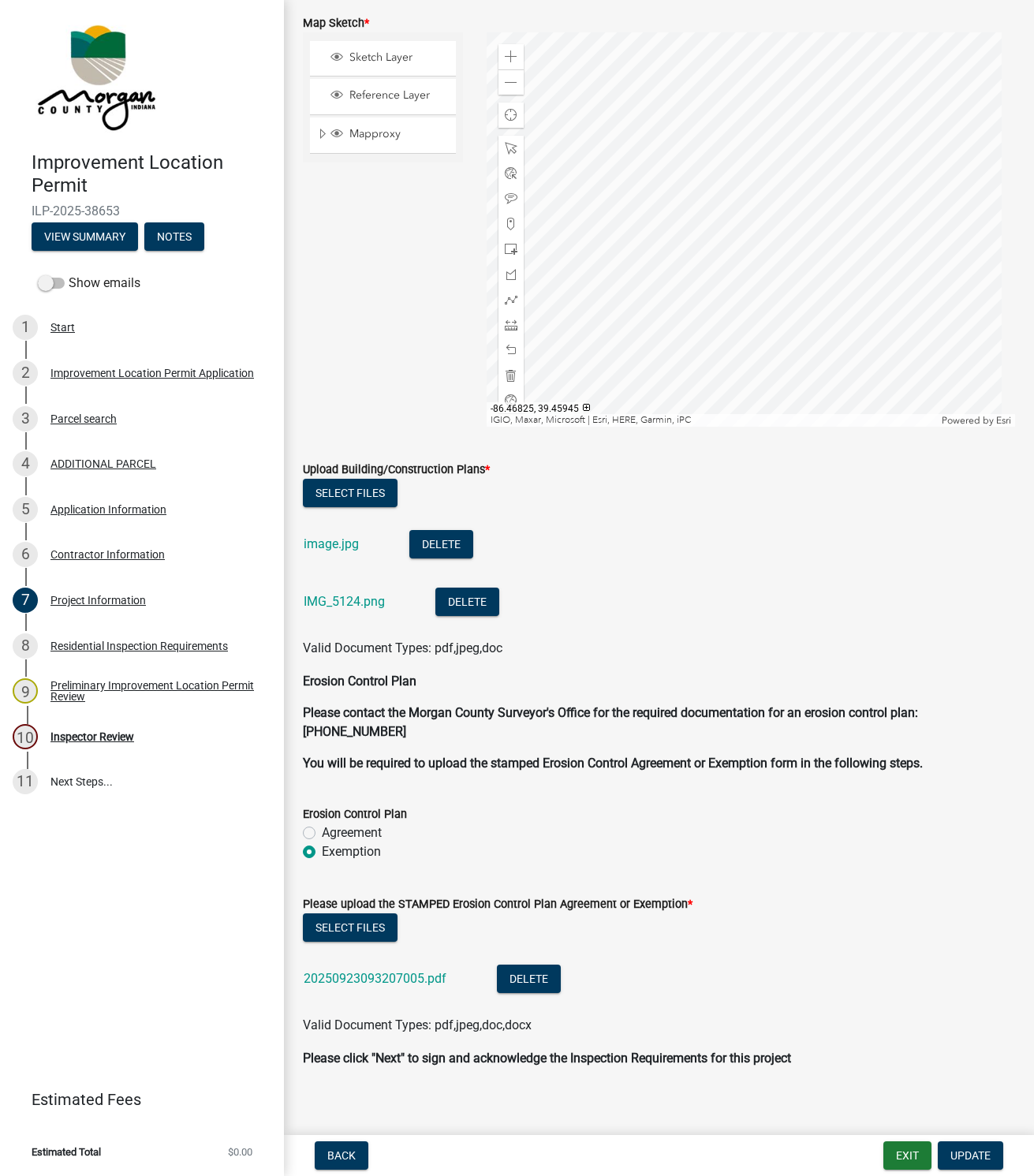
scroll to position [3436, 0]
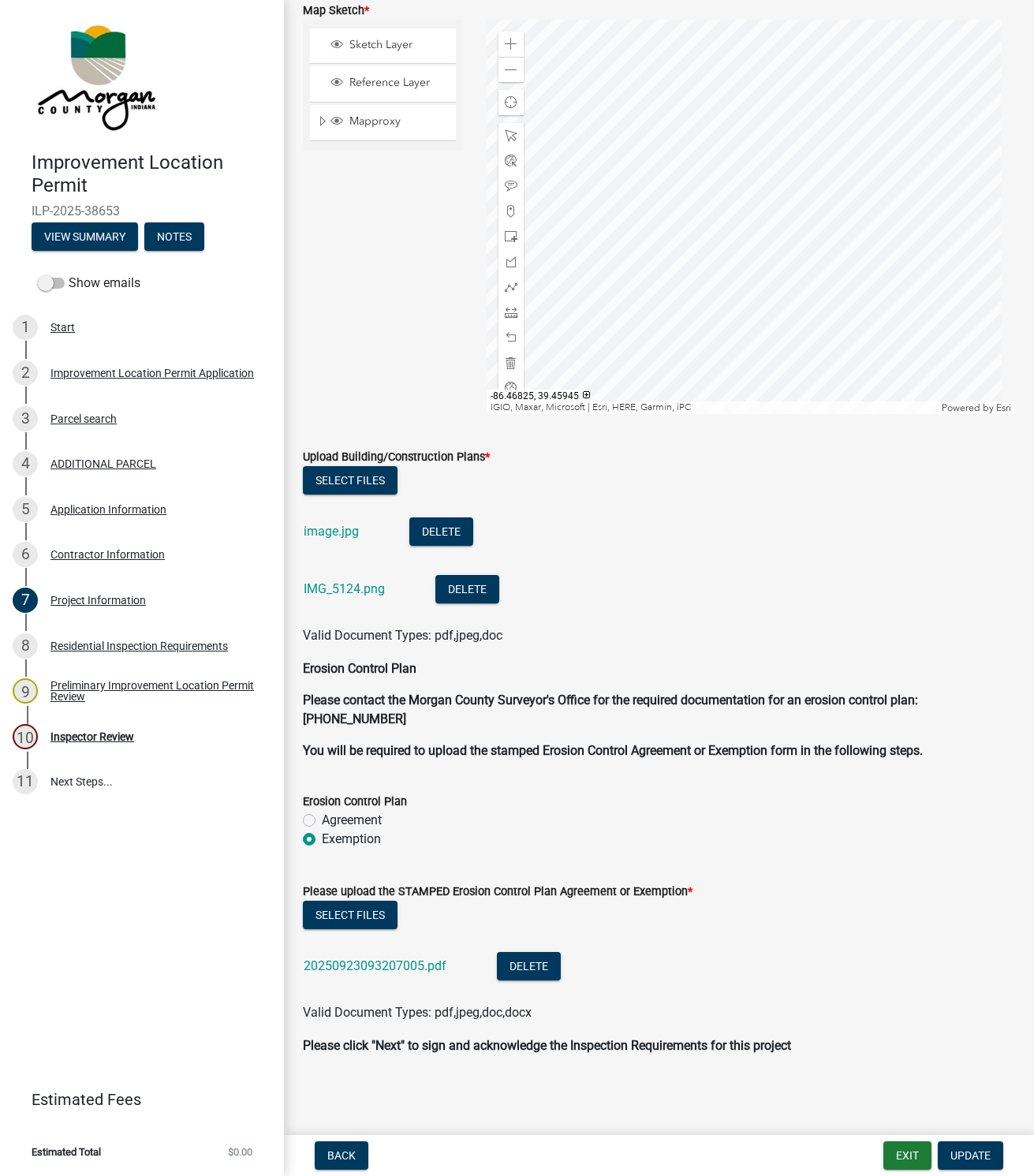
click at [353, 966] on link "20250923093207005.pdf" at bounding box center [375, 965] width 143 height 15
click at [365, 961] on link "20250923093207005.pdf" at bounding box center [375, 965] width 143 height 15
click at [91, 741] on div "Inspector Review" at bounding box center [92, 736] width 84 height 11
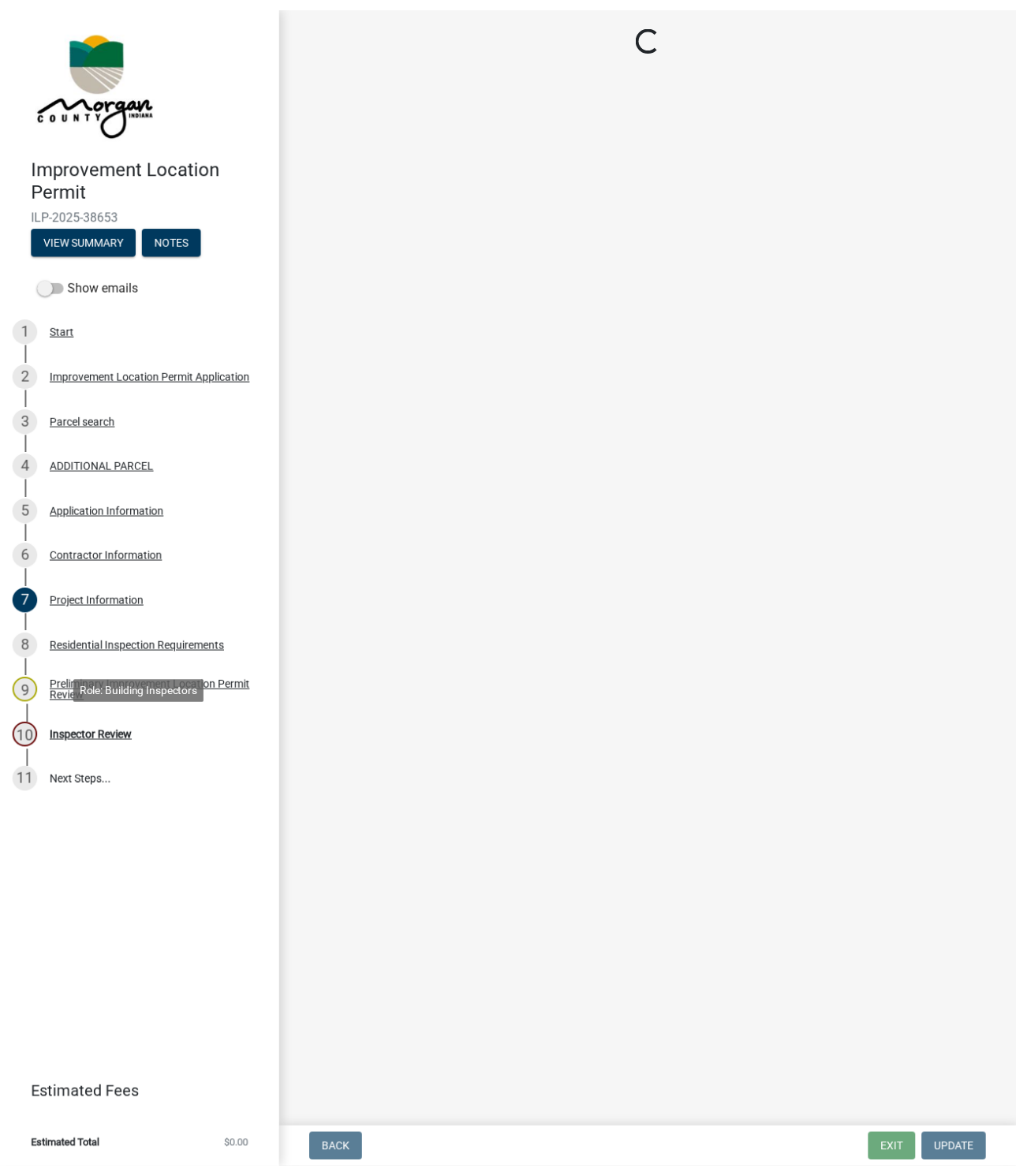
scroll to position [0, 0]
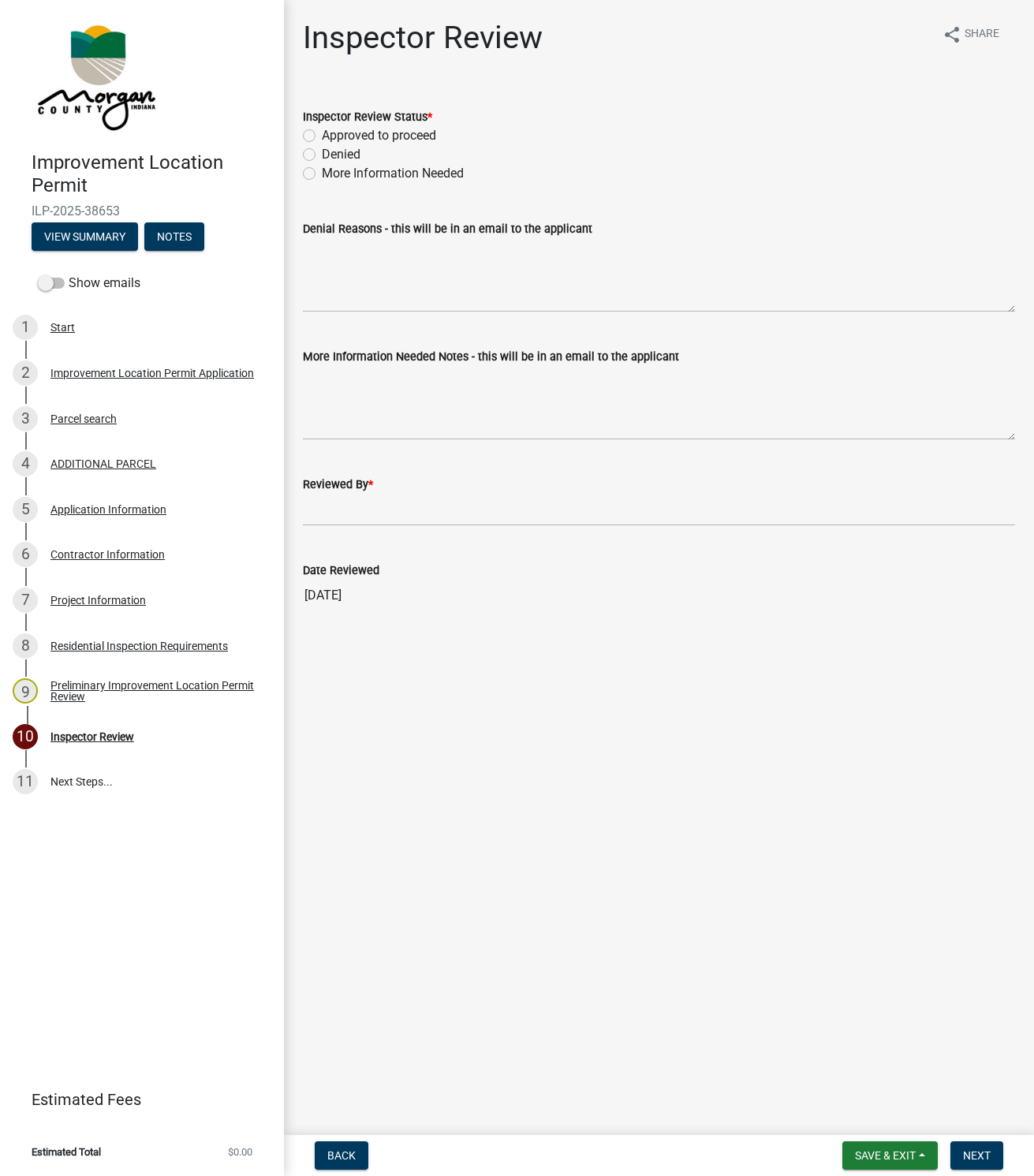
click at [322, 133] on label "Approved to proceed" at bounding box center [378, 136] width 114 height 19
click at [322, 133] on input "Approved to proceed" at bounding box center [326, 131] width 10 height 10
radio input "true"
click at [330, 509] on input "Reviewed By *" at bounding box center [659, 510] width 712 height 33
type input "[PERSON_NAME]"
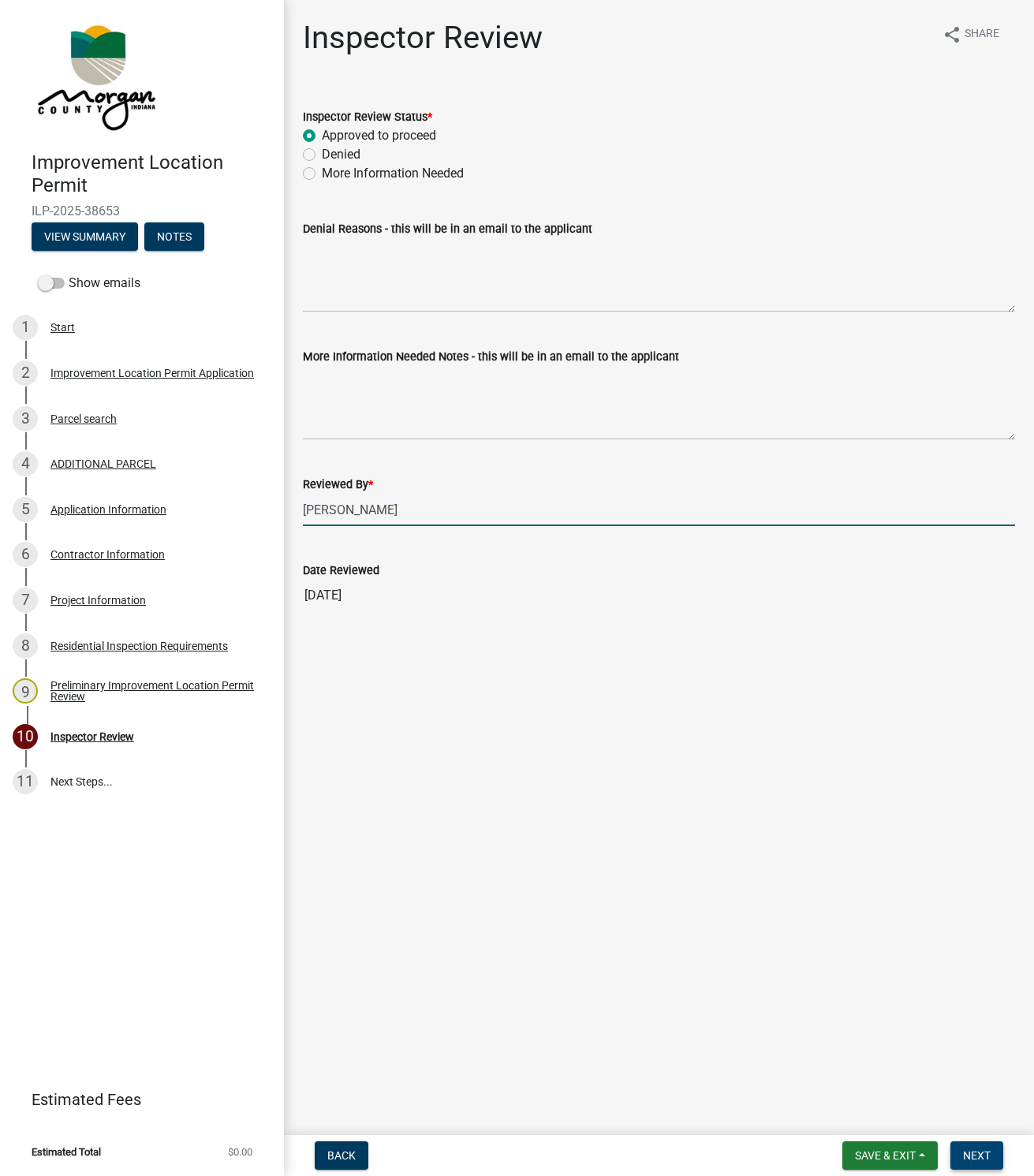
click at [978, 1154] on span "Next" at bounding box center [977, 1155] width 28 height 13
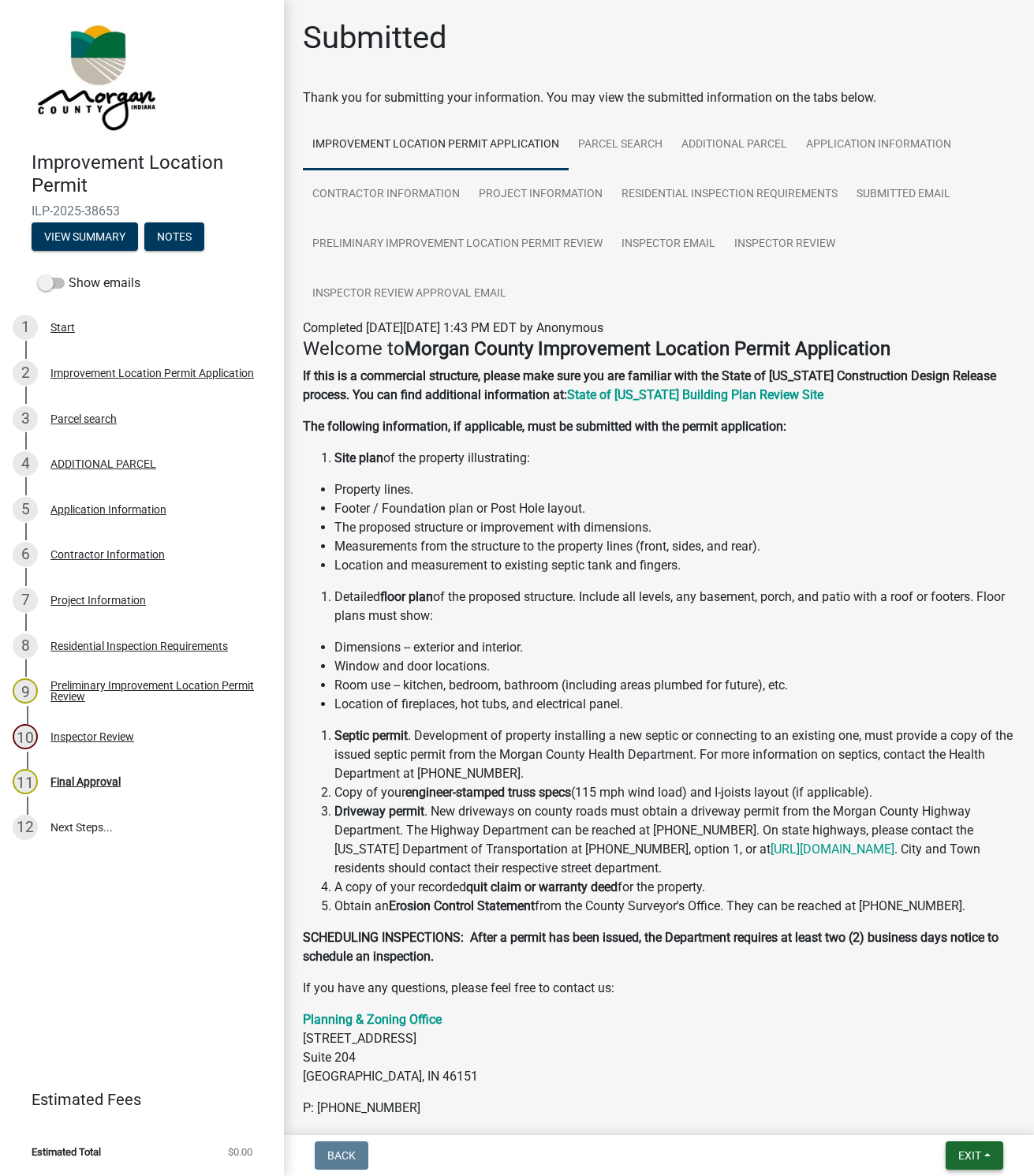
click at [961, 1159] on span "Exit" at bounding box center [969, 1155] width 23 height 13
click at [925, 1111] on button "Save & Exit" at bounding box center [940, 1115] width 126 height 37
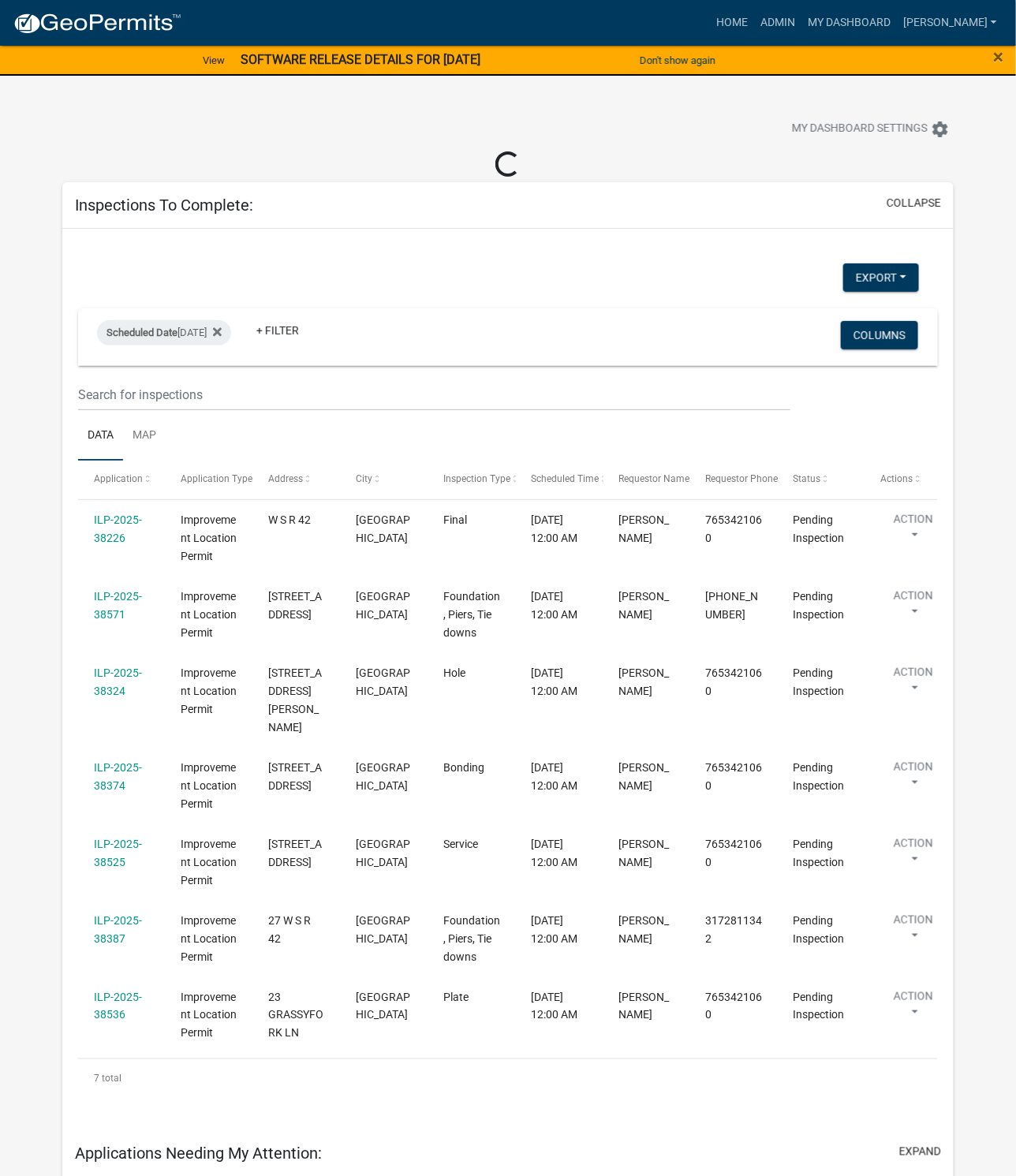
select select "1: 25"
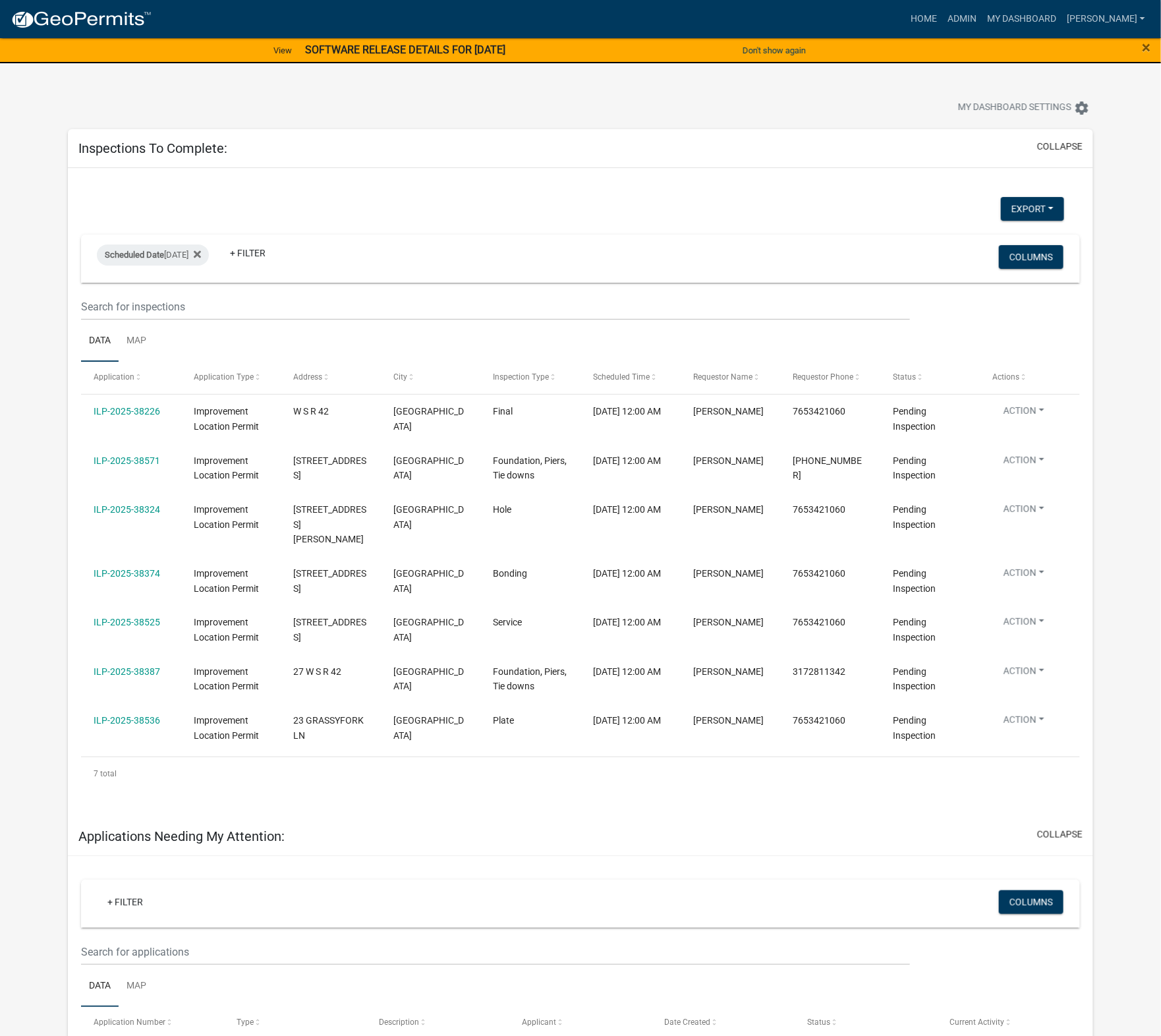
scroll to position [17, 0]
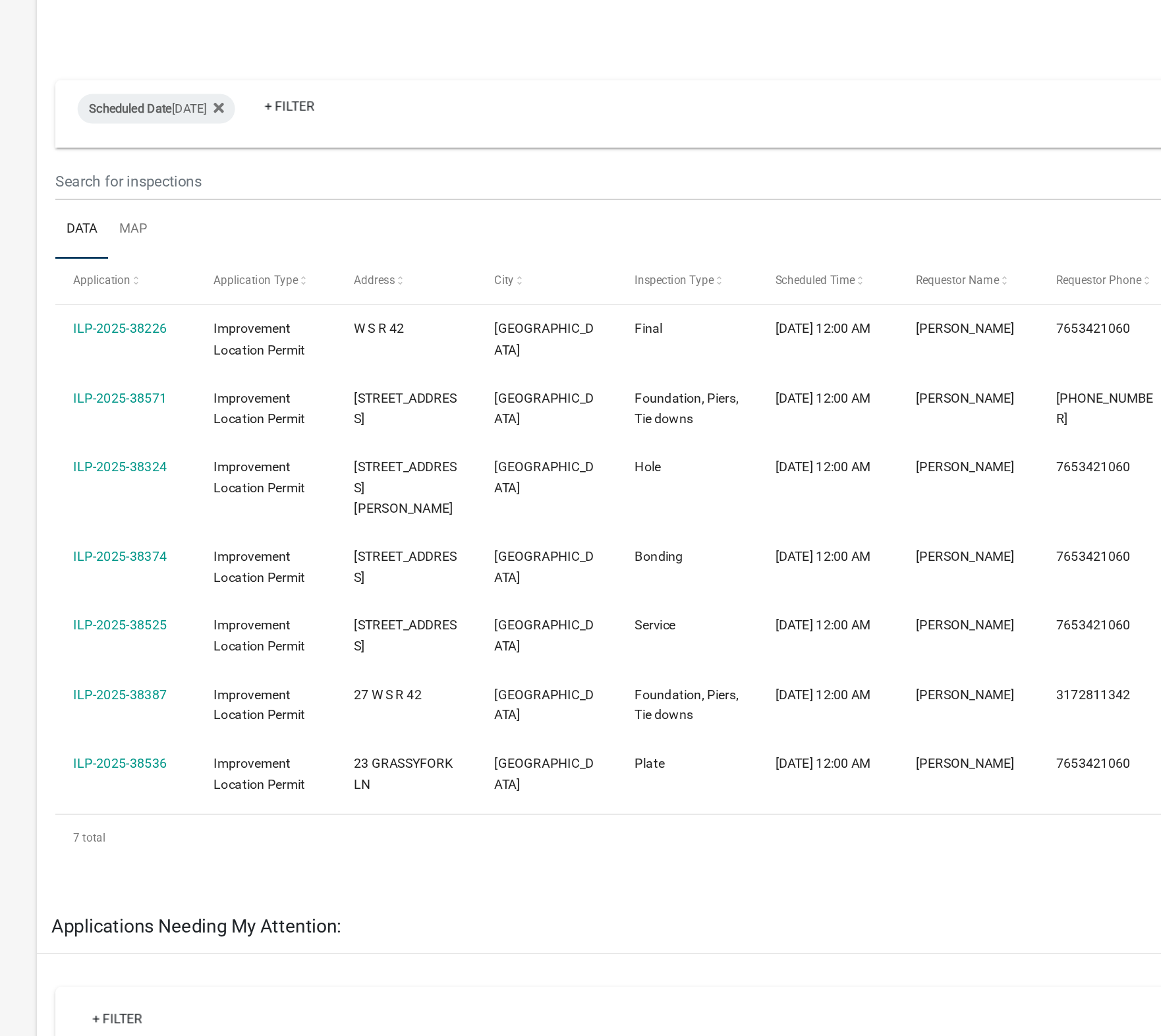
click at [141, 699] on link "ILP-2025-38536" at bounding box center [127, 704] width 67 height 11
click at [148, 699] on link "ILP-2025-38536" at bounding box center [127, 704] width 67 height 11
click at [133, 699] on link "ILP-2025-38536" at bounding box center [127, 704] width 67 height 11
click at [150, 699] on link "ILP-2025-38536" at bounding box center [127, 704] width 67 height 11
click at [139, 699] on link "ILP-2025-38536" at bounding box center [127, 704] width 67 height 11
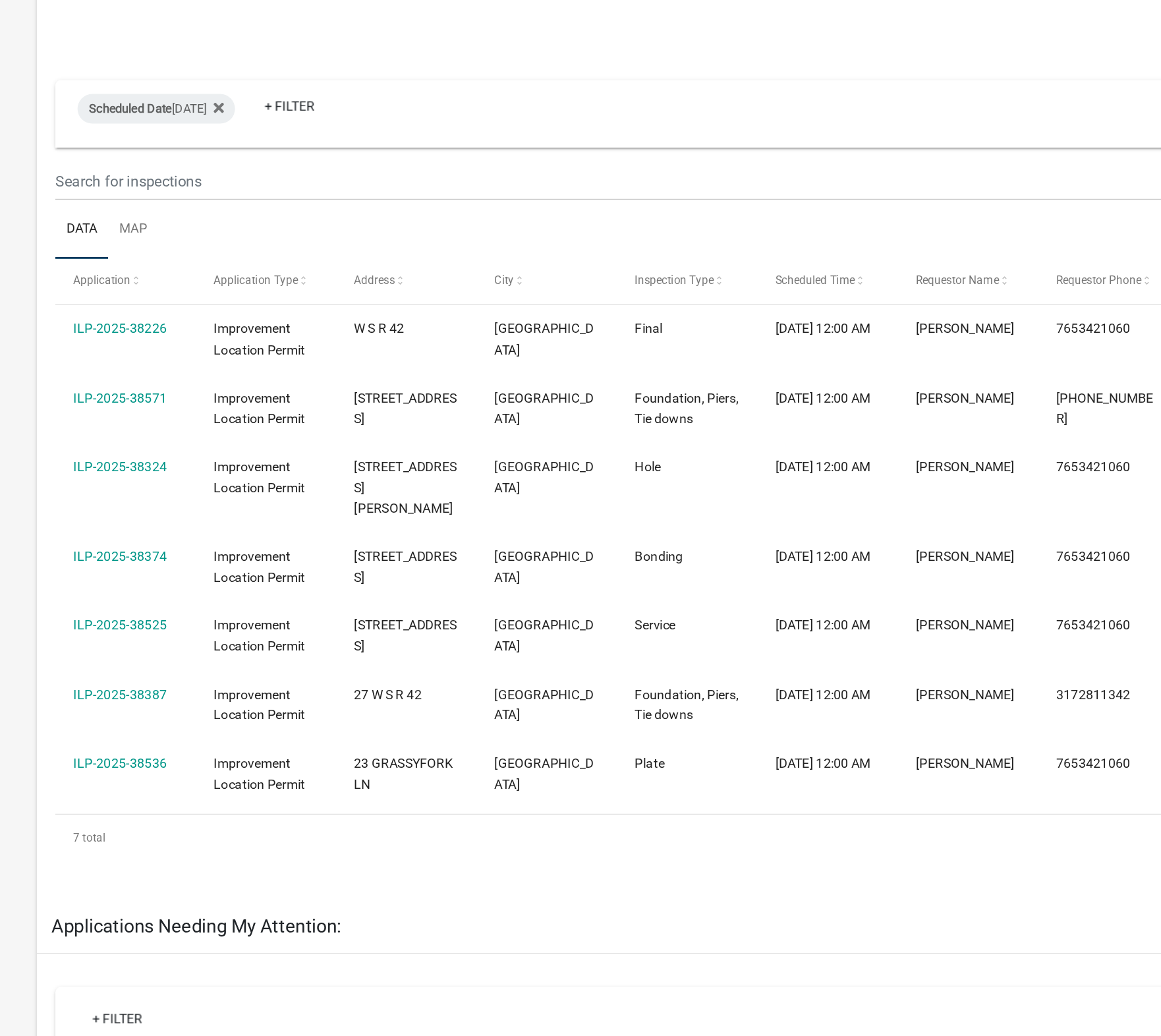
click at [133, 699] on link "ILP-2025-38536" at bounding box center [127, 704] width 67 height 11
click at [127, 699] on link "ILP-2025-38536" at bounding box center [127, 704] width 67 height 11
click at [143, 668] on datatable-body-cell "ILP-2025-38387" at bounding box center [131, 662] width 100 height 49
click at [133, 663] on datatable-body-cell "ILP-2025-38387" at bounding box center [131, 662] width 100 height 49
click at [127, 708] on datatable-body-cell "ILP-2025-38536" at bounding box center [131, 711] width 100 height 49
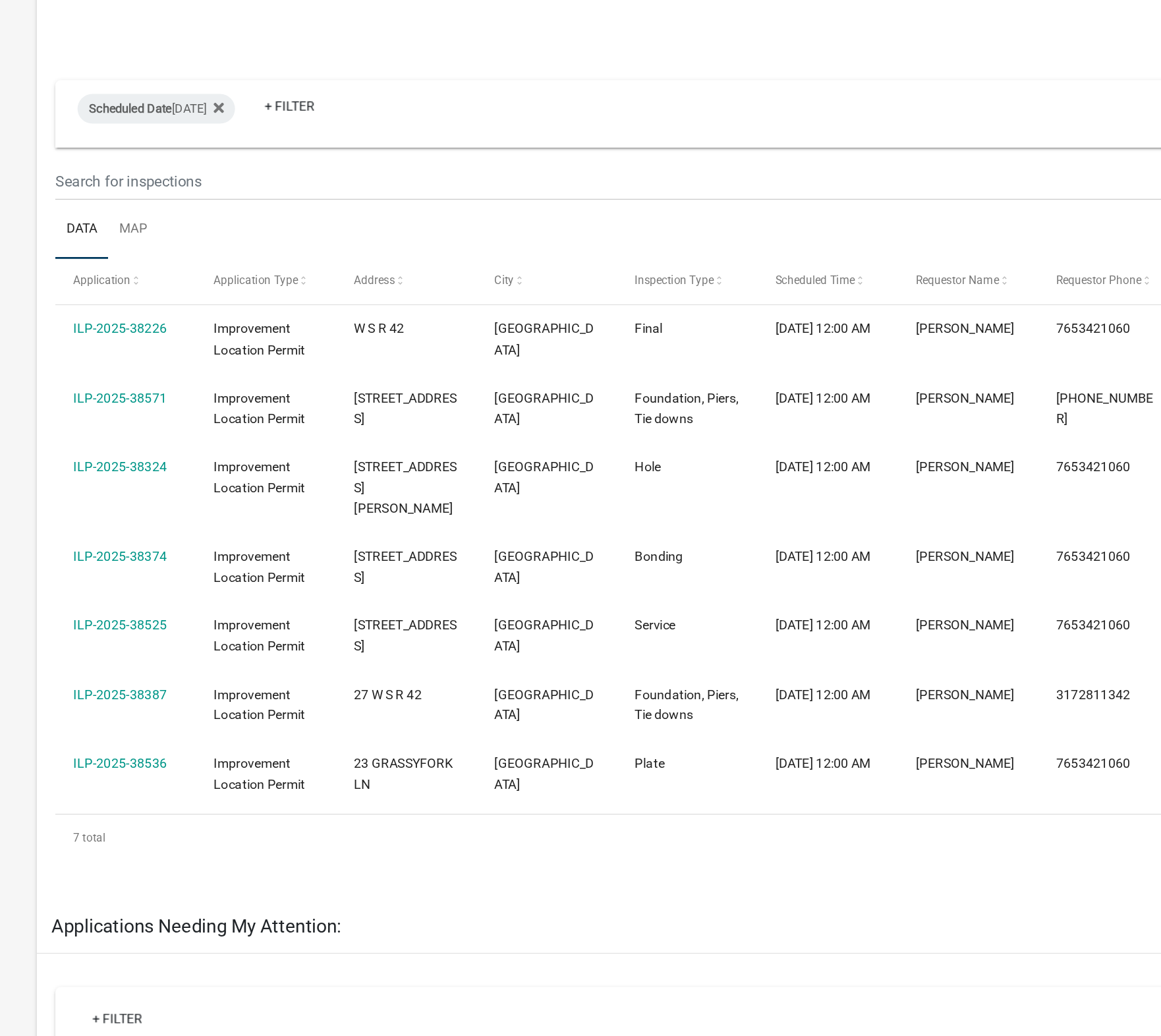
click at [133, 699] on link "ILP-2025-38536" at bounding box center [127, 704] width 67 height 11
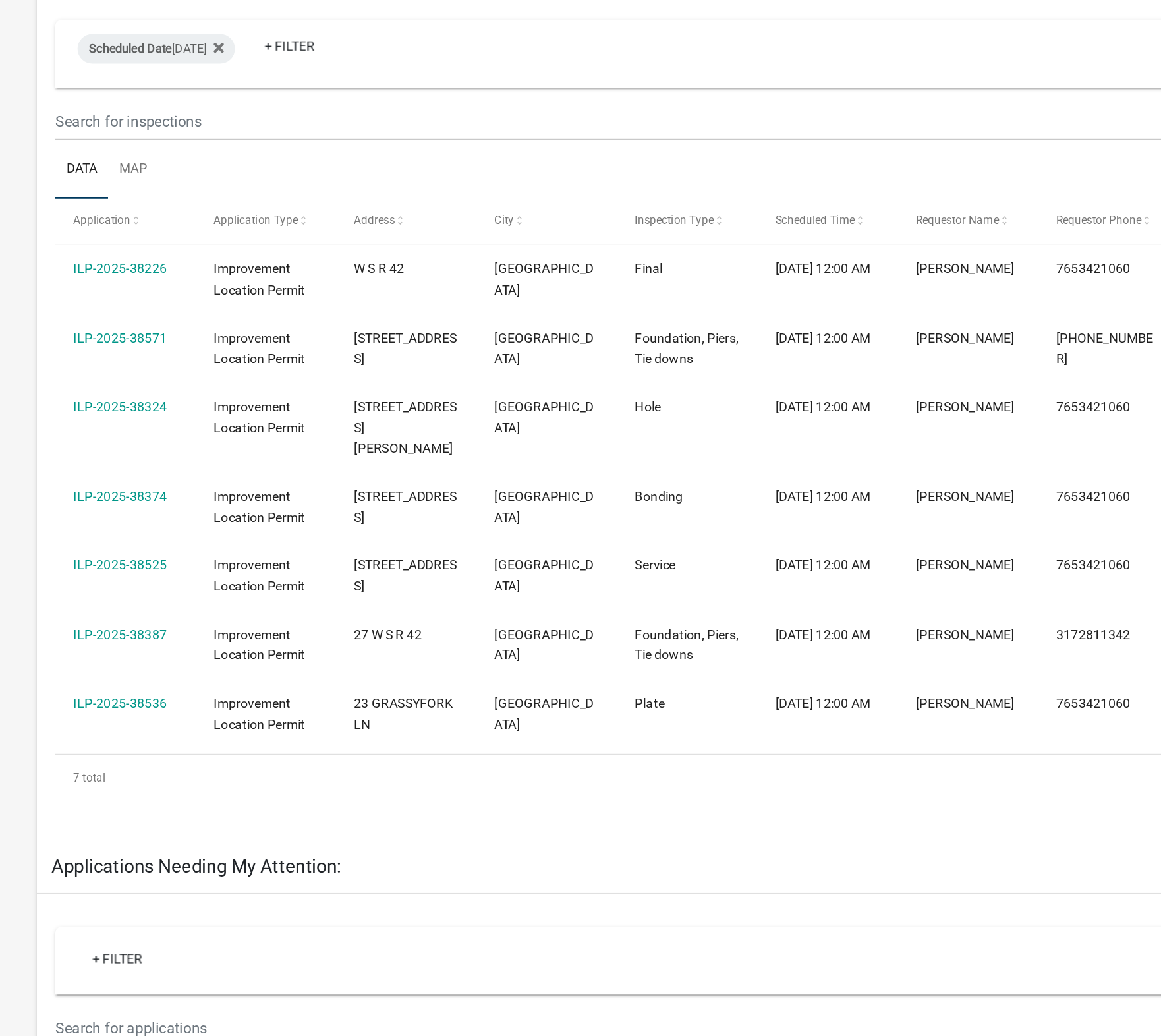
click at [119, 699] on link "ILP-2025-38536" at bounding box center [127, 704] width 67 height 11
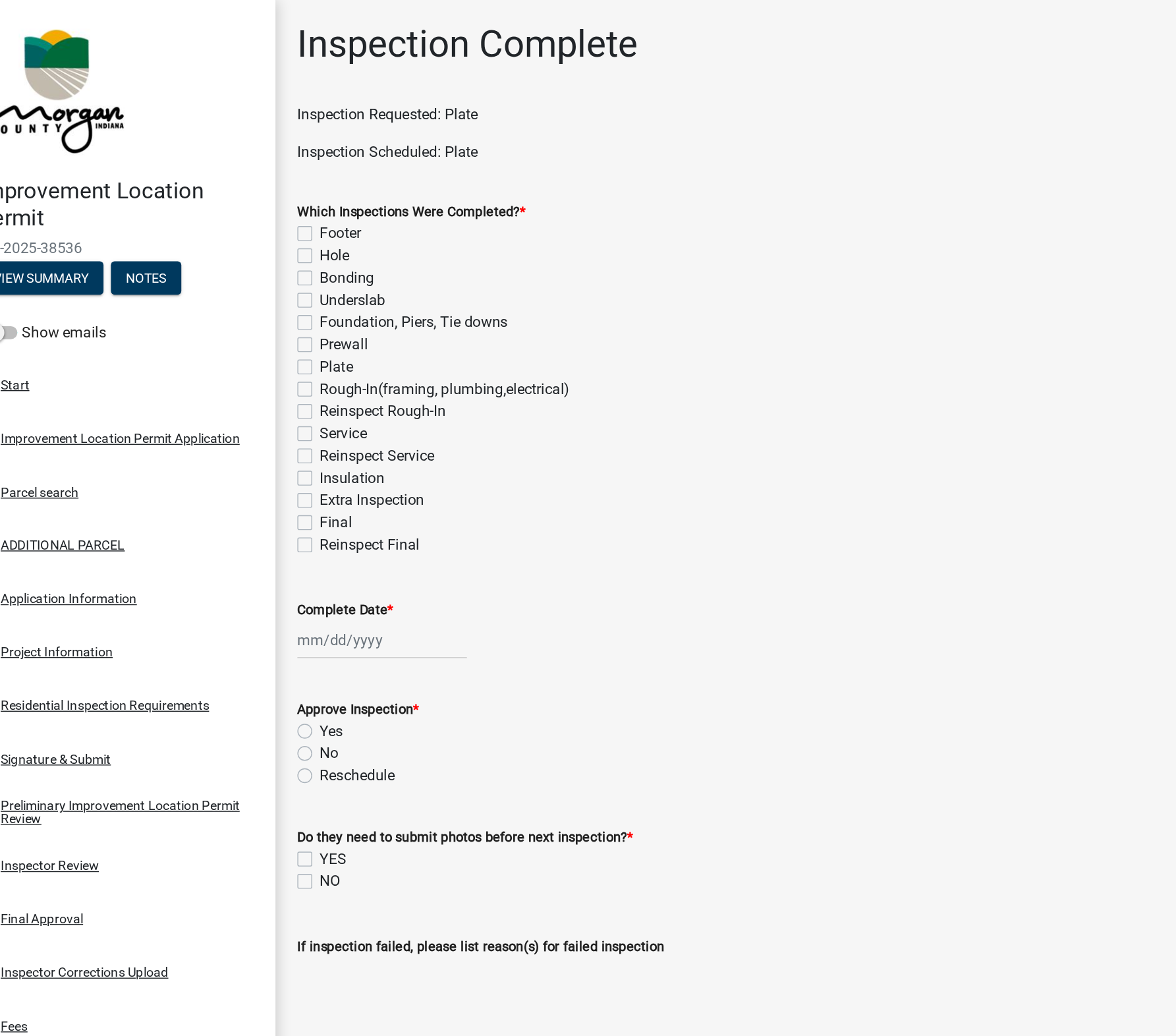
click at [269, 259] on label "Plate" at bounding box center [281, 261] width 24 height 16
click at [269, 259] on input "Plate" at bounding box center [273, 257] width 9 height 9
checkbox input "true"
checkbox input "false"
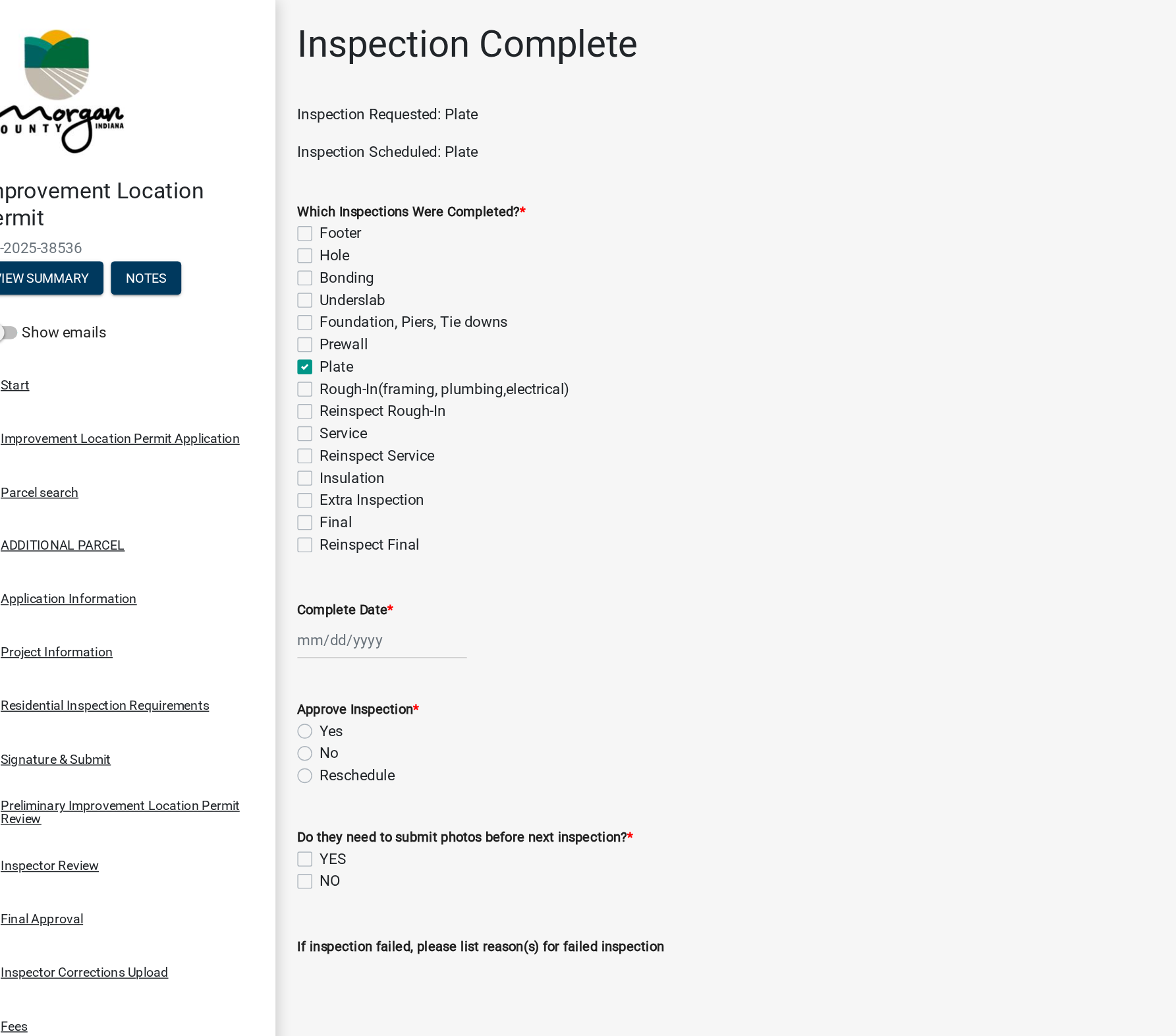
checkbox input "false"
checkbox input "true"
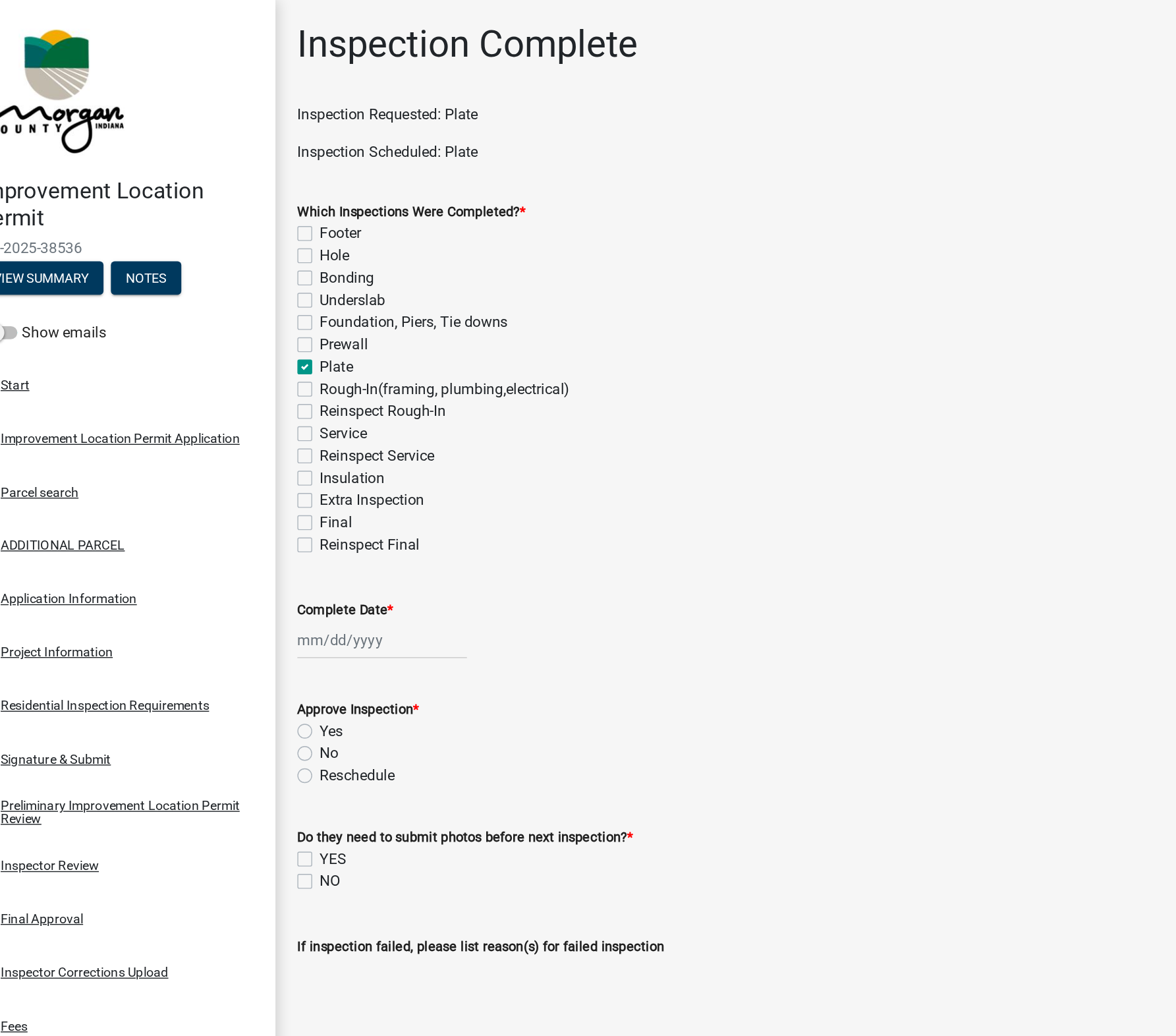
checkbox input "false"
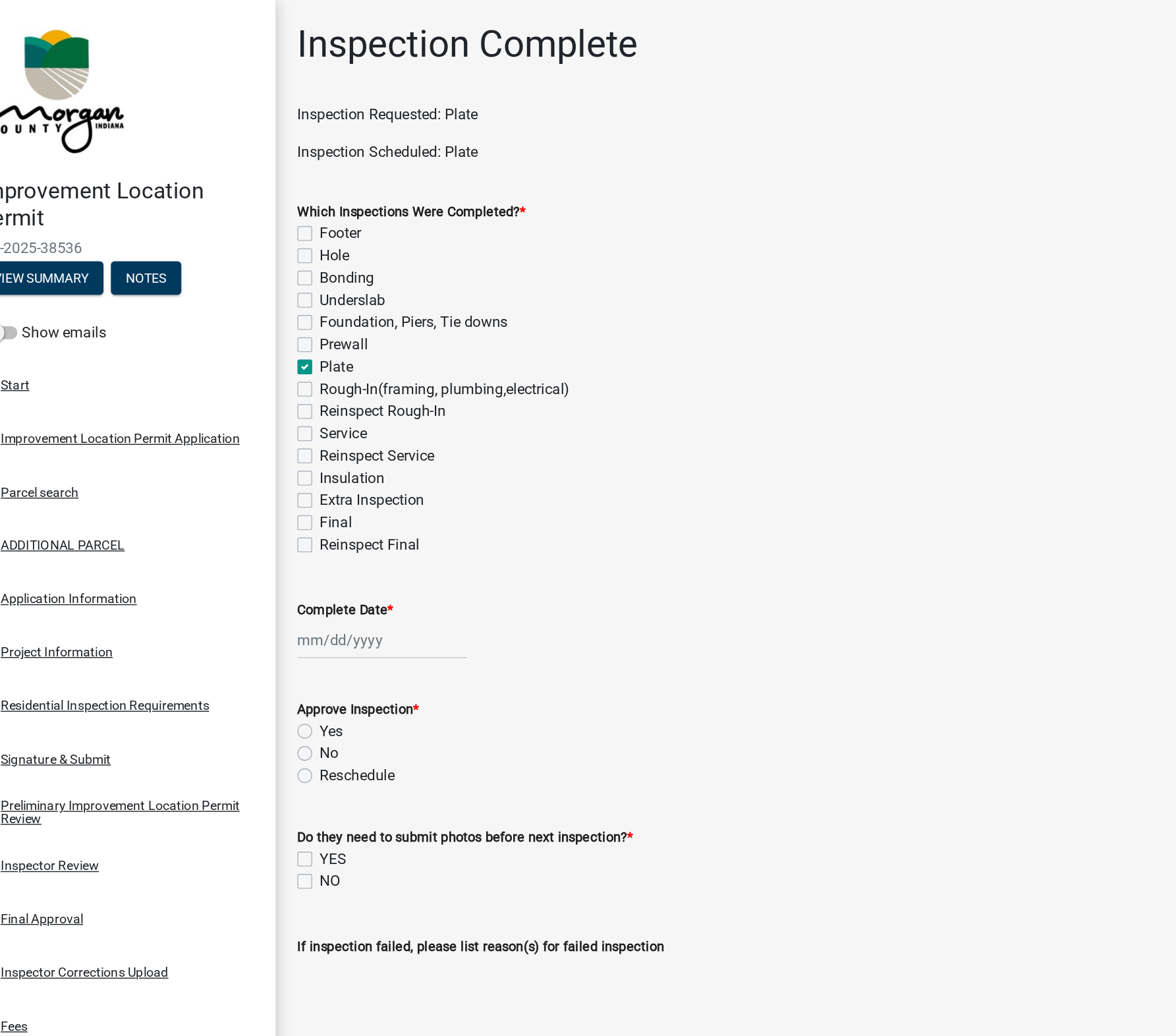
checkbox input "false"
click at [277, 453] on div at bounding box center [313, 455] width 121 height 27
select select "10"
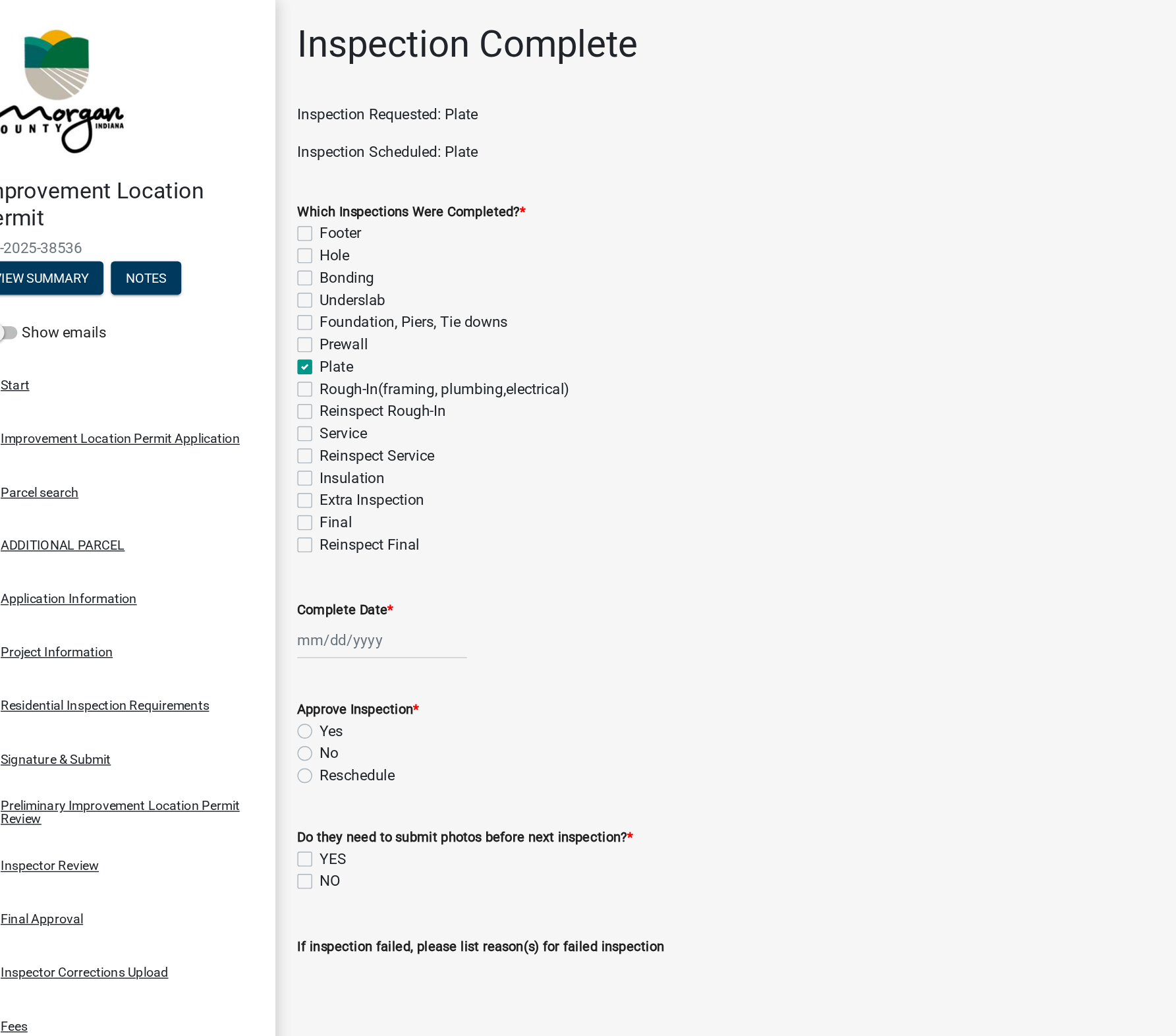
select select "2025"
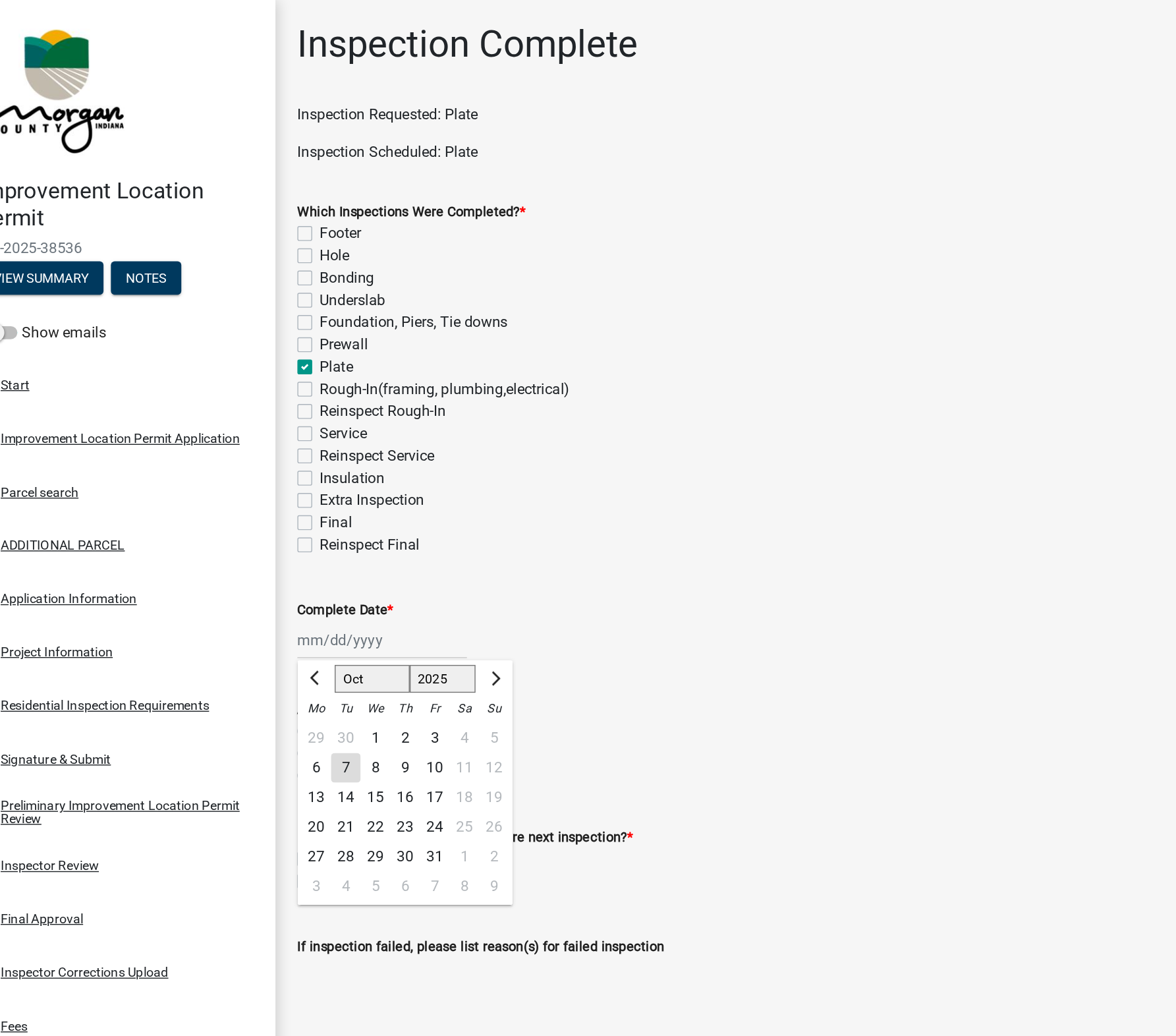
click at [285, 546] on div "7" at bounding box center [287, 547] width 21 height 21
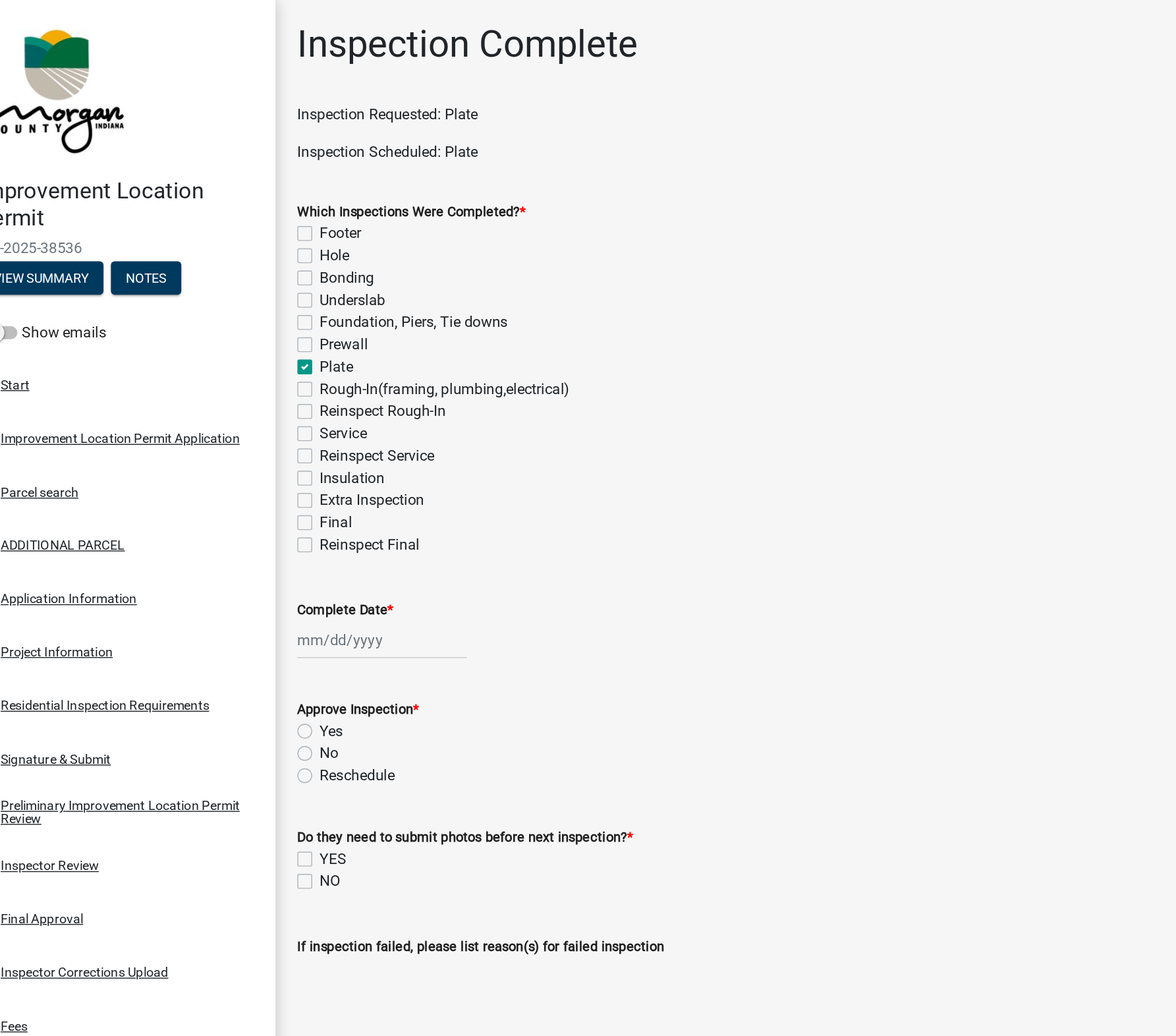
type input "[DATE]"
click at [269, 514] on label "Yes" at bounding box center [277, 520] width 17 height 16
click at [269, 514] on input "Yes" at bounding box center [273, 516] width 9 height 9
radio input "true"
click at [269, 611] on label "YES" at bounding box center [278, 611] width 19 height 16
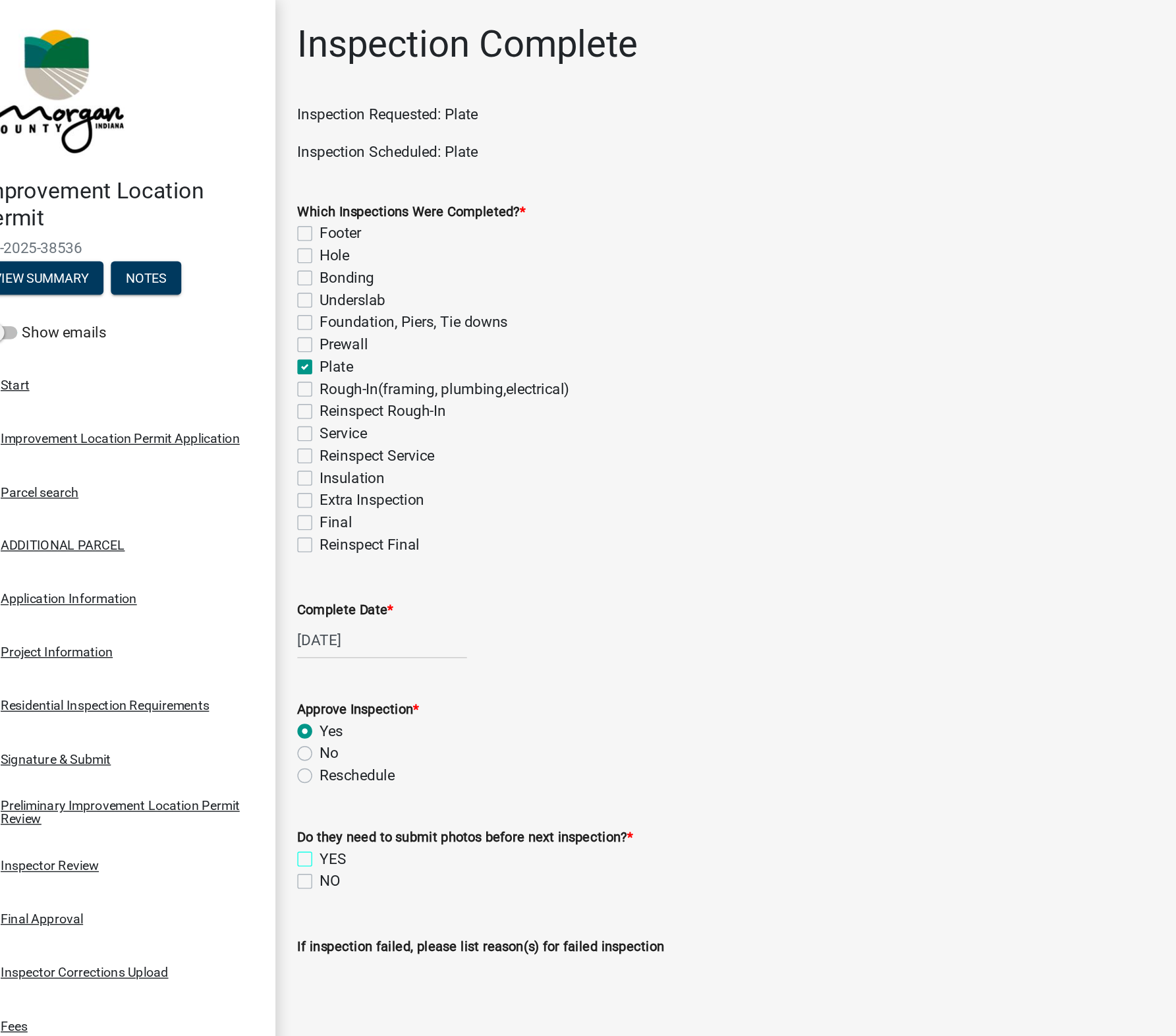
click at [269, 611] on input "YES" at bounding box center [273, 607] width 9 height 9
checkbox input "true"
checkbox input "false"
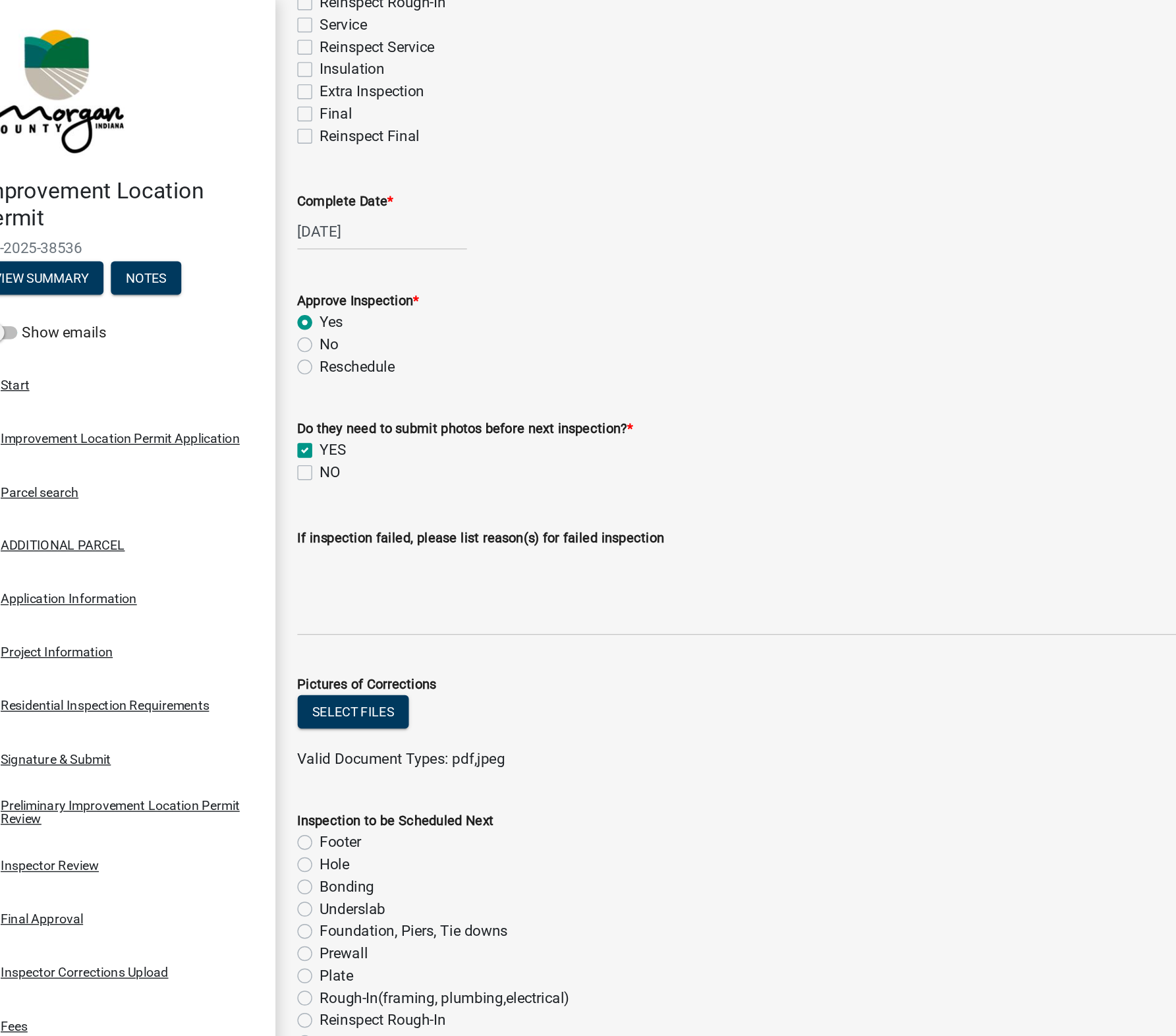
scroll to position [293, 0]
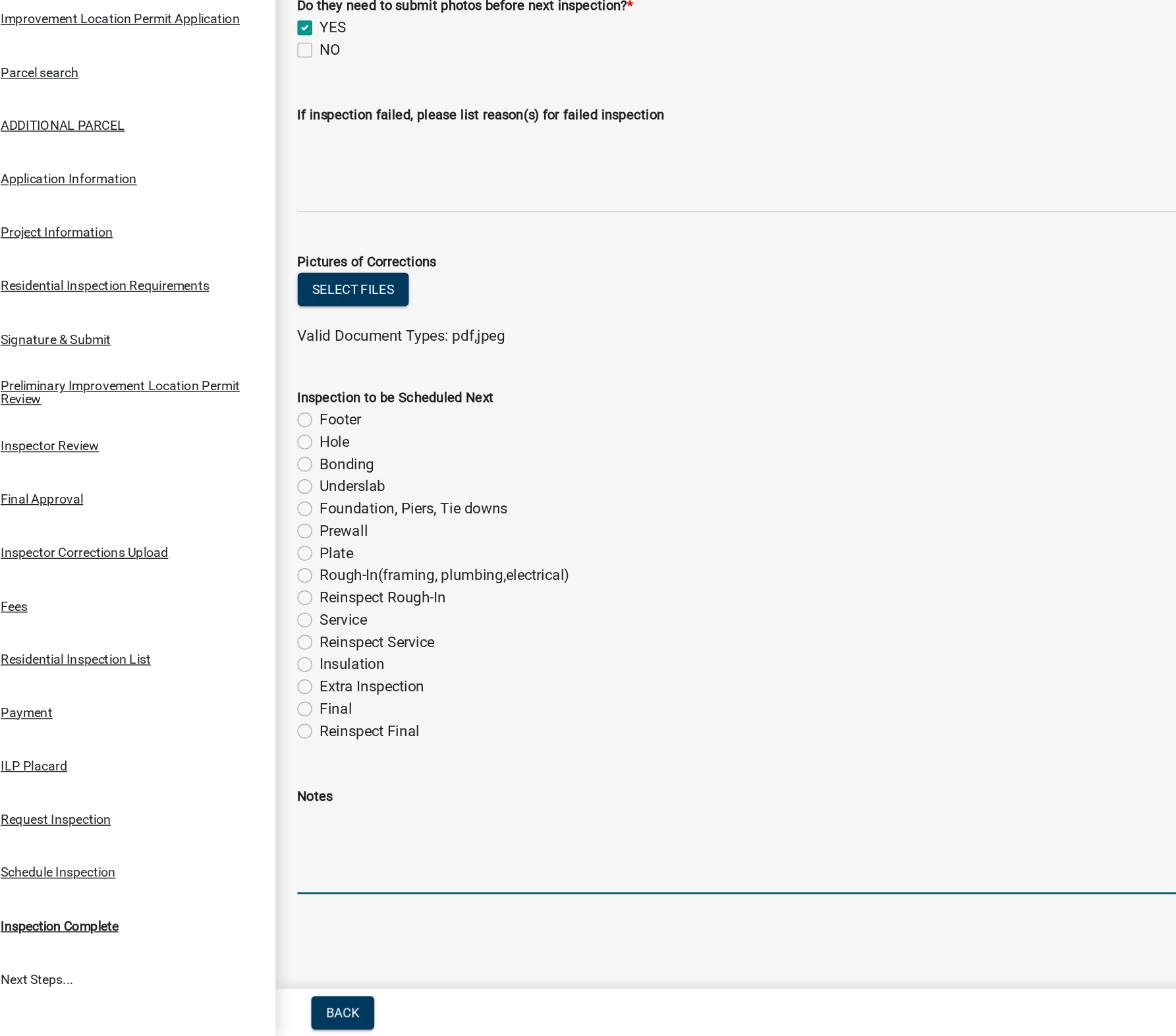
click at [291, 883] on textarea "Notes" at bounding box center [707, 903] width 907 height 62
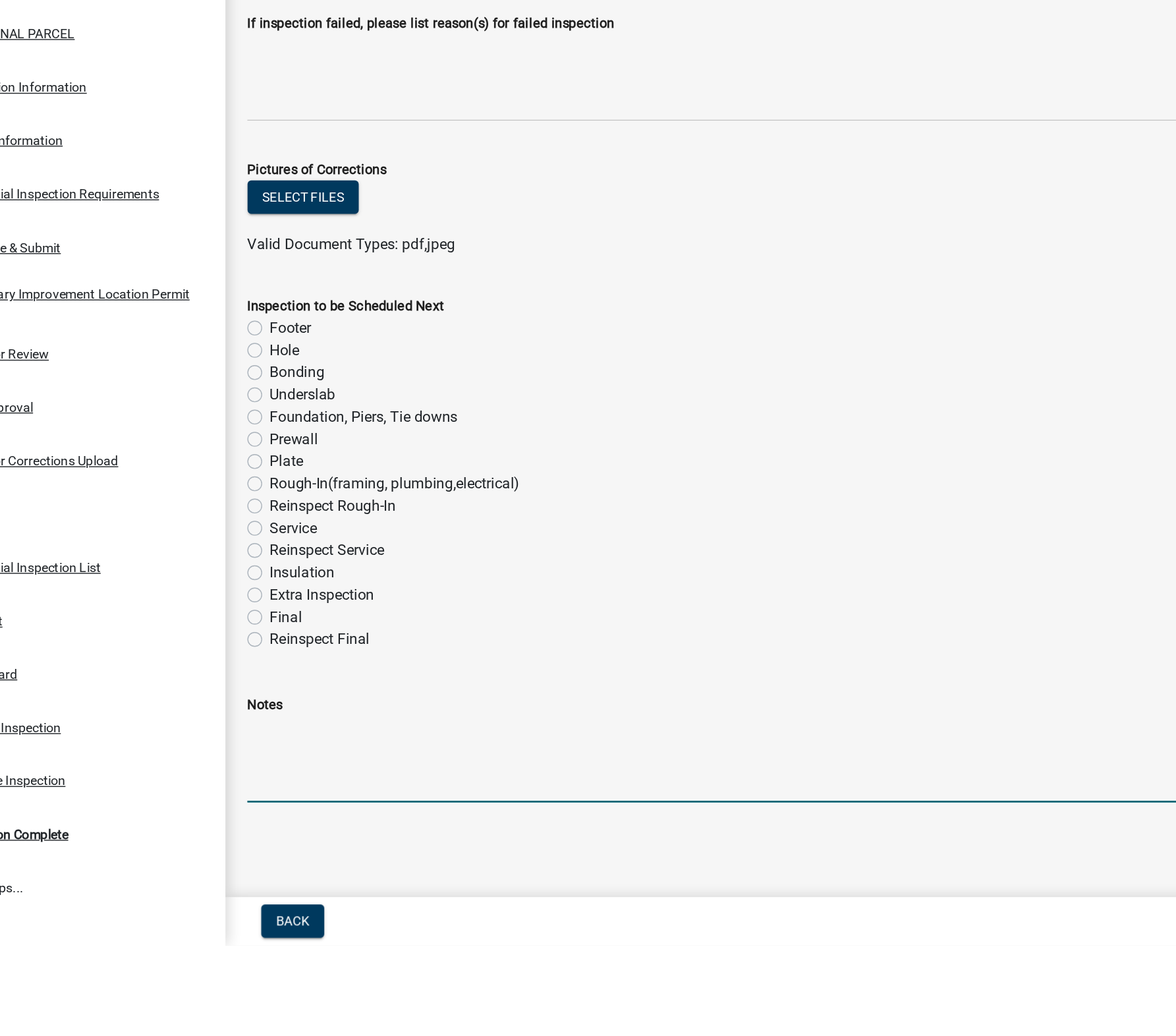
scroll to position [0, 0]
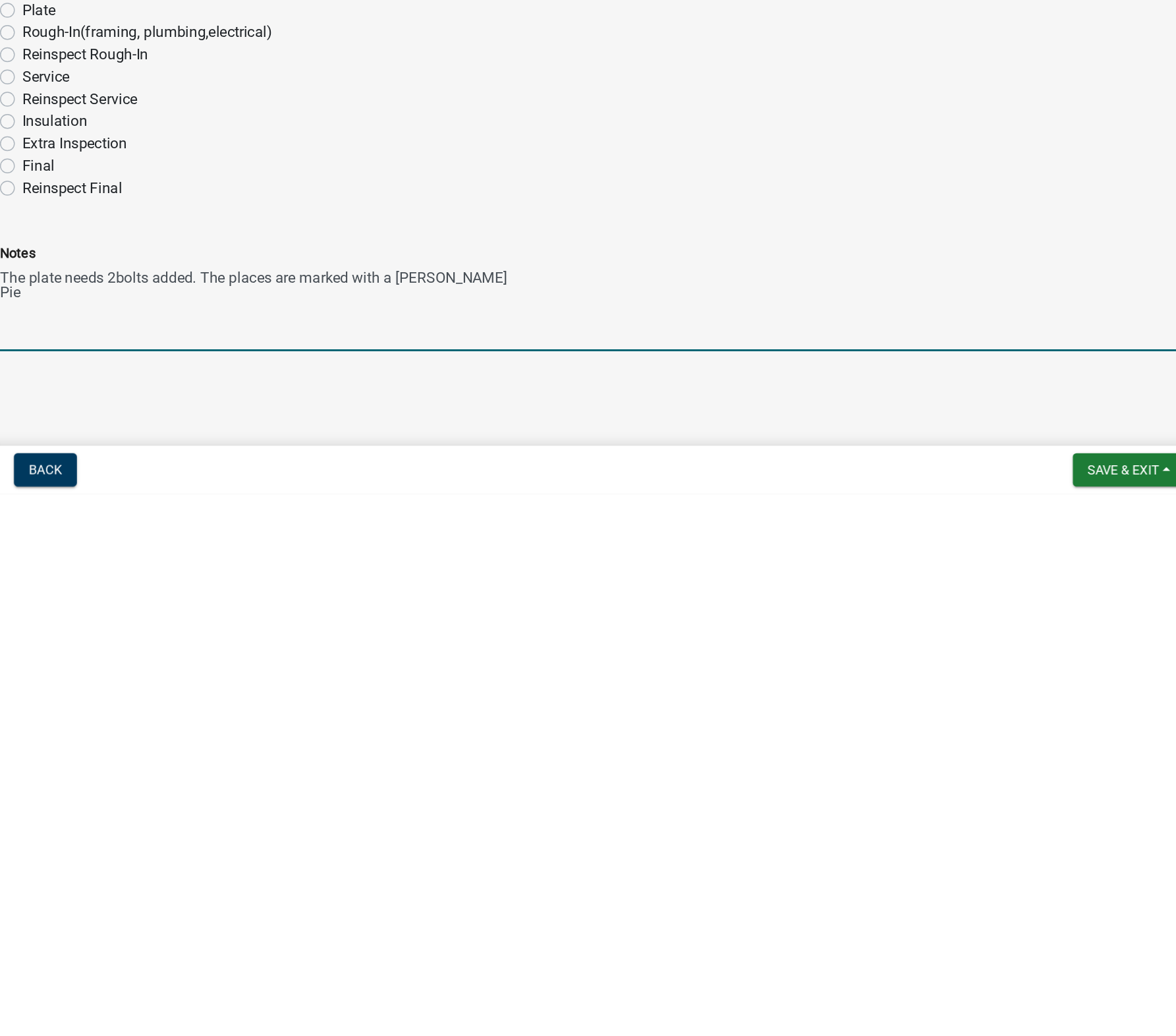
click at [649, 880] on textarea "The plate needs 2bolts added. The places are marked with a [PERSON_NAME] Pie" at bounding box center [707, 903] width 907 height 62
click at [475, 895] on textarea "The plate needs 2bolts added. The places are marked with a [PERSON_NAME] Pie" at bounding box center [707, 903] width 907 height 62
type textarea "The plate needs 2bolts added. The places are marked with a Sharpie. Please prov…"
click at [863, 982] on div "Back Save & Exit Save Save & Exit Next" at bounding box center [707, 1019] width 918 height 24
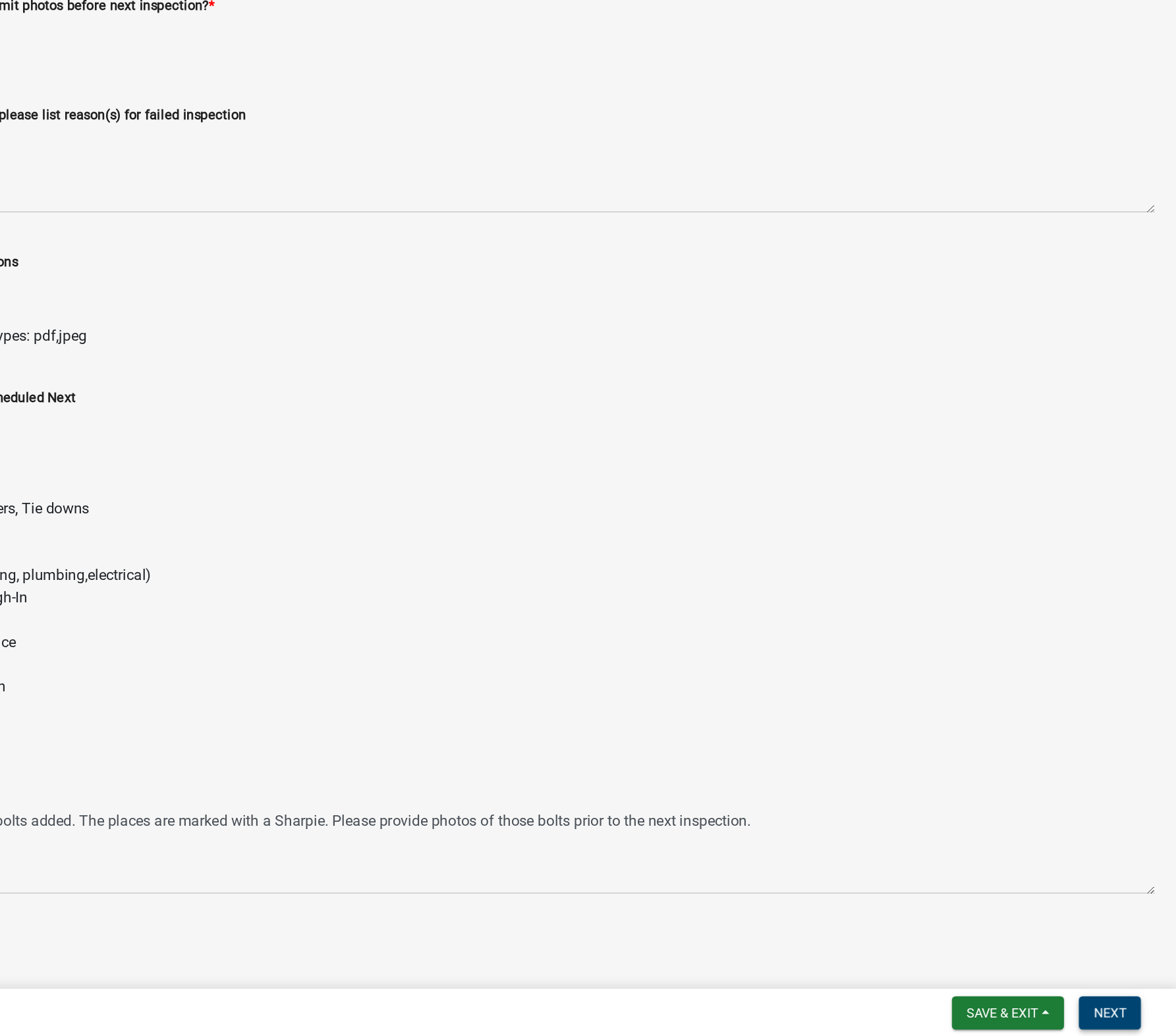
click at [863, 982] on button "Next" at bounding box center [1129, 1019] width 44 height 24
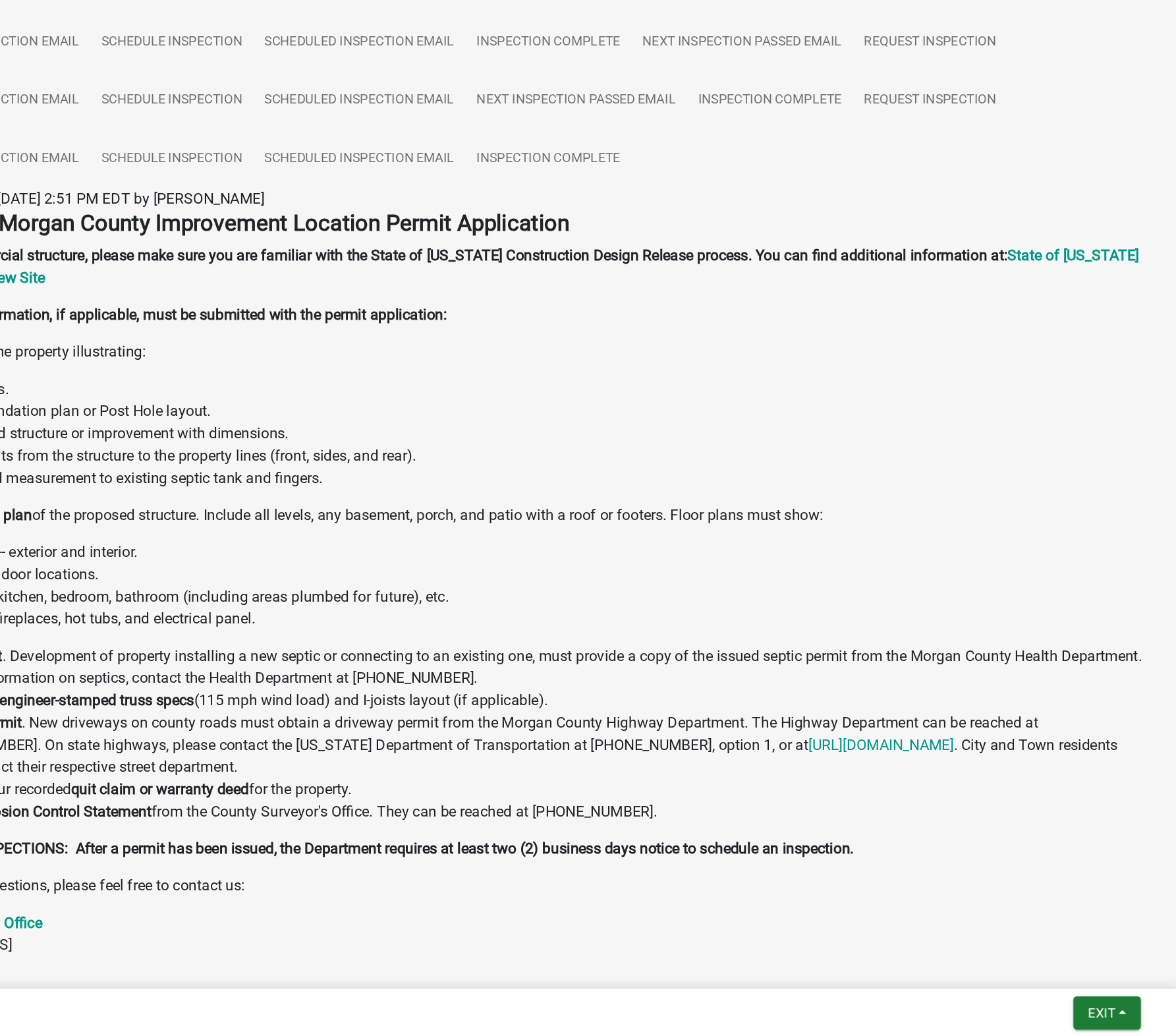
click at [863, 982] on nav "Back Exit Save Save & Exit" at bounding box center [707, 1018] width 939 height 34
click at [863, 982] on span "Exit" at bounding box center [1122, 1019] width 19 height 11
click at [863, 982] on button "Save & Exit" at bounding box center [1098, 985] width 105 height 31
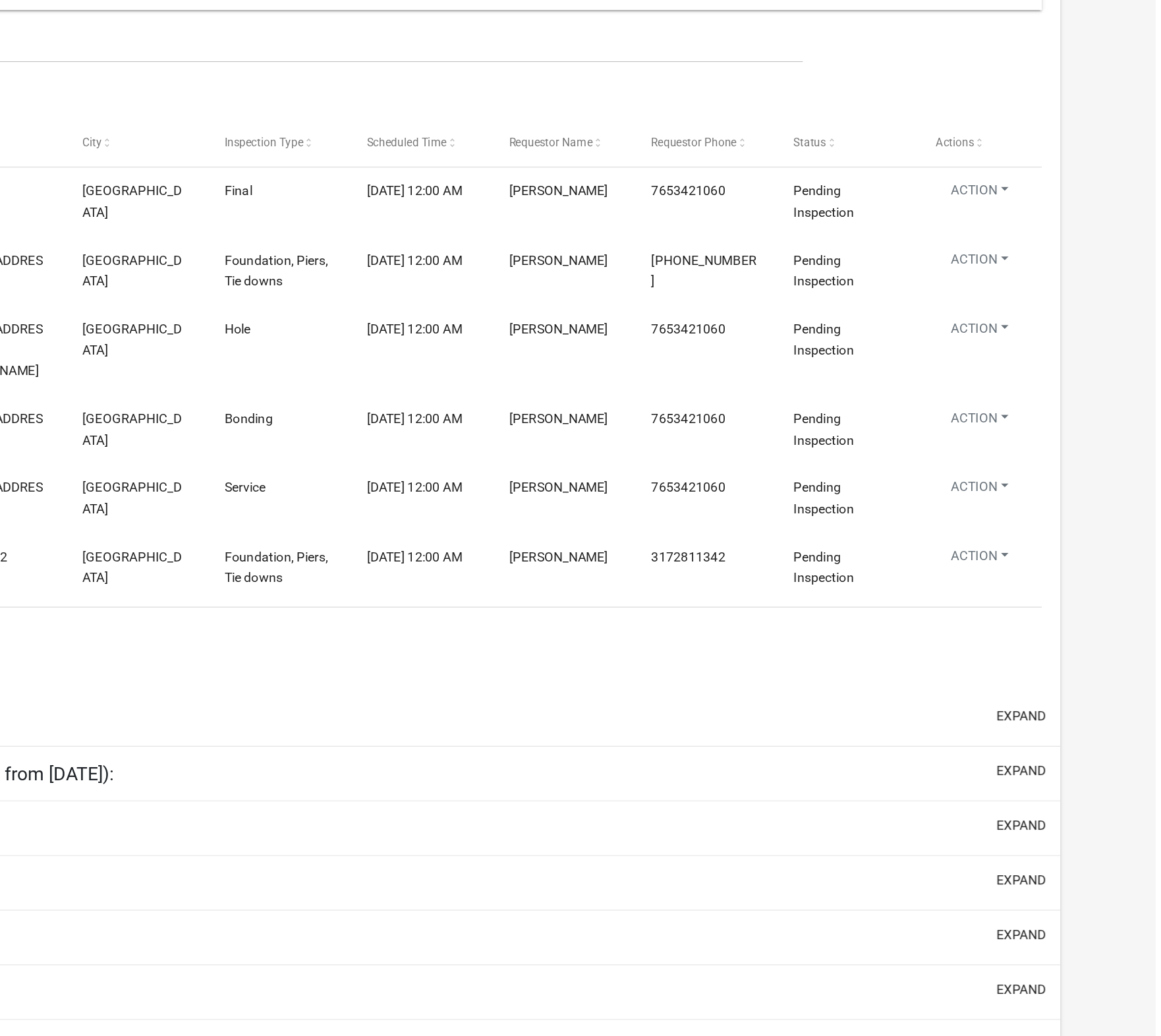
select select "1: 25"
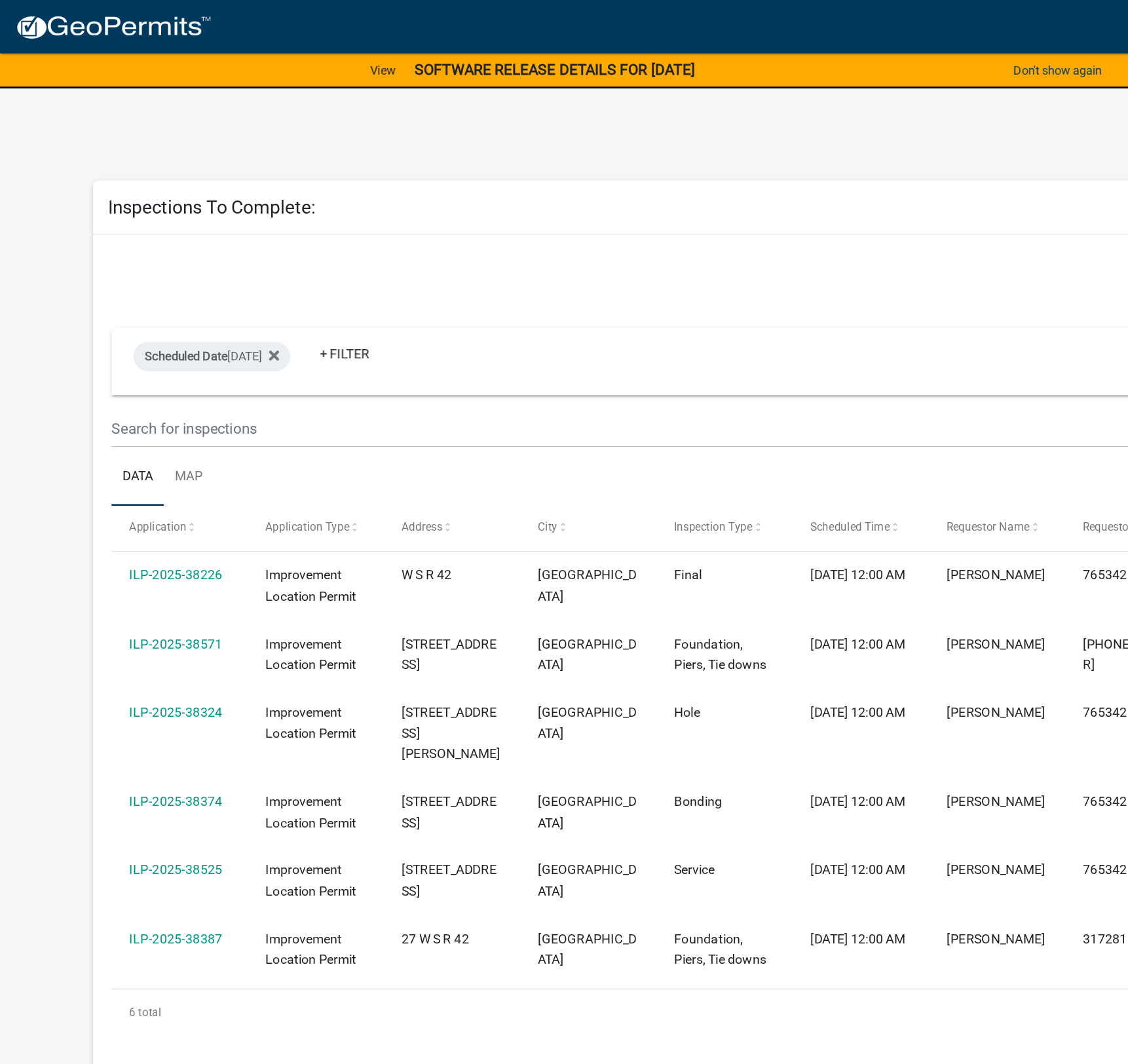
click at [136, 565] on link "ILP-2025-38374" at bounding box center [125, 570] width 66 height 11
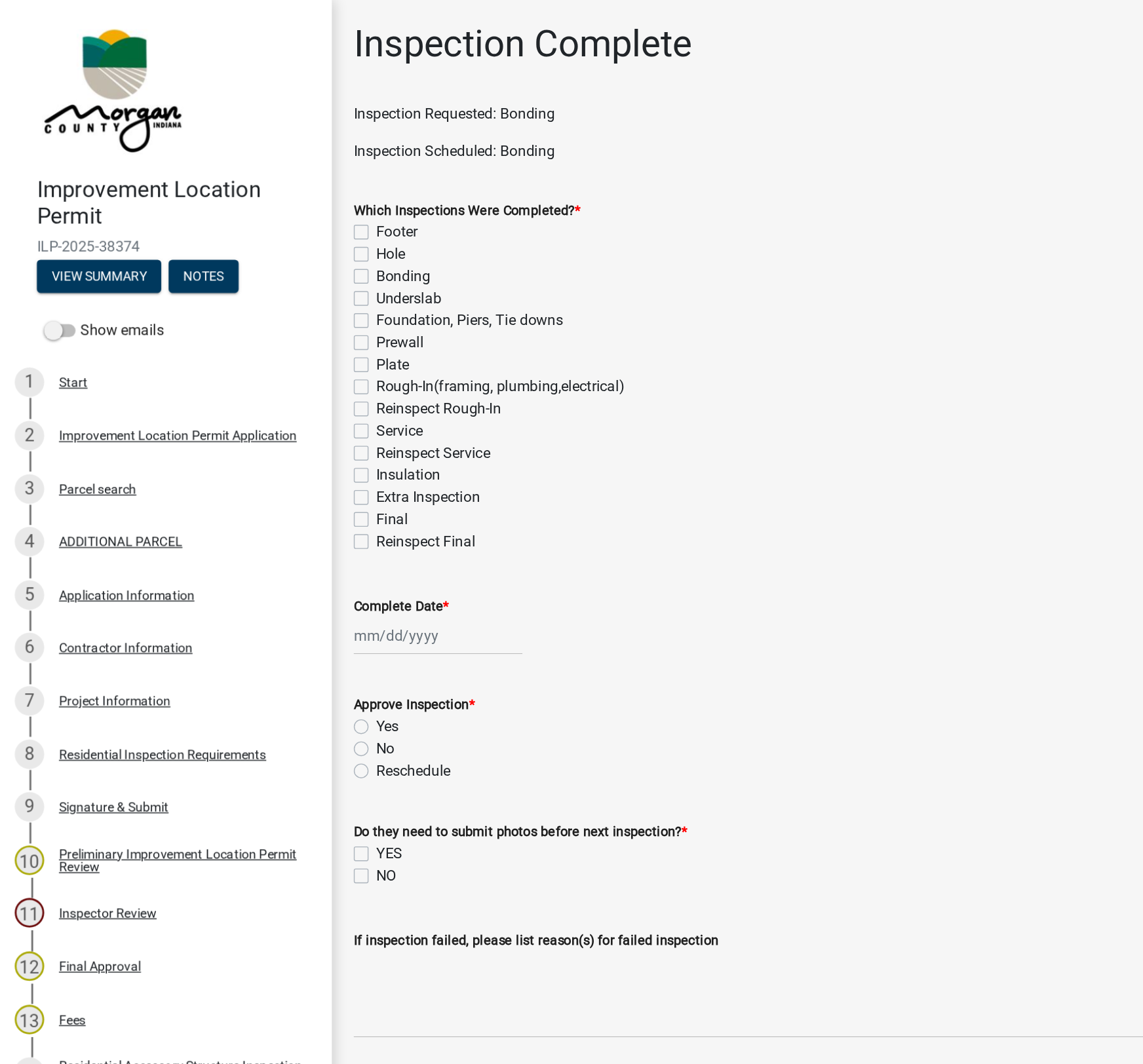
click at [270, 200] on label "Bonding" at bounding box center [286, 197] width 38 height 16
click at [270, 198] on input "Bonding" at bounding box center [271, 193] width 9 height 9
checkbox input "true"
checkbox input "false"
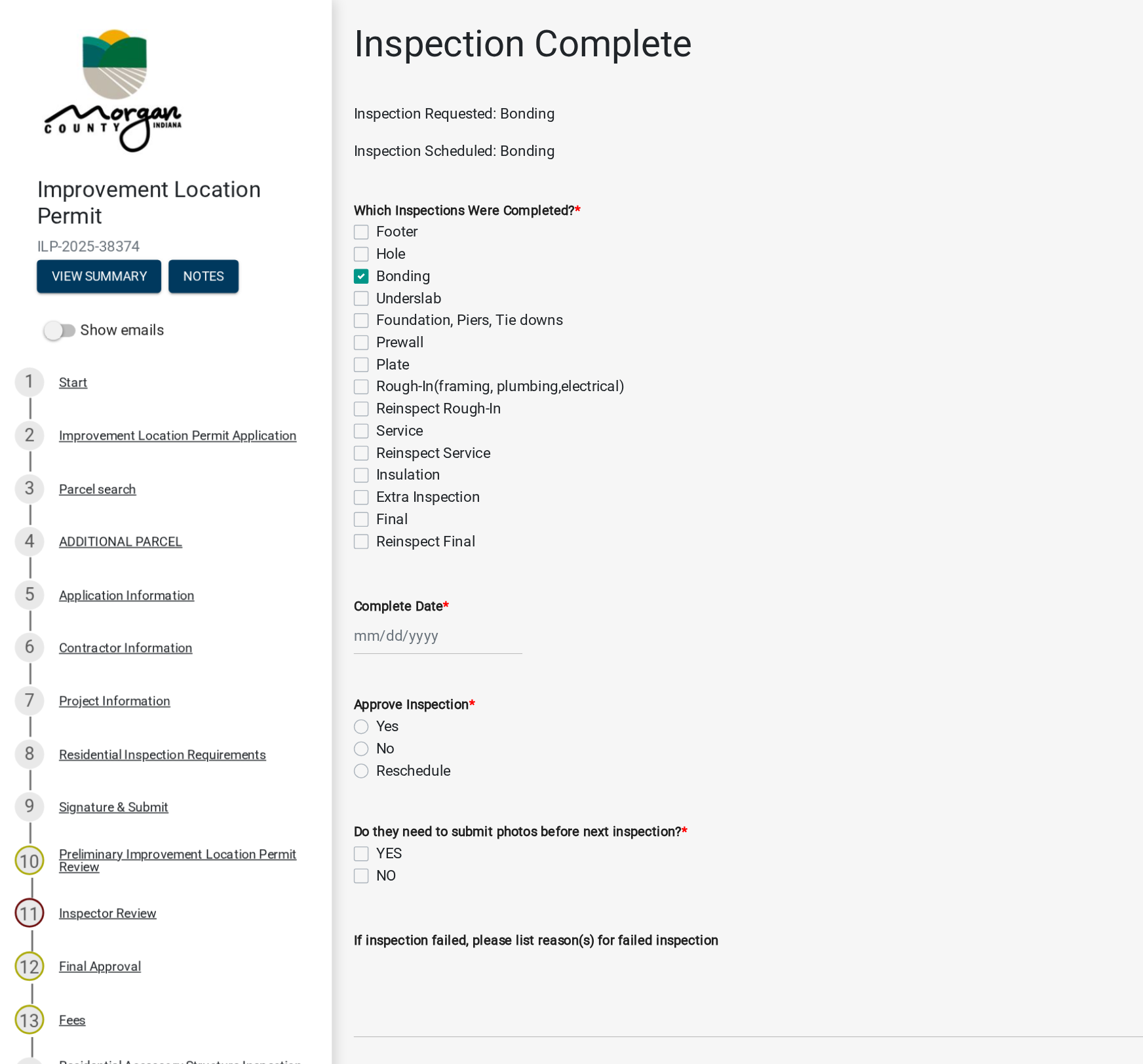
checkbox input "true"
checkbox input "false"
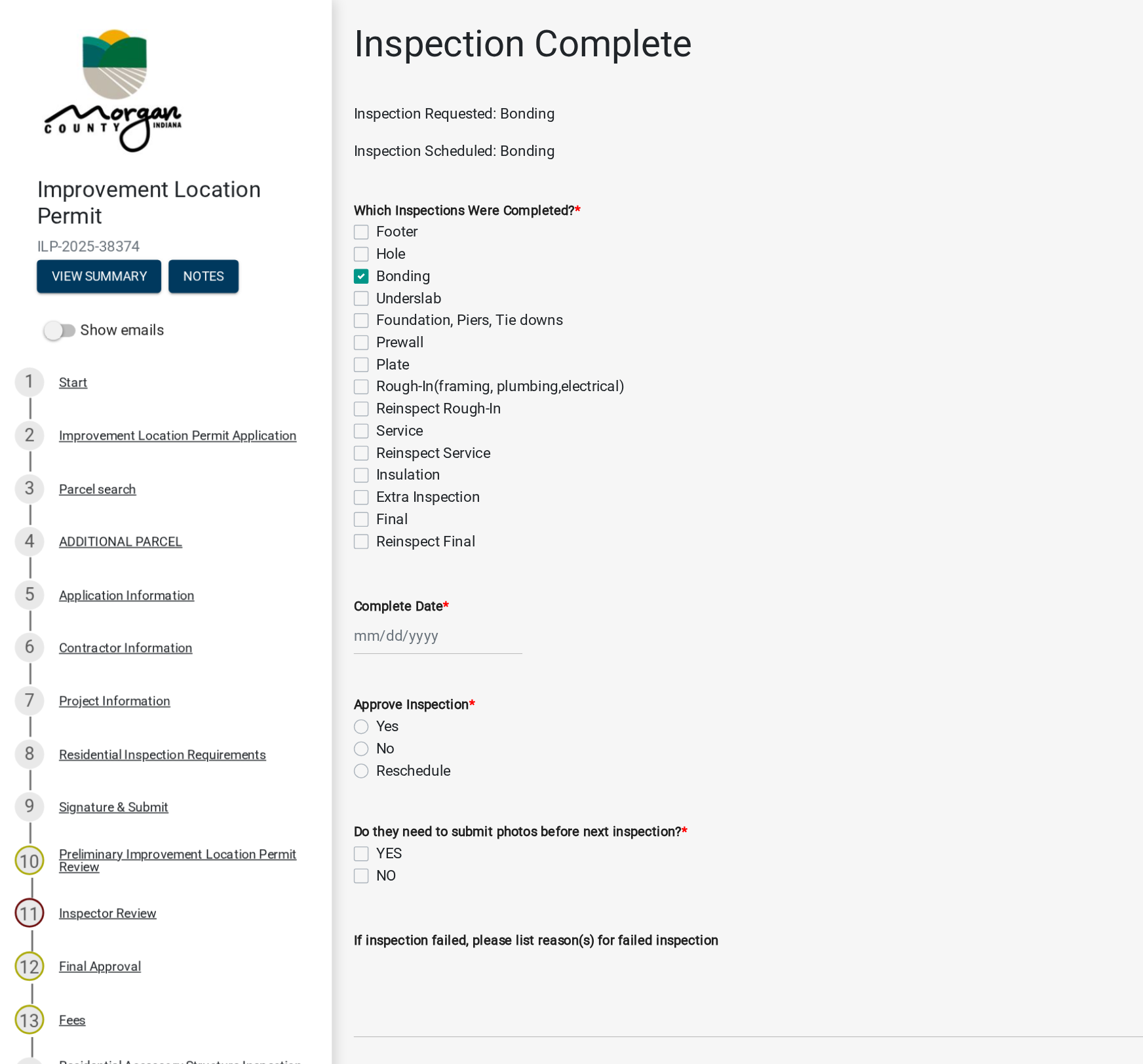
checkbox input "false"
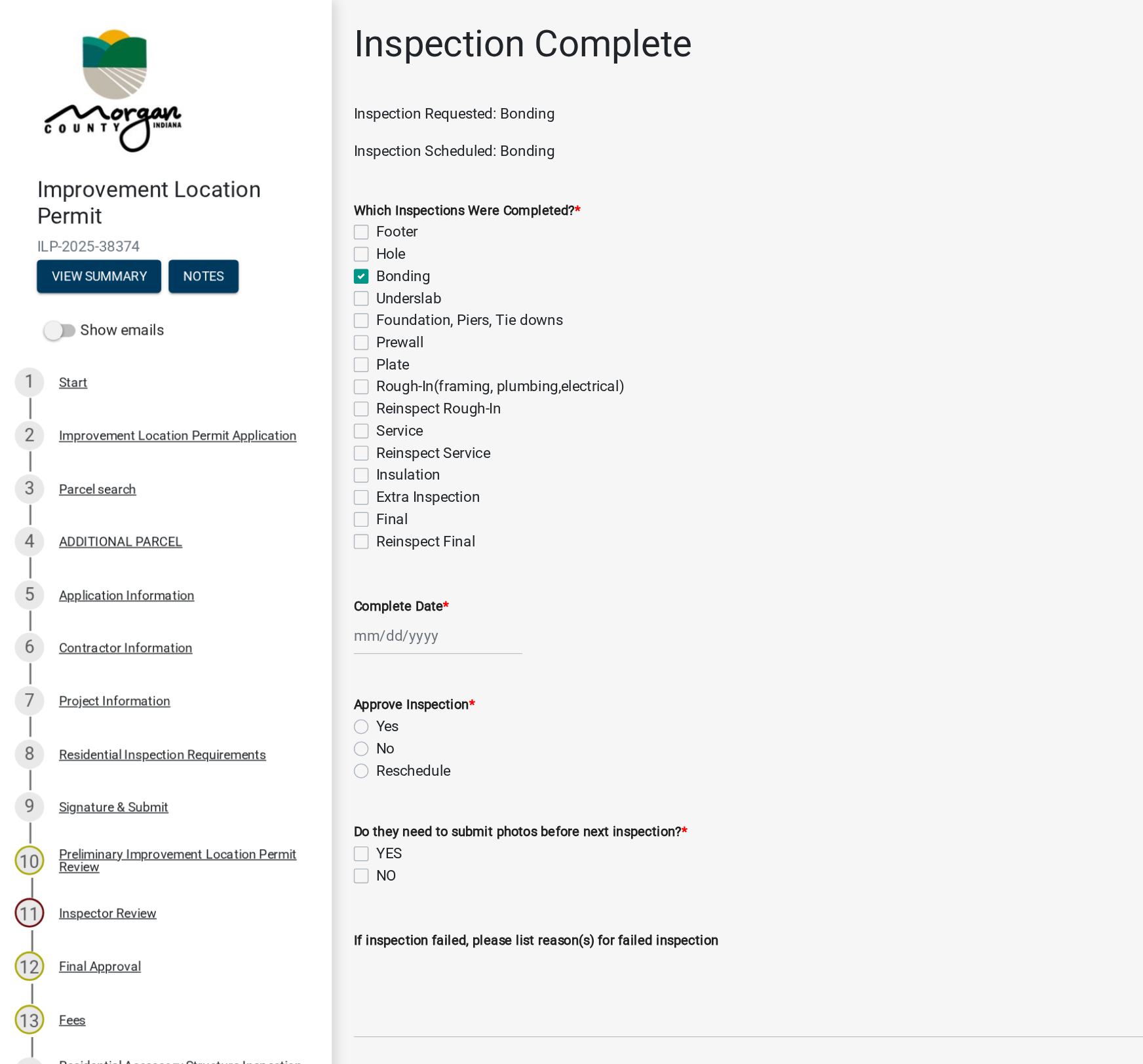
checkbox input "false"
click at [283, 451] on div at bounding box center [312, 452] width 120 height 27
select select "10"
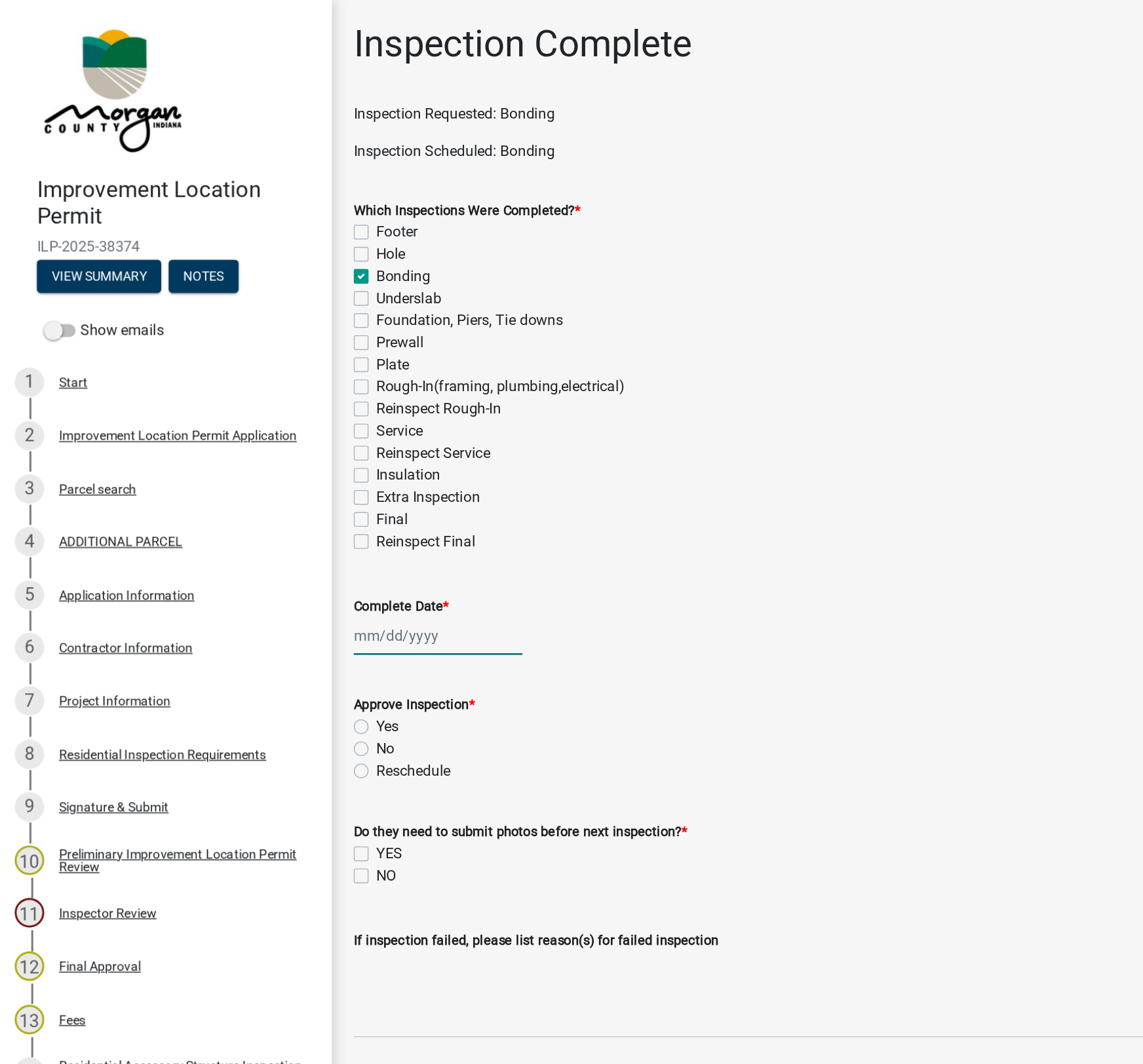
select select "2025"
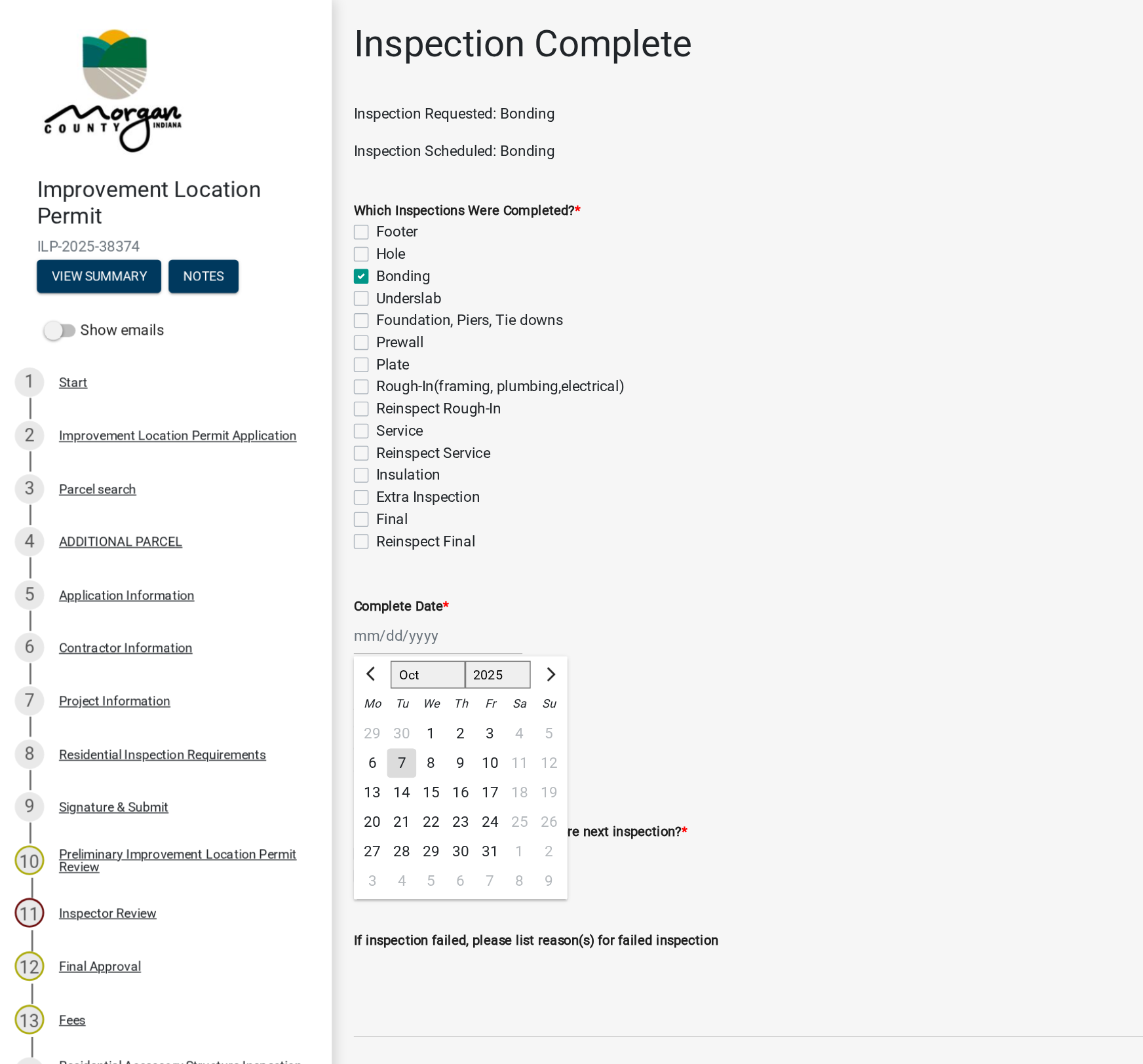
click at [287, 545] on div "7" at bounding box center [286, 544] width 21 height 21
type input "[DATE]"
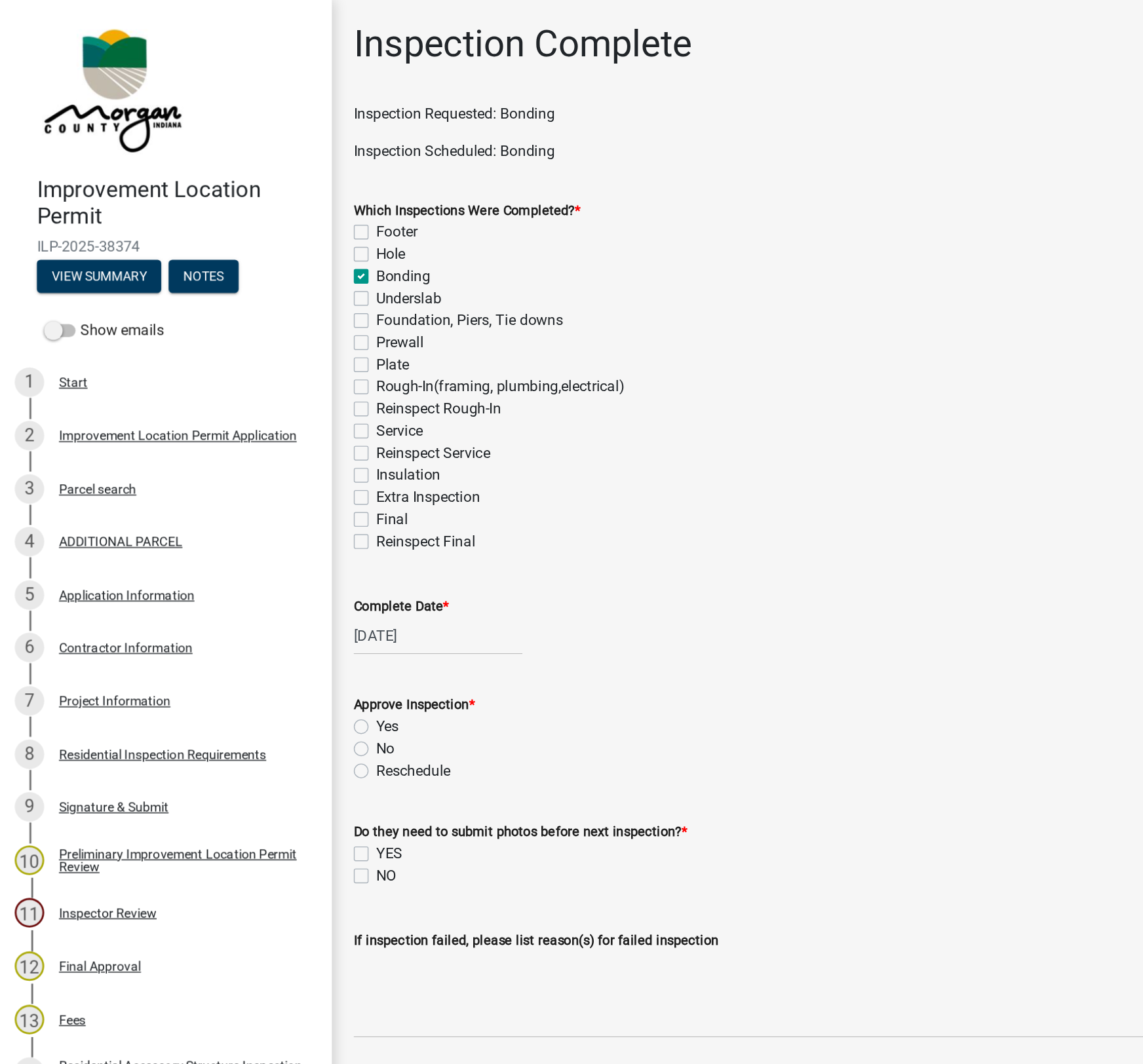
click at [267, 518] on label "Yes" at bounding box center [275, 517] width 17 height 16
click at [267, 518] on input "Yes" at bounding box center [271, 513] width 9 height 9
radio input "true"
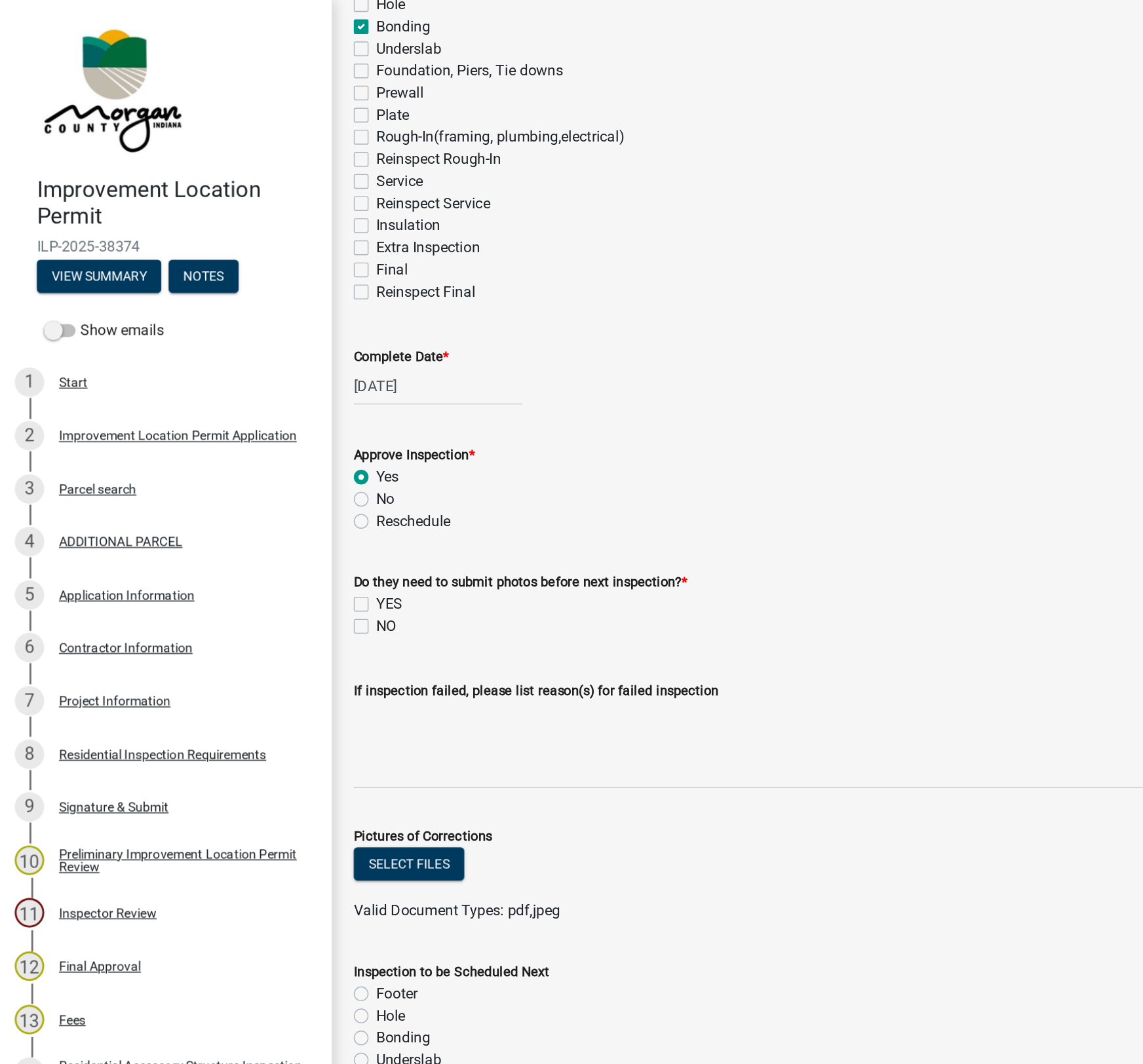
scroll to position [256, 0]
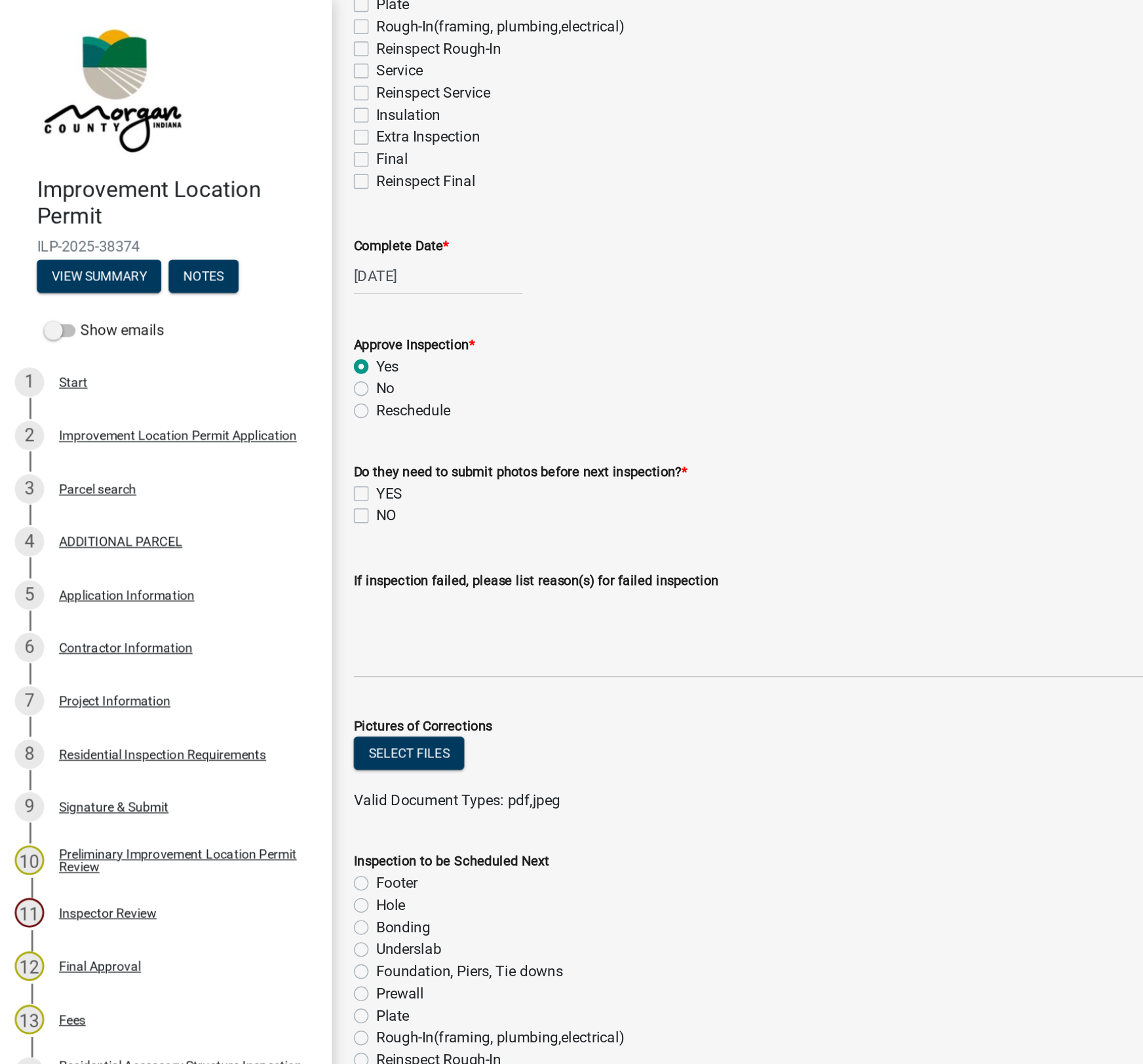
click at [273, 368] on label "NO" at bounding box center [274, 367] width 15 height 16
click at [273, 368] on input "NO" at bounding box center [271, 363] width 9 height 9
checkbox input "true"
checkbox input "false"
checkbox input "true"
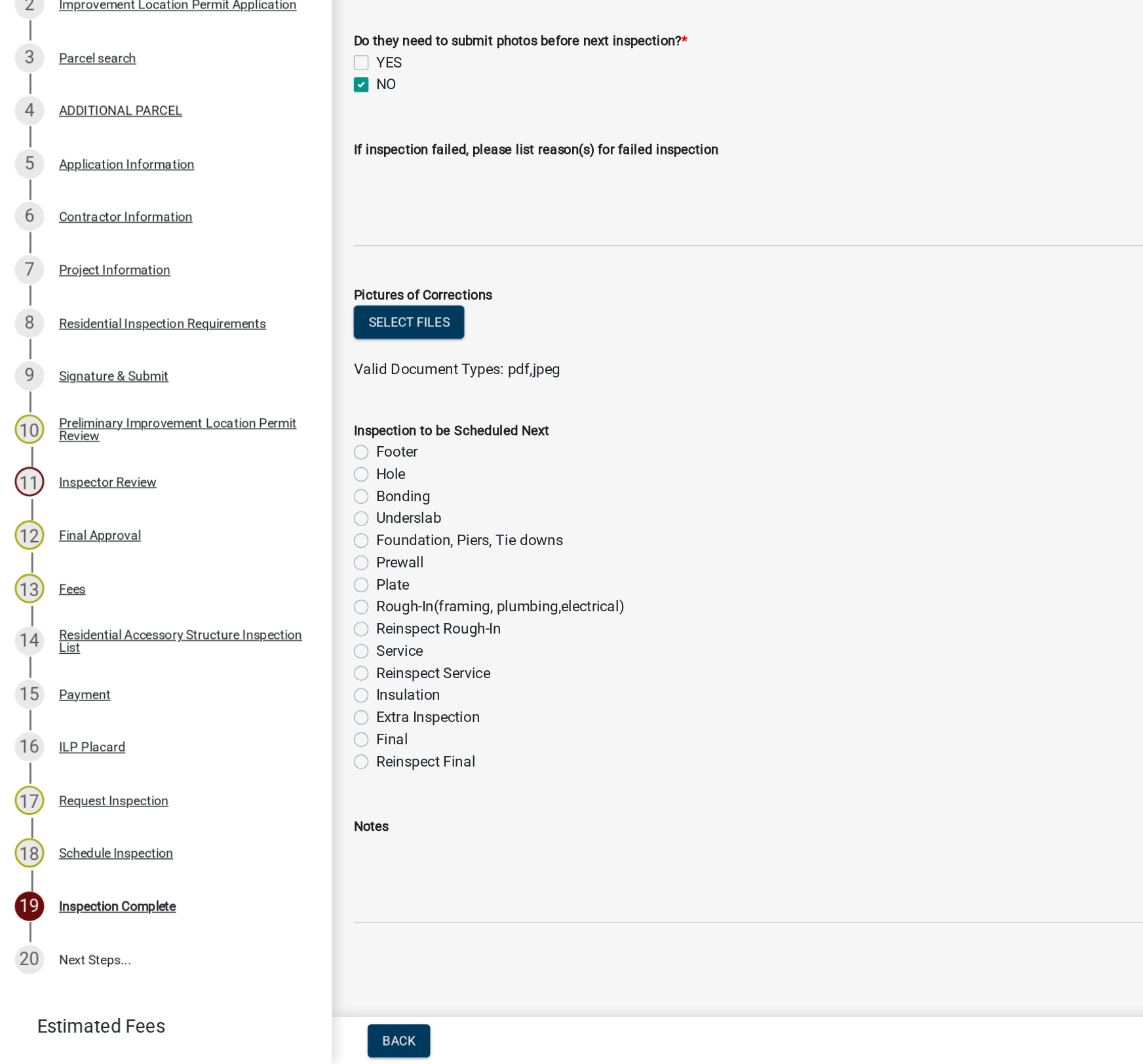
click at [267, 832] on label "Final" at bounding box center [278, 833] width 23 height 16
click at [267, 832] on input "Final" at bounding box center [271, 829] width 9 height 9
radio input "true"
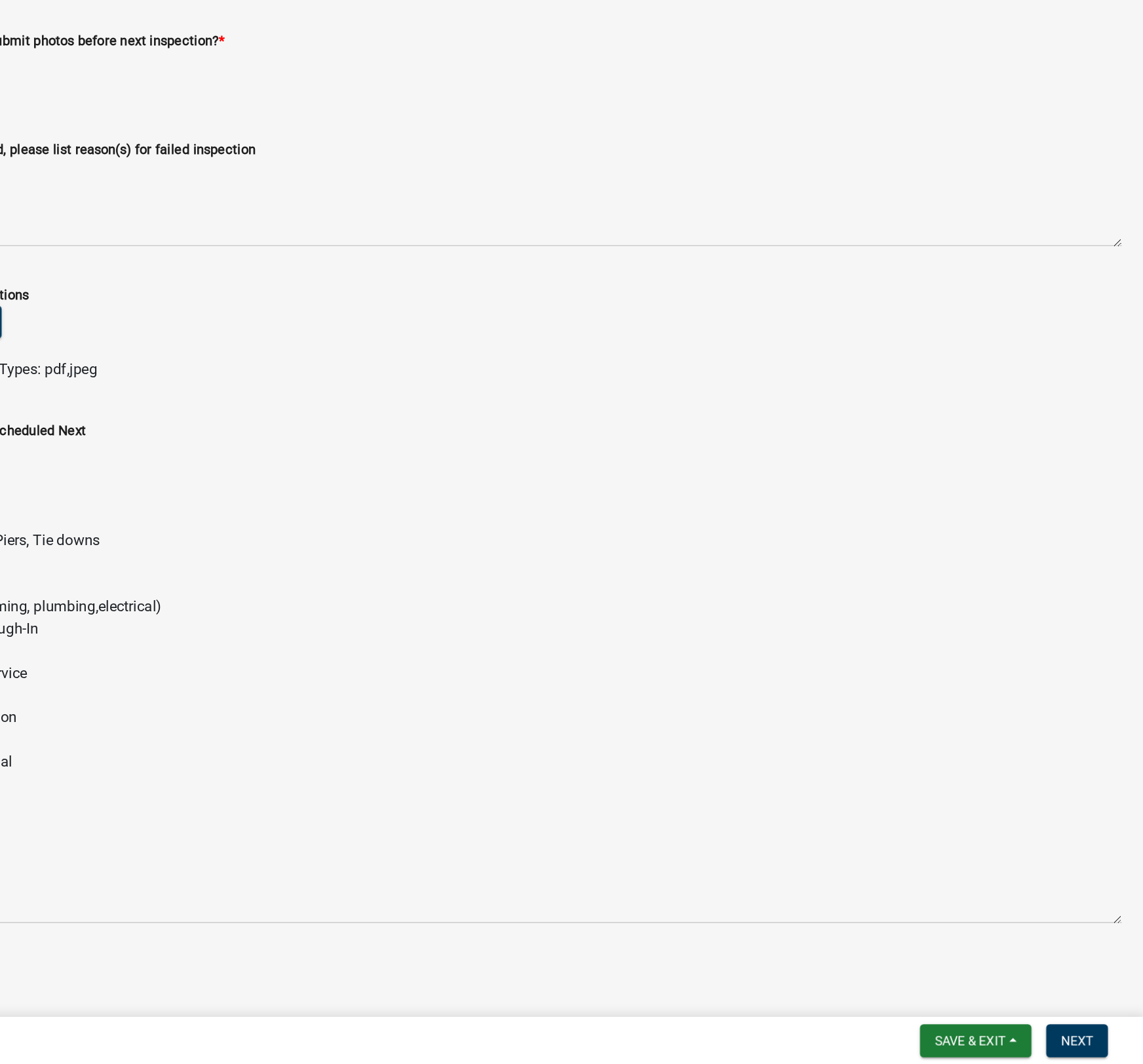
scroll to position [0, 0]
click at [859, 976] on span "Next" at bounding box center [1095, 1047] width 23 height 11
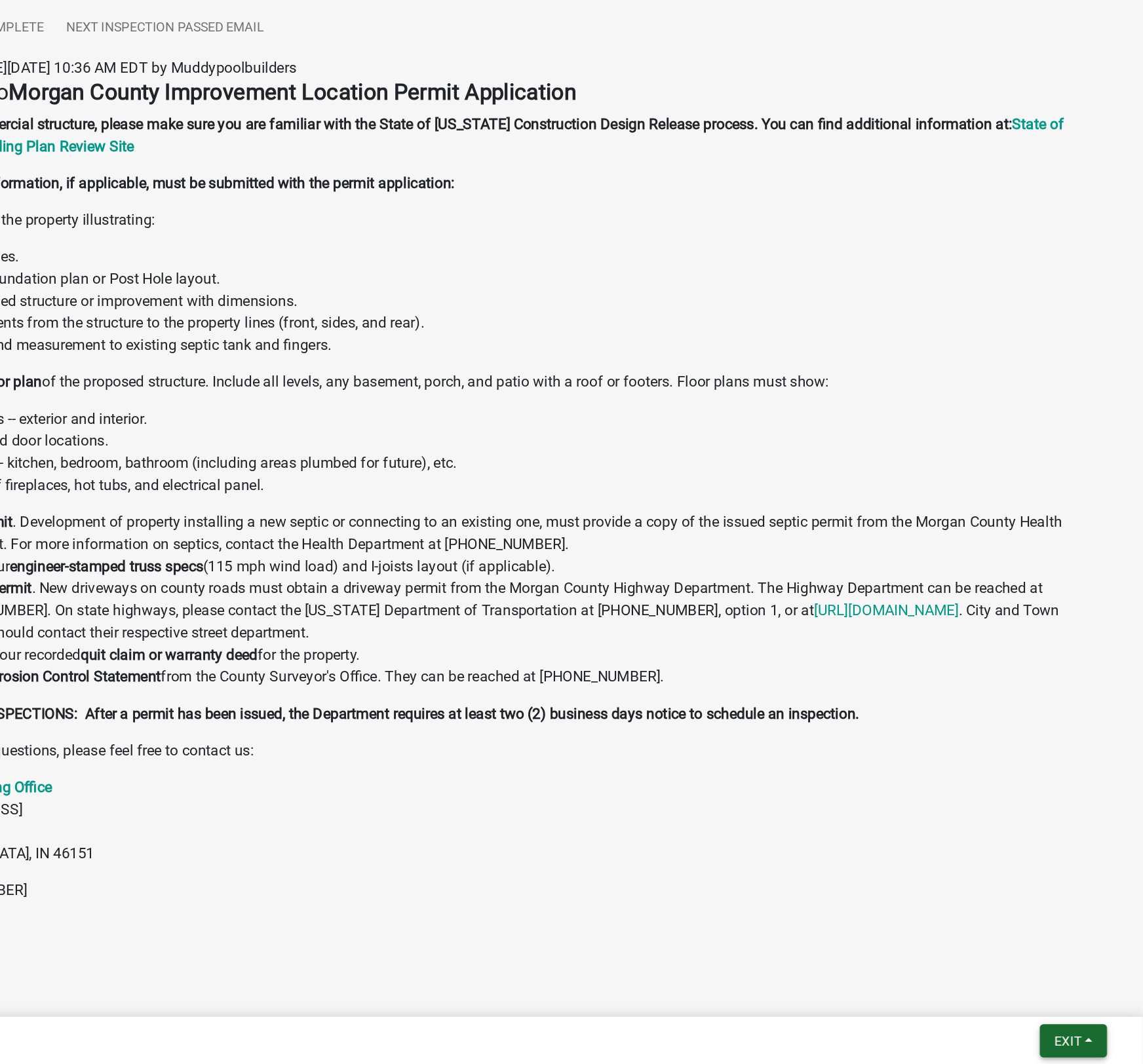
click at [859, 976] on button "Exit" at bounding box center [1093, 1047] width 48 height 24
click at [859, 976] on button "Save & Exit" at bounding box center [1065, 1013] width 105 height 31
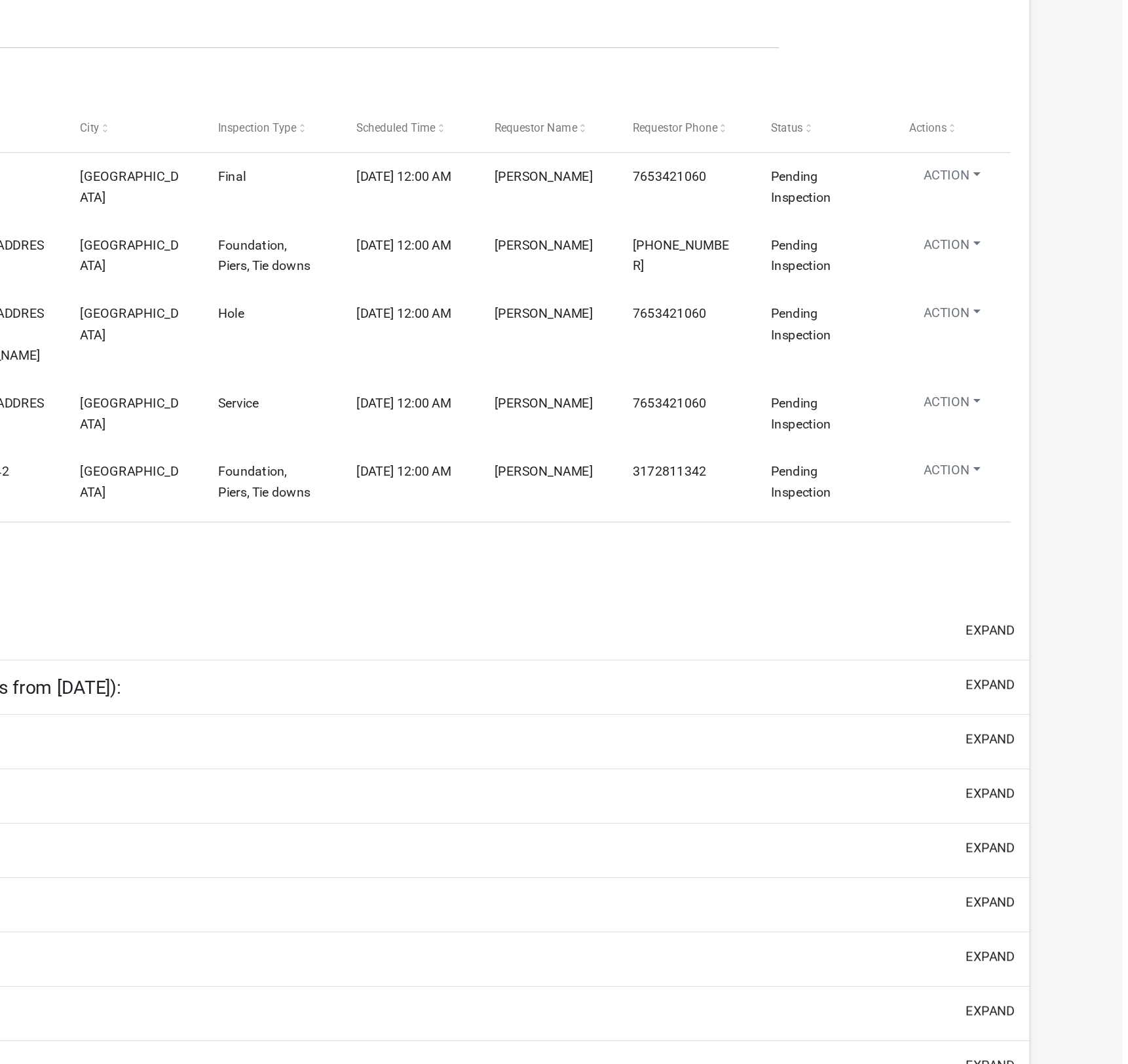
select select "1: 25"
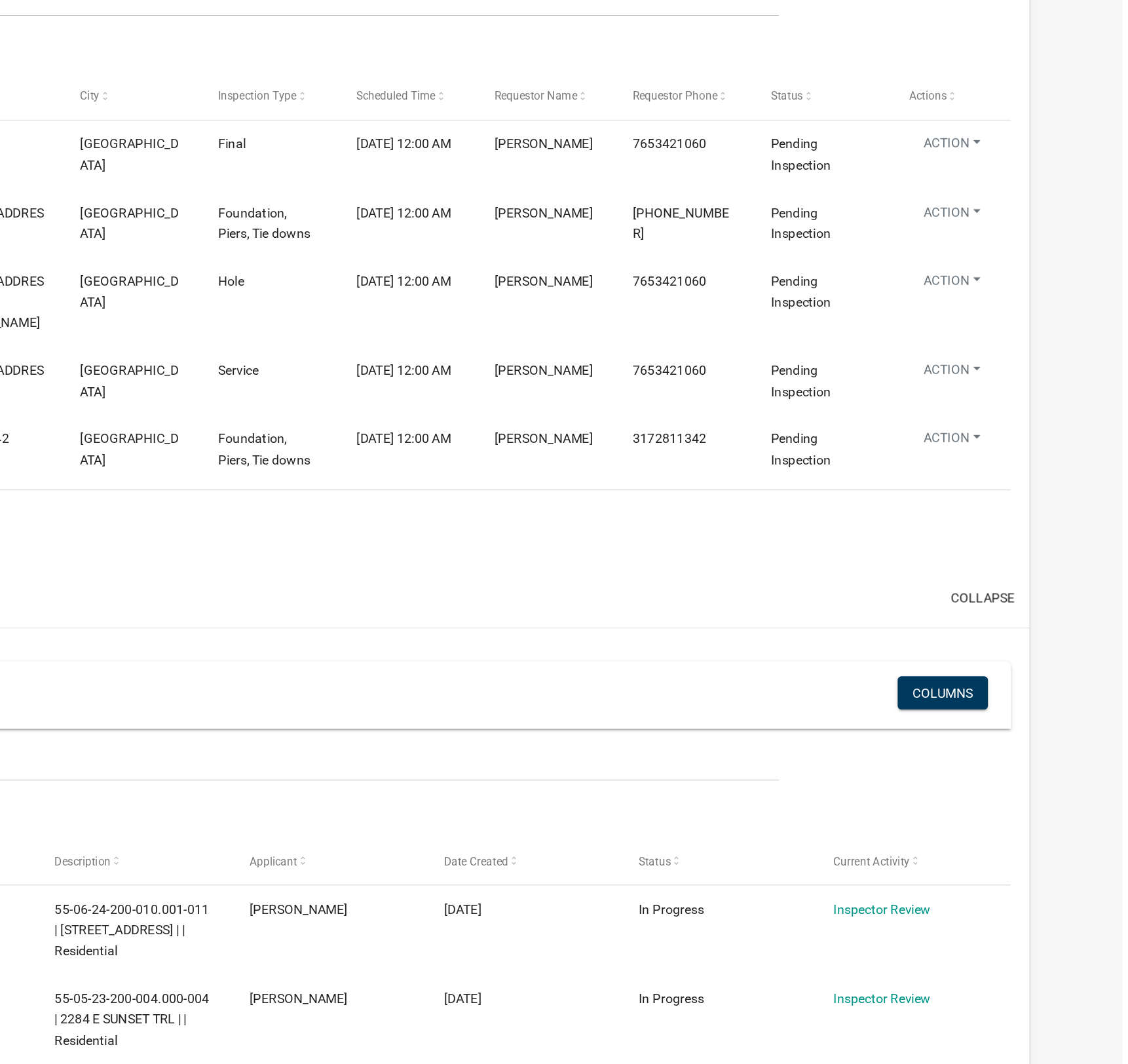
scroll to position [10, 0]
